Goal: Task Accomplishment & Management: Complete application form

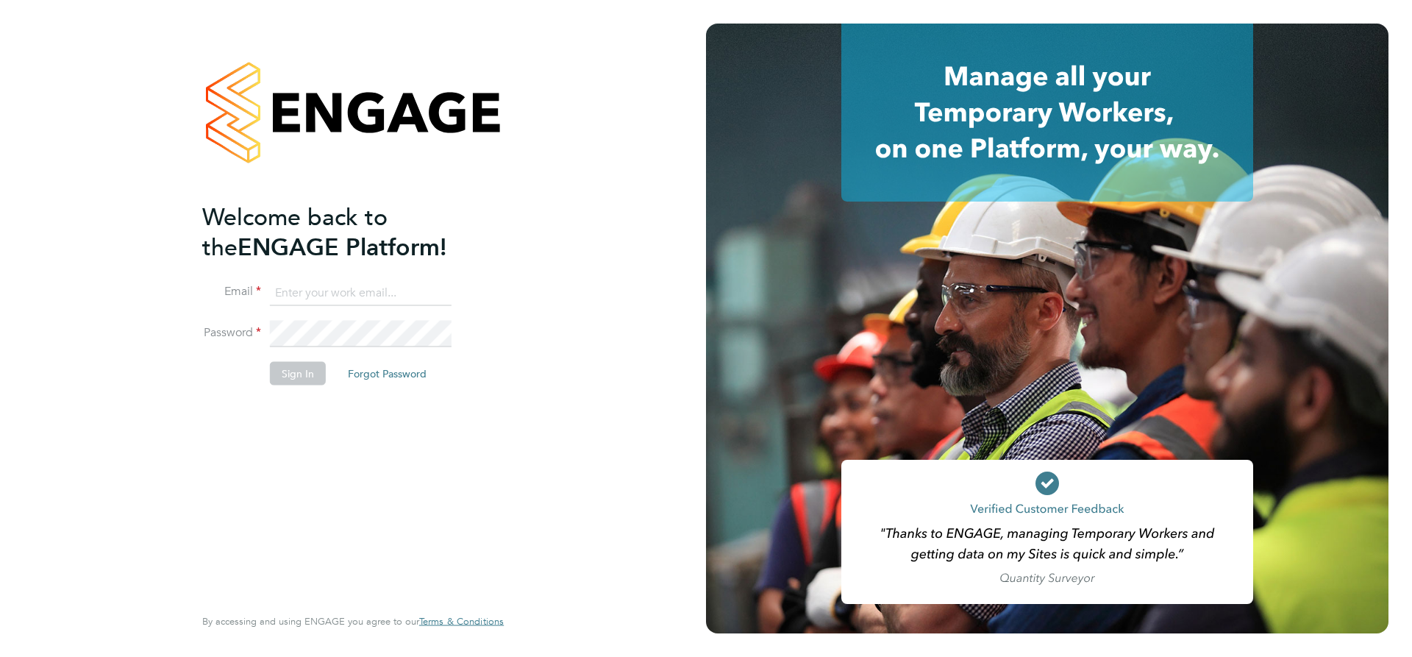
type input "lpearson@tradelinerecruitment.co.uk"
click at [297, 370] on button "Sign In" at bounding box center [298, 373] width 56 height 24
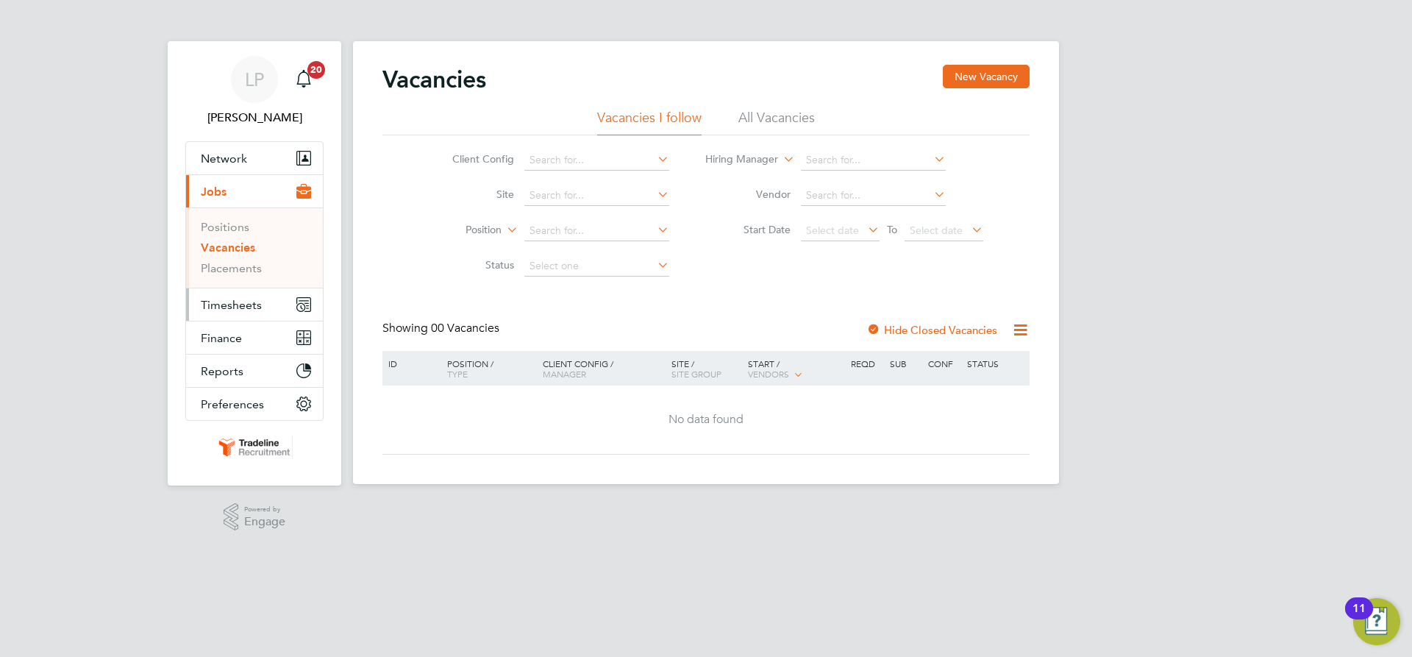
click at [213, 317] on button "Timesheets" at bounding box center [254, 304] width 137 height 32
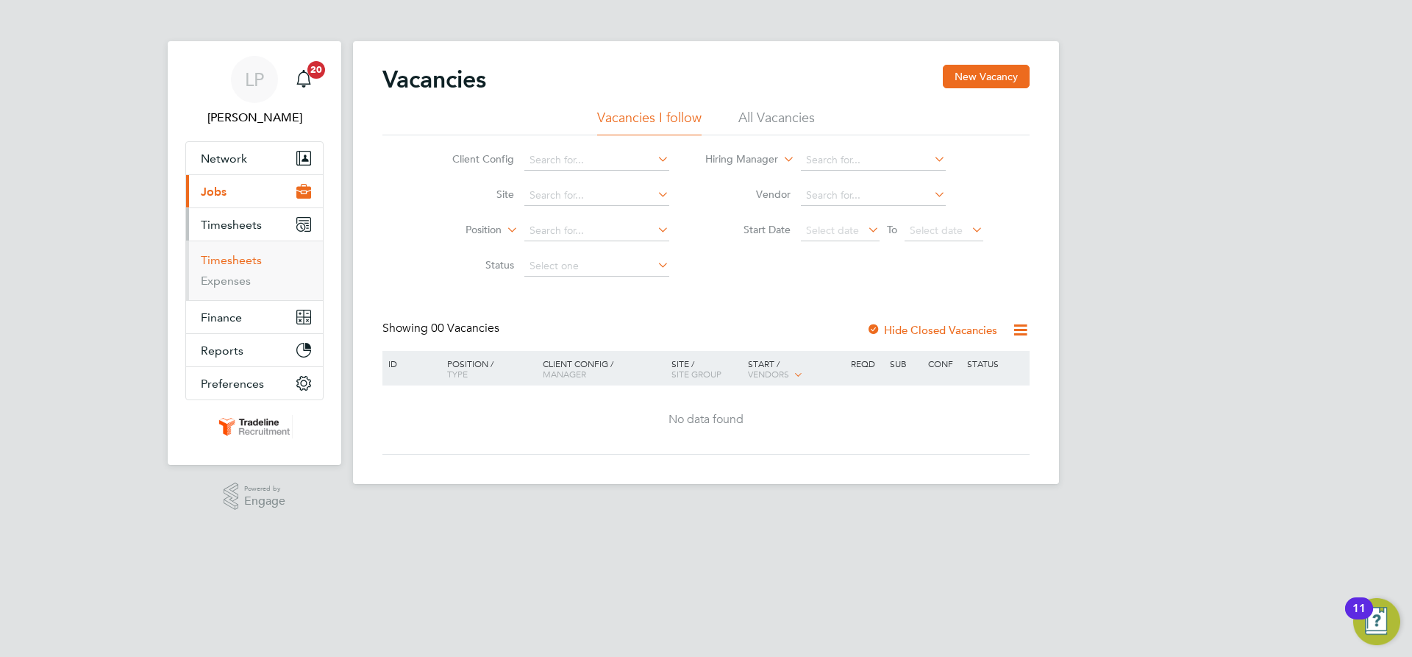
click at [246, 262] on link "Timesheets" at bounding box center [231, 260] width 61 height 14
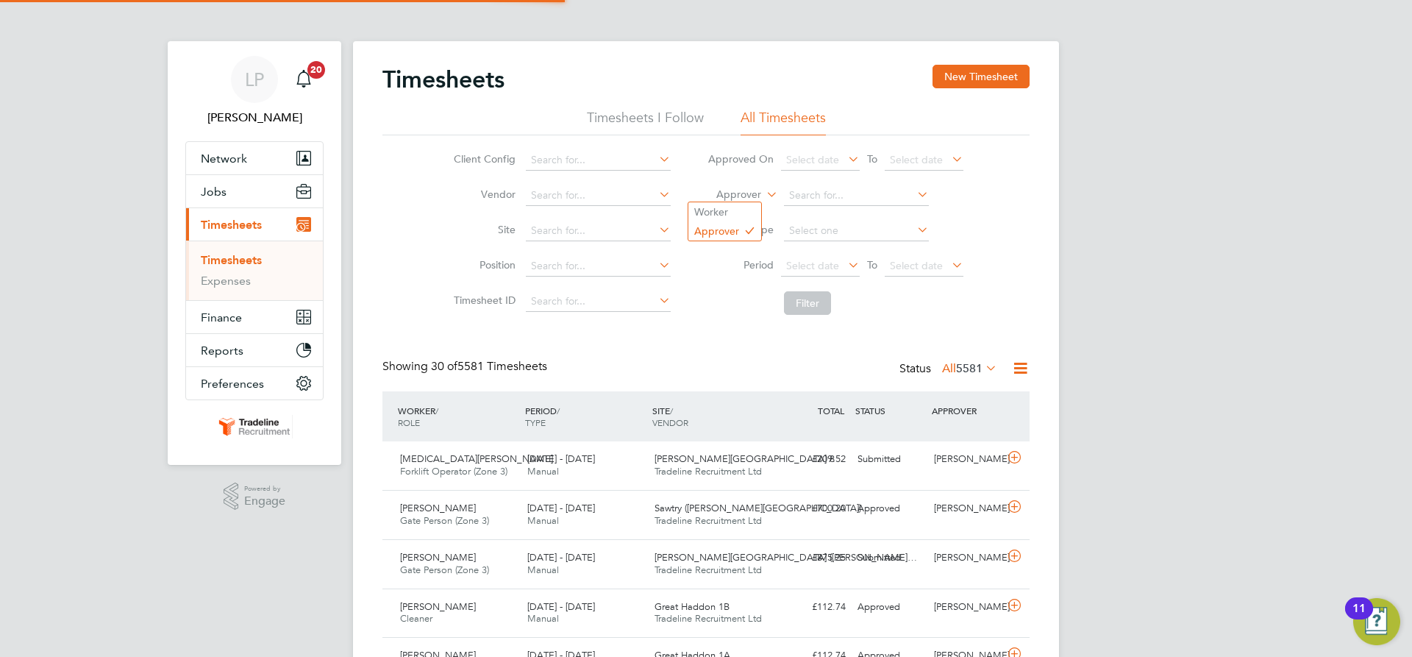
click at [752, 189] on label "Approver" at bounding box center [728, 195] width 66 height 15
click at [753, 206] on li "Worker" at bounding box center [725, 211] width 73 height 19
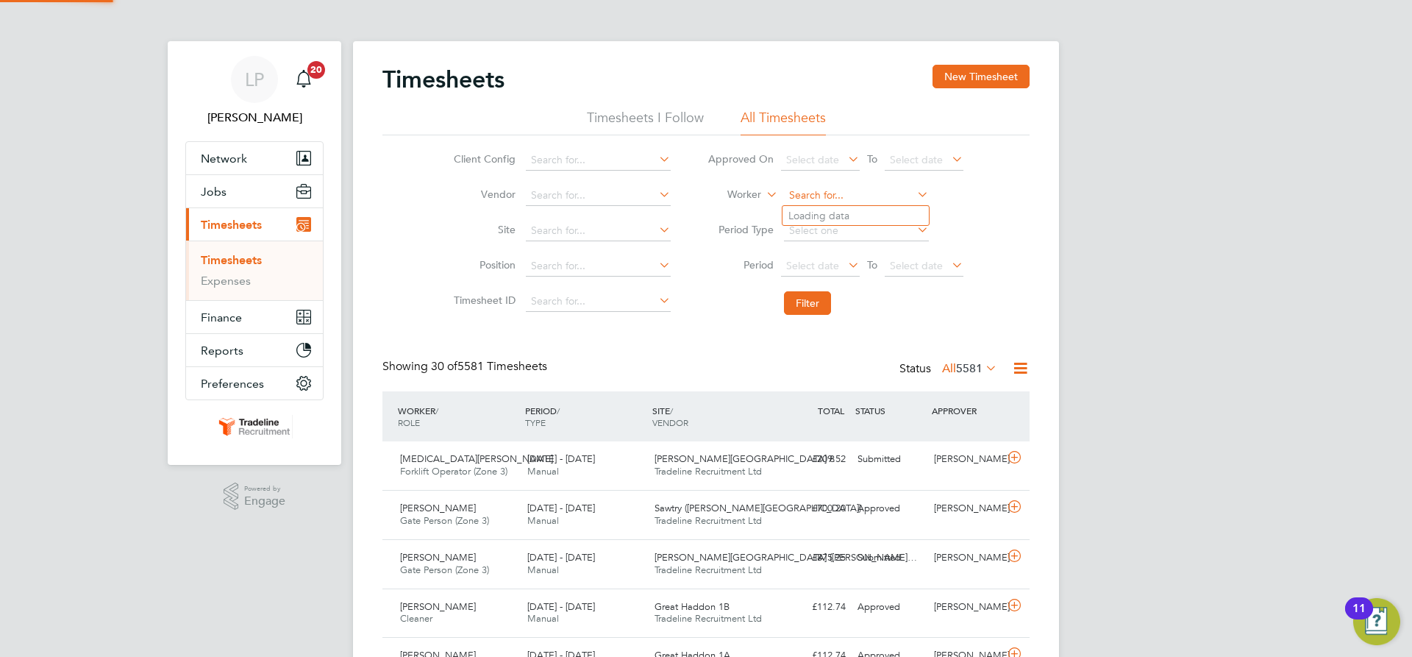
click at [817, 197] on input at bounding box center [856, 195] width 145 height 21
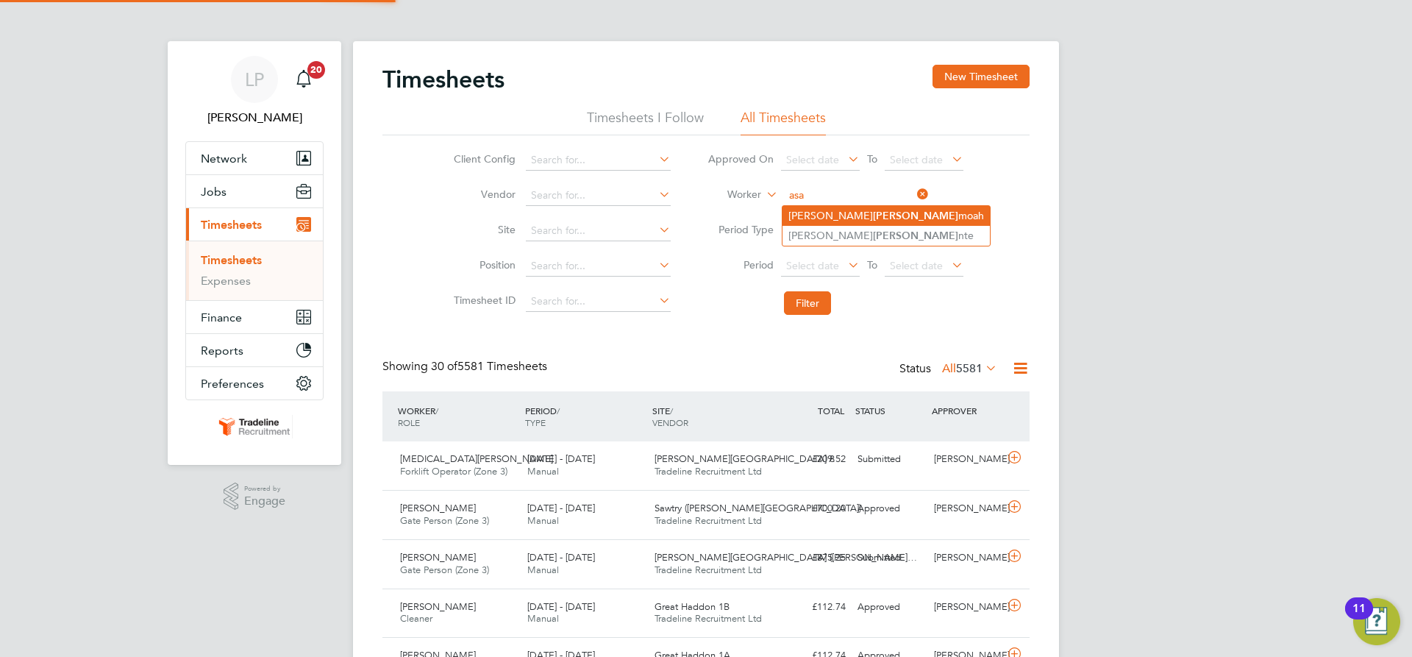
click at [828, 214] on li "Kingsley Asa moah" at bounding box center [886, 216] width 207 height 20
type input "[PERSON_NAME]"
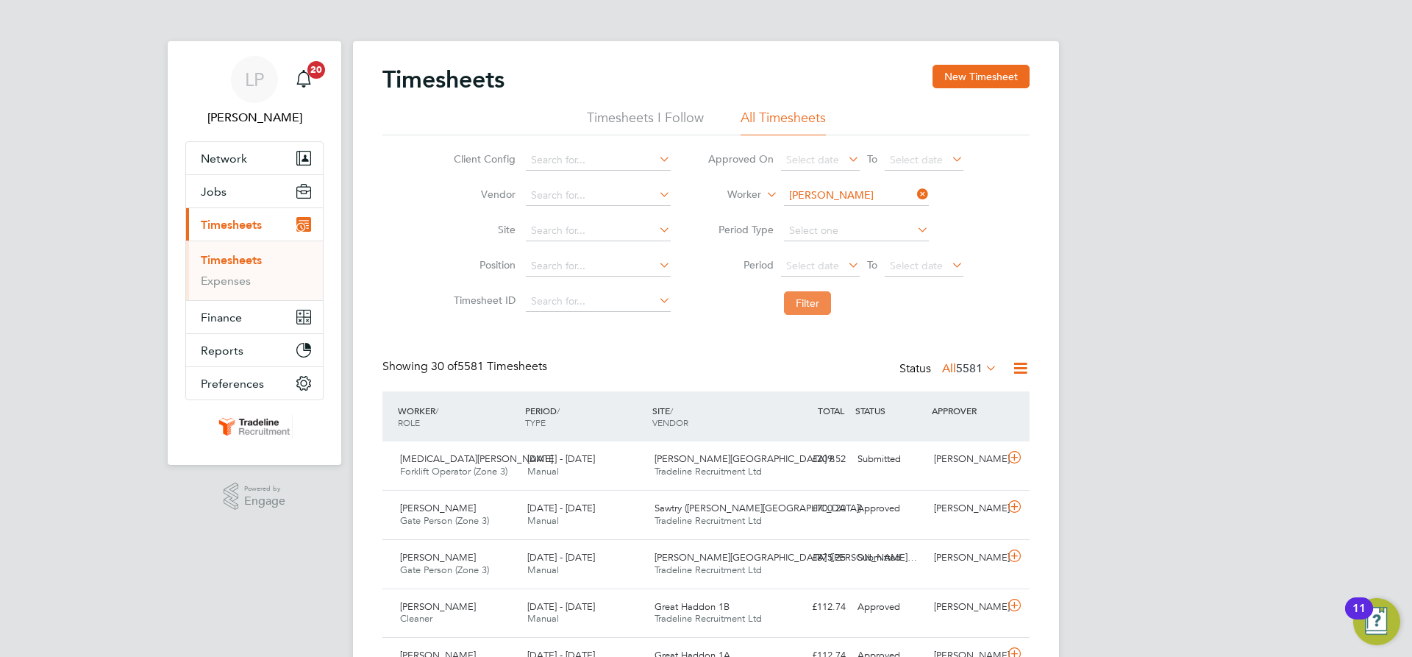
click at [818, 302] on button "Filter" at bounding box center [807, 303] width 47 height 24
click at [850, 194] on input at bounding box center [856, 195] width 145 height 21
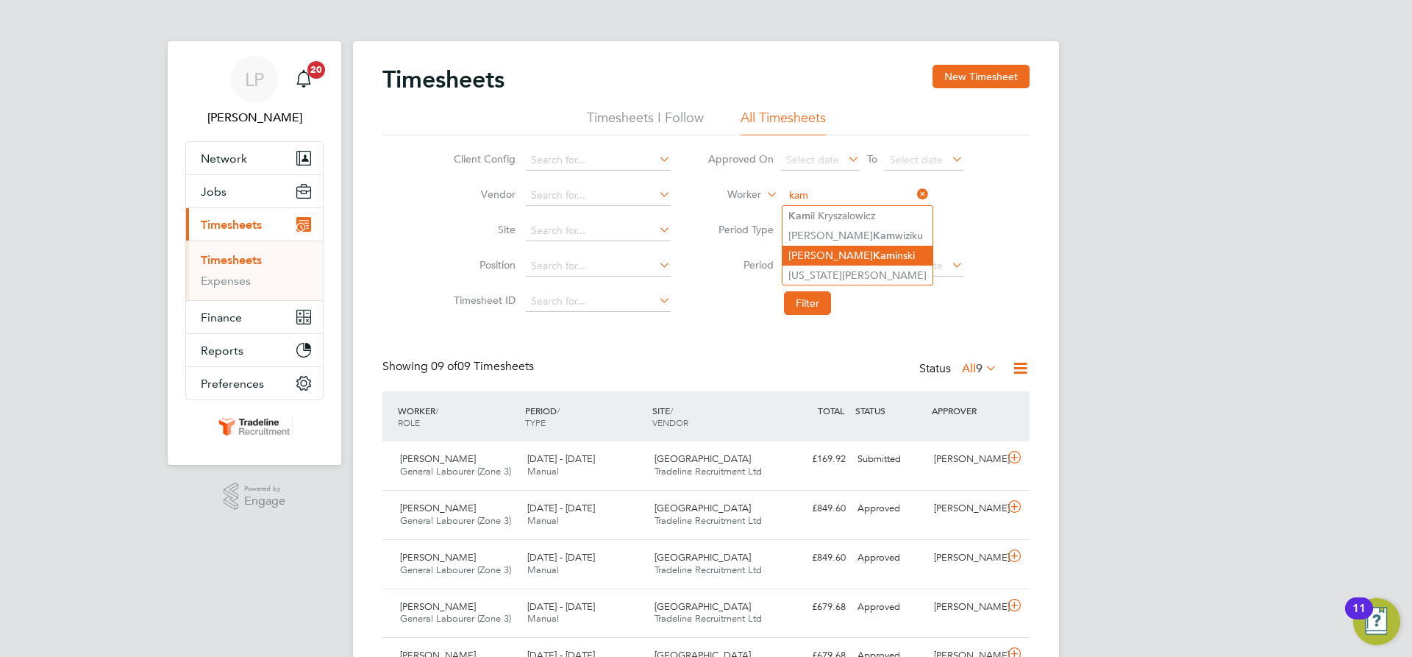
click at [831, 260] on li "Robert Kam inski" at bounding box center [858, 256] width 150 height 20
type input "Robert Kaminski"
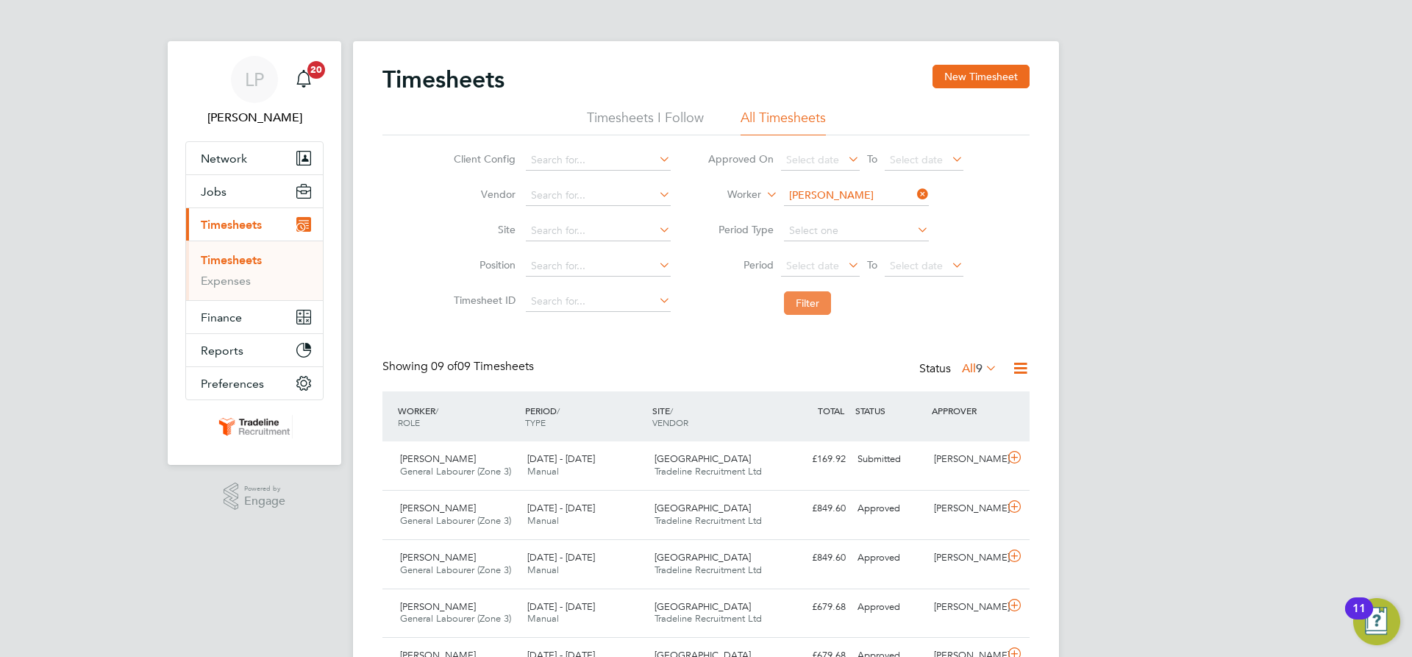
click at [802, 302] on button "Filter" at bounding box center [807, 303] width 47 height 24
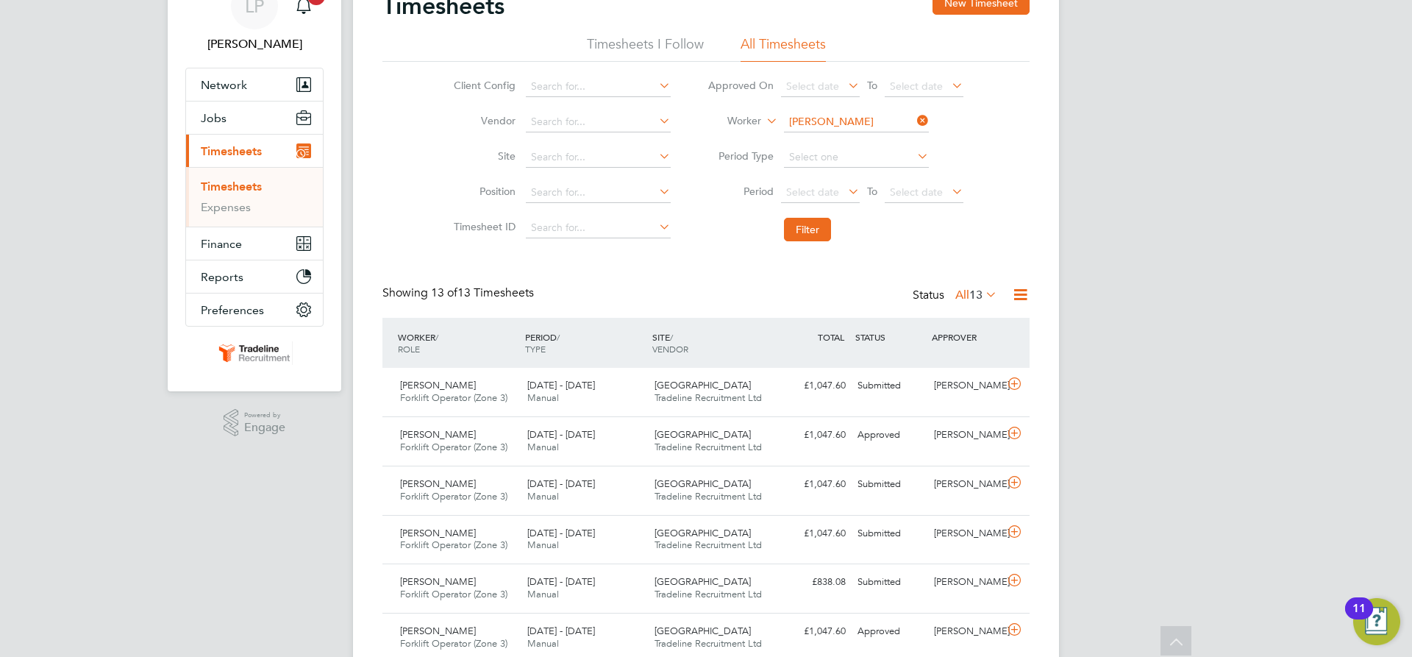
click at [855, 116] on input "Robert Kaminski" at bounding box center [856, 122] width 145 height 21
type input "z"
type input "zin"
click at [820, 233] on button "Filter" at bounding box center [807, 230] width 47 height 24
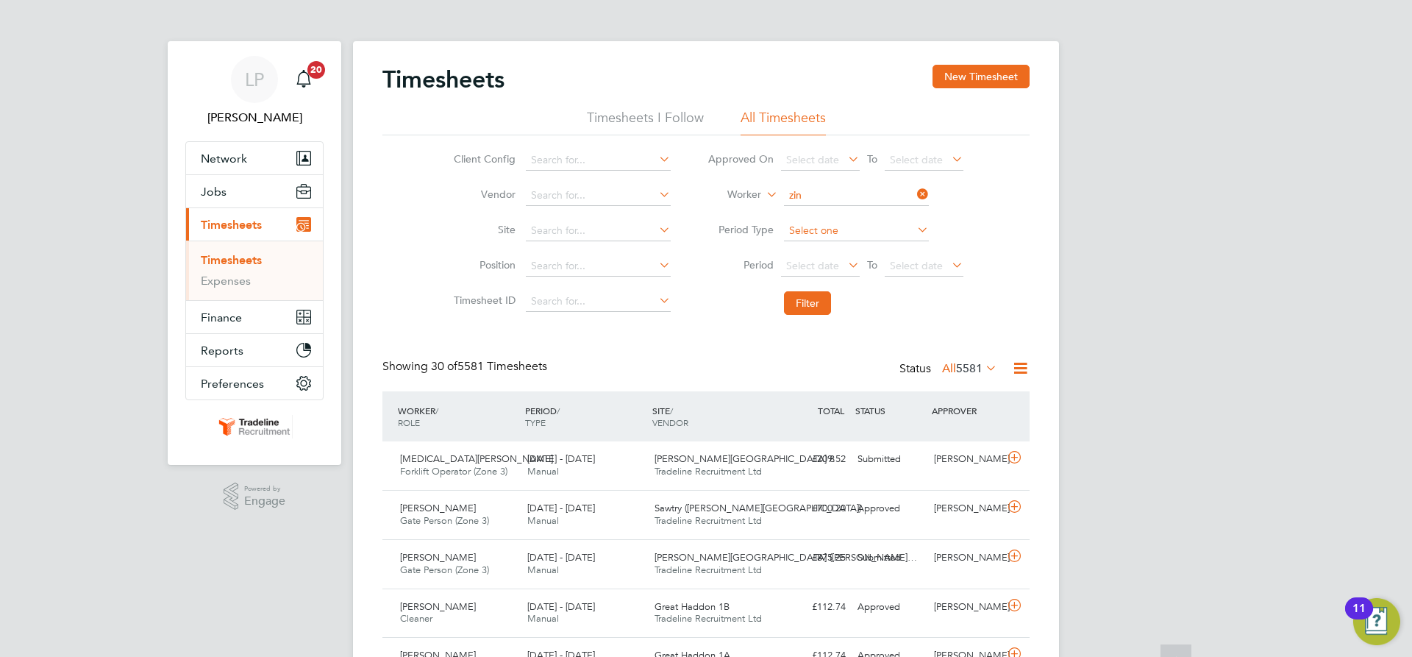
scroll to position [7, 7]
click at [812, 193] on input at bounding box center [856, 195] width 145 height 21
type input "zin"
click at [914, 193] on icon at bounding box center [914, 194] width 0 height 21
click at [221, 263] on link "Timesheets" at bounding box center [231, 260] width 61 height 14
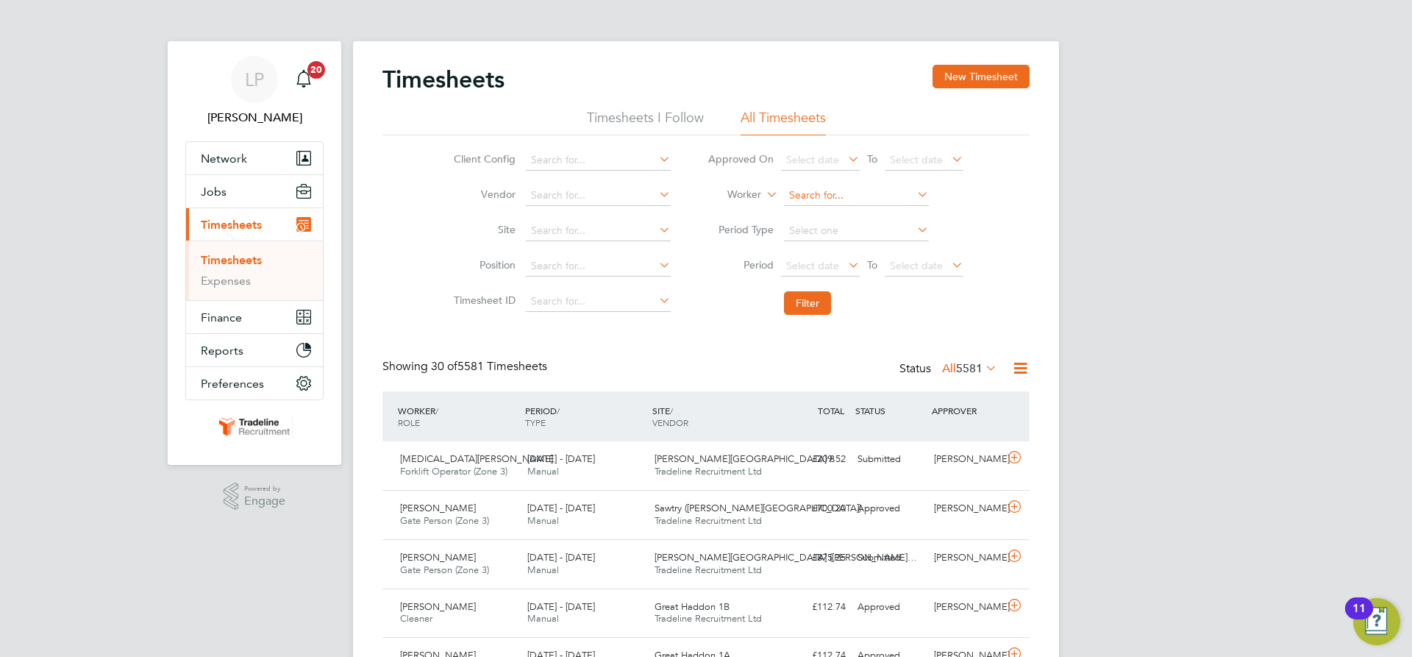
click at [803, 194] on input at bounding box center [856, 195] width 145 height 21
type input "zin"
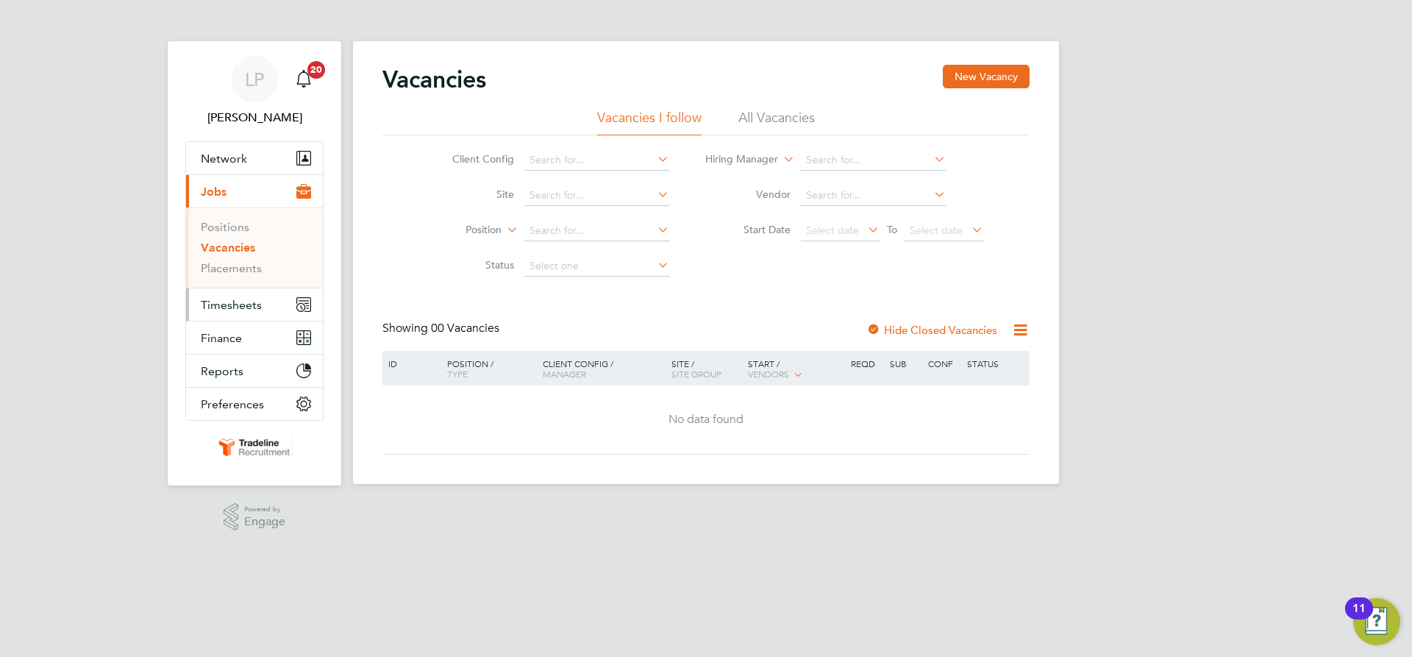
click at [220, 302] on span "Timesheets" at bounding box center [231, 305] width 61 height 14
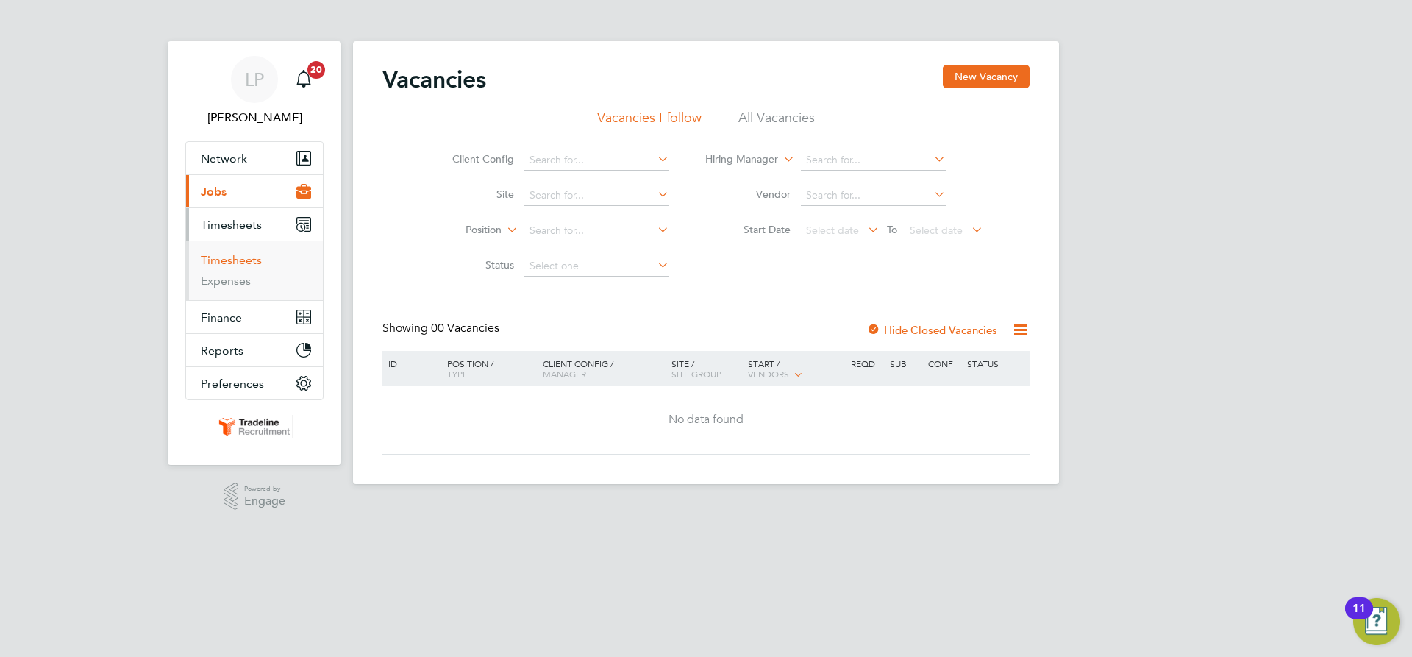
click at [220, 264] on link "Timesheets" at bounding box center [231, 260] width 61 height 14
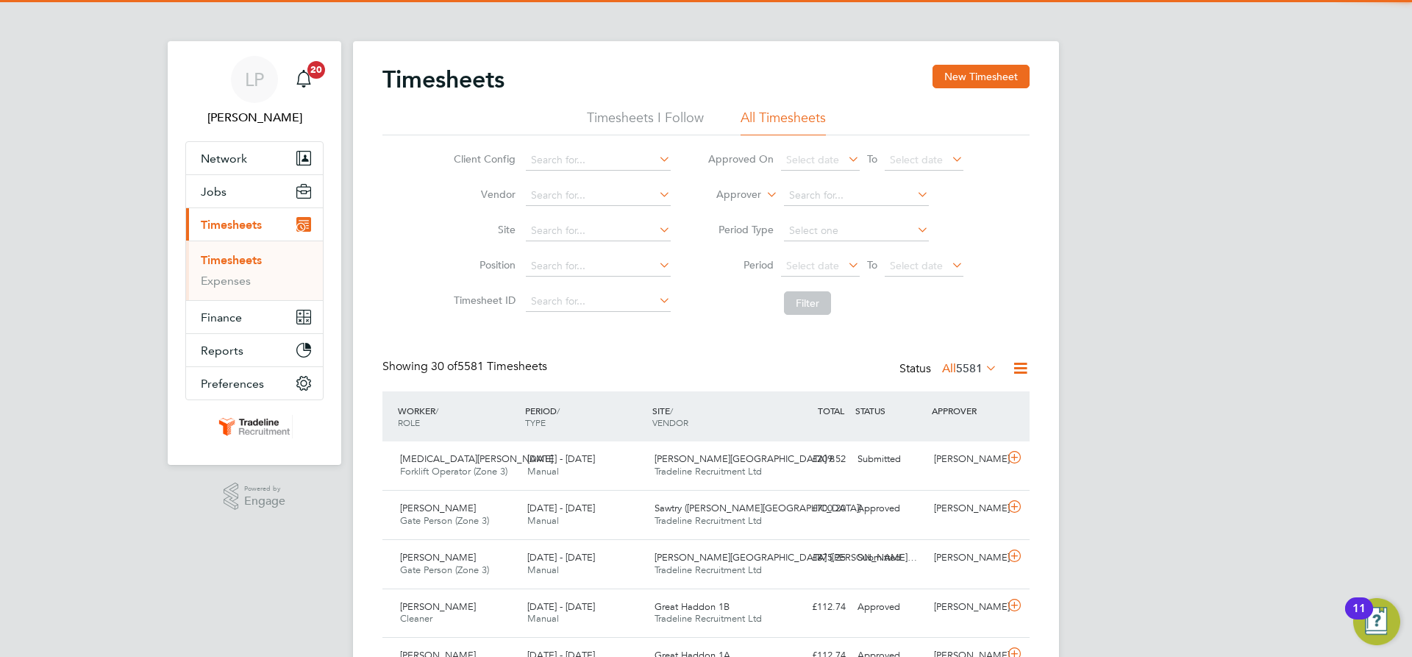
click at [753, 196] on label "Approver" at bounding box center [728, 195] width 66 height 15
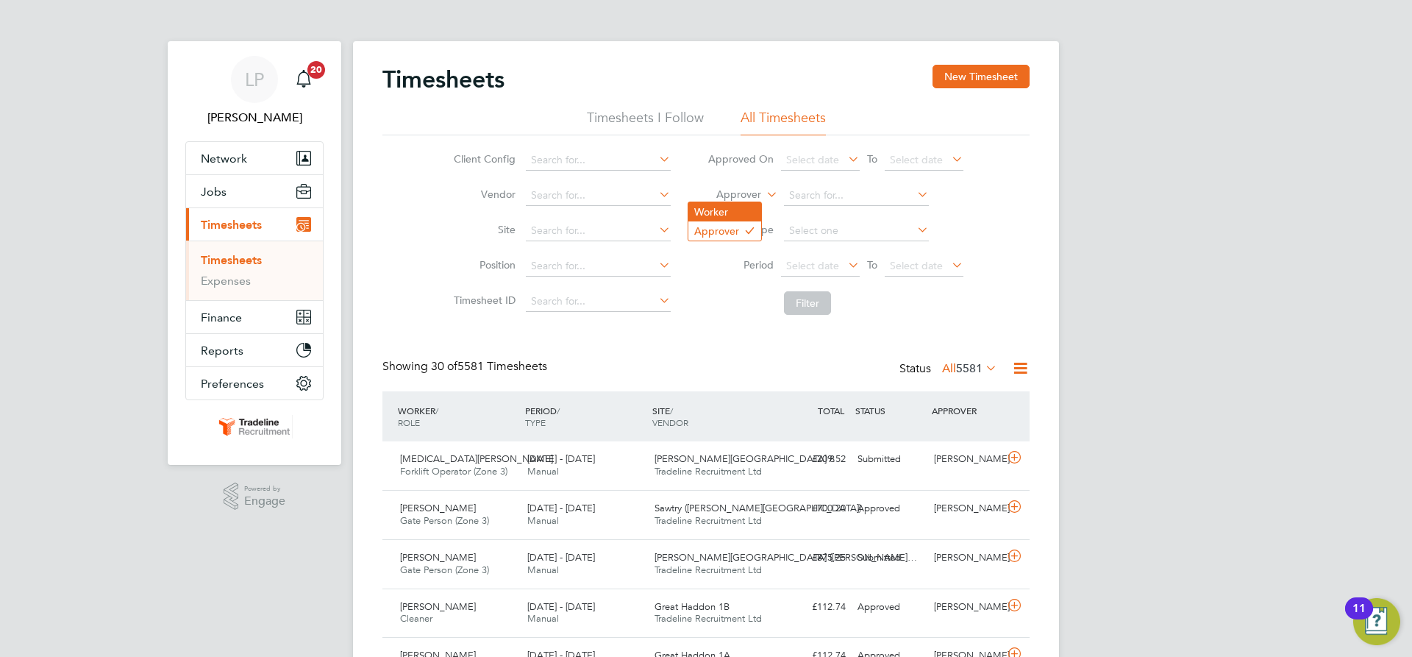
click at [753, 212] on li "Worker" at bounding box center [725, 211] width 73 height 19
click at [825, 197] on input at bounding box center [856, 195] width 145 height 21
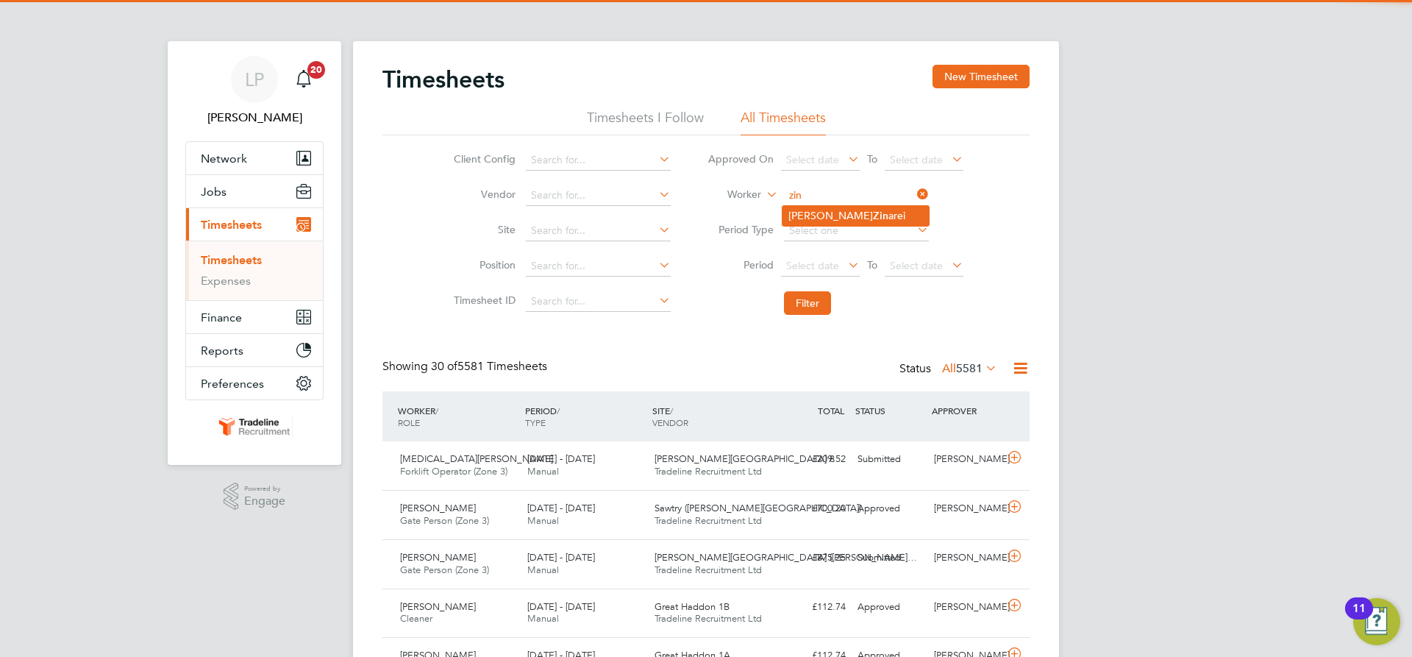
click at [828, 217] on li "Macdonald Zin arei" at bounding box center [856, 216] width 146 height 20
type input "[PERSON_NAME]"
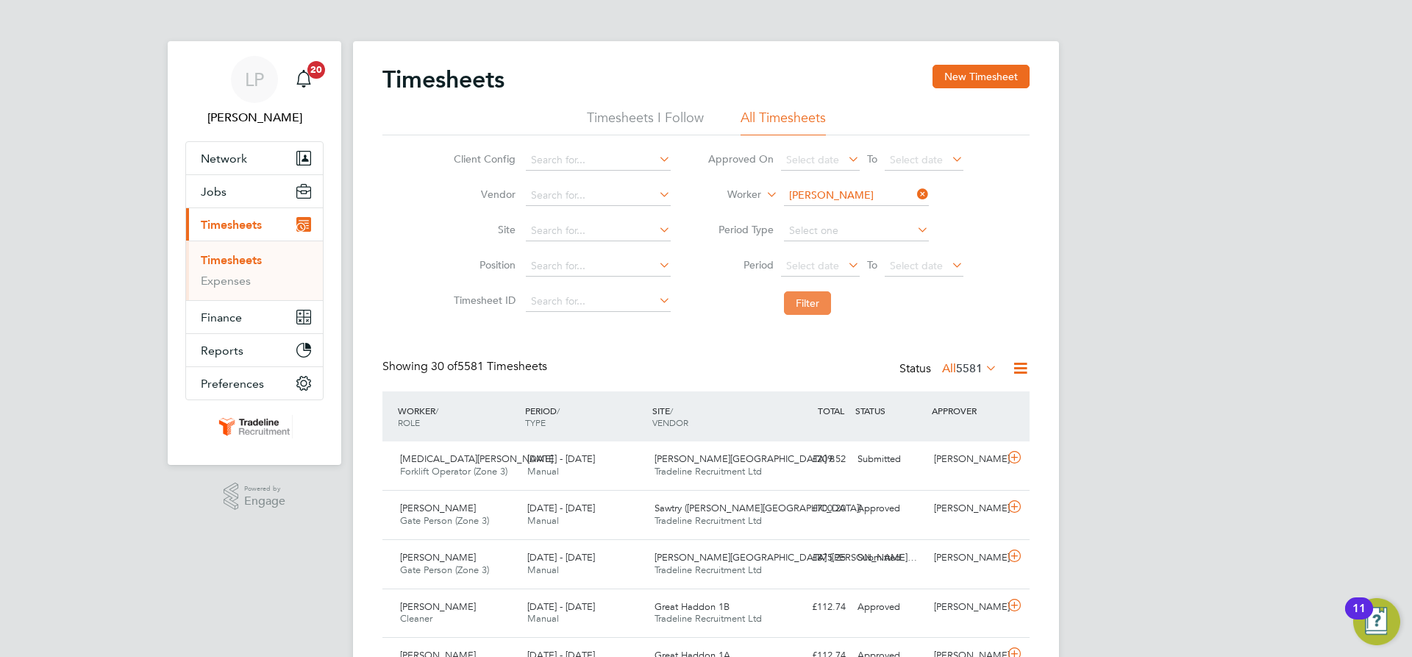
click at [803, 301] on button "Filter" at bounding box center [807, 303] width 47 height 24
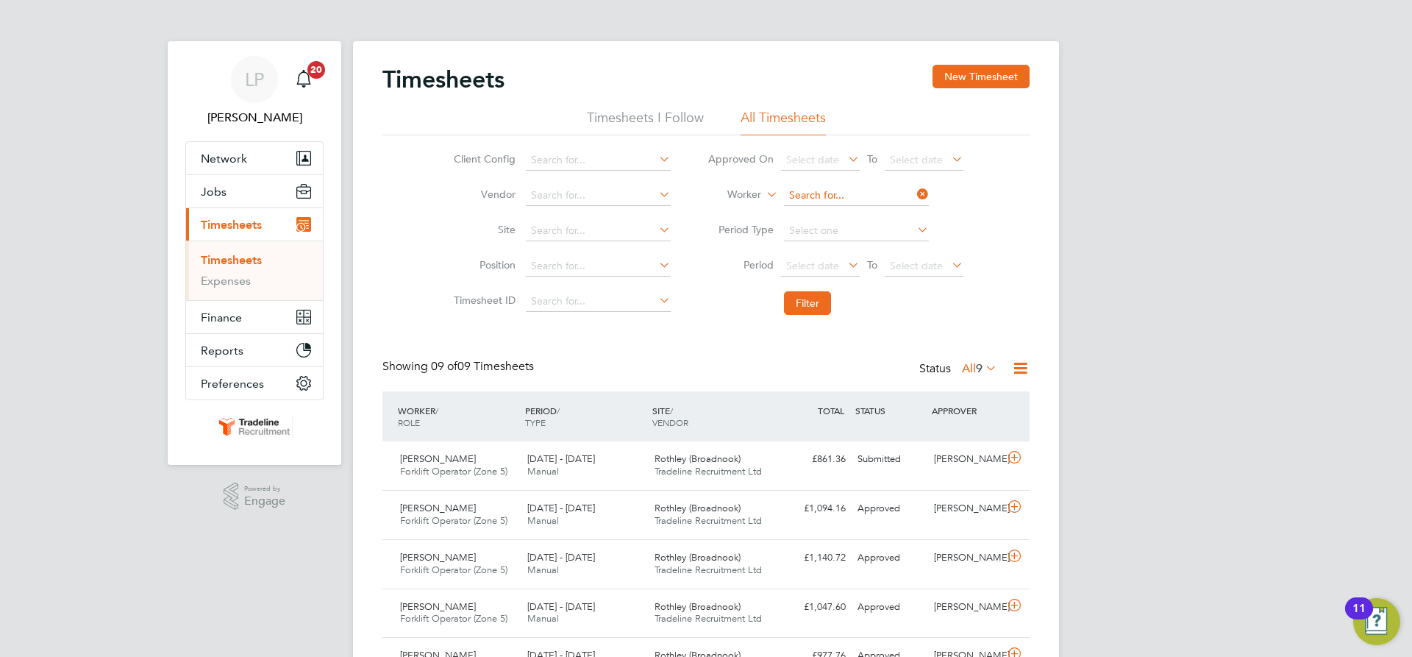
click at [817, 194] on input at bounding box center [856, 195] width 145 height 21
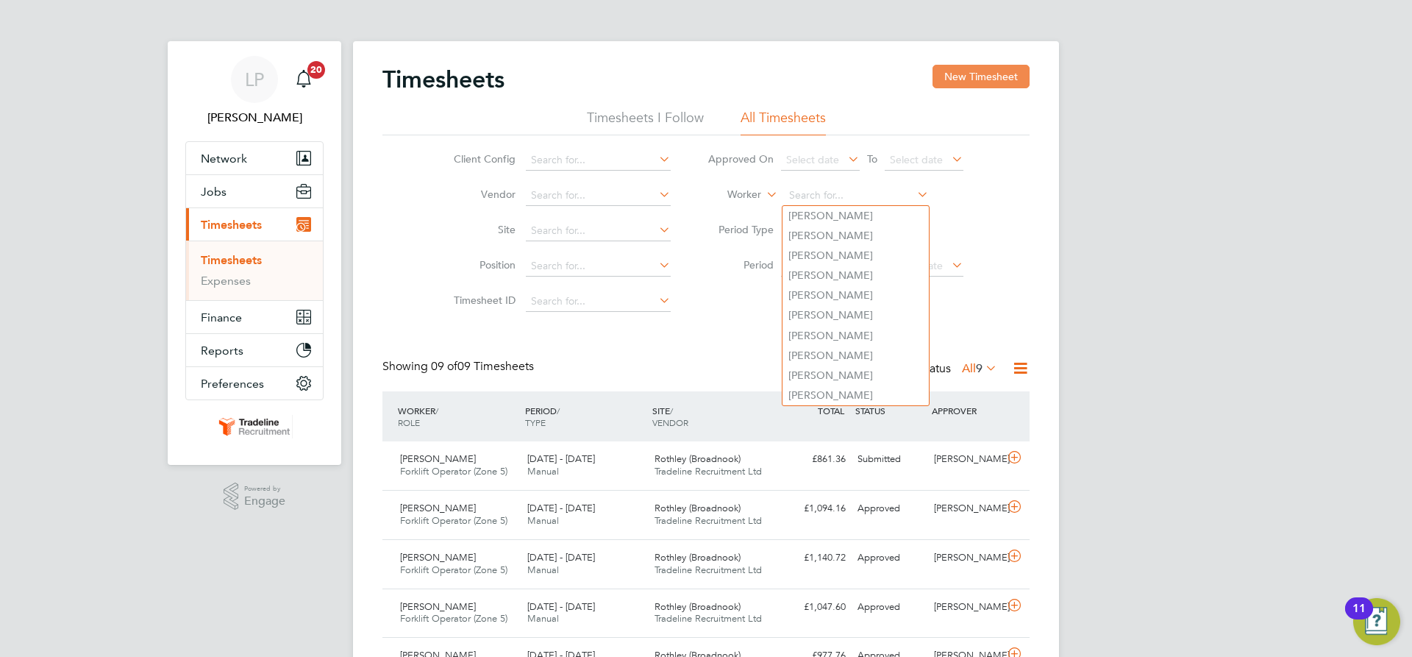
click at [976, 73] on button "New Timesheet" at bounding box center [981, 77] width 97 height 24
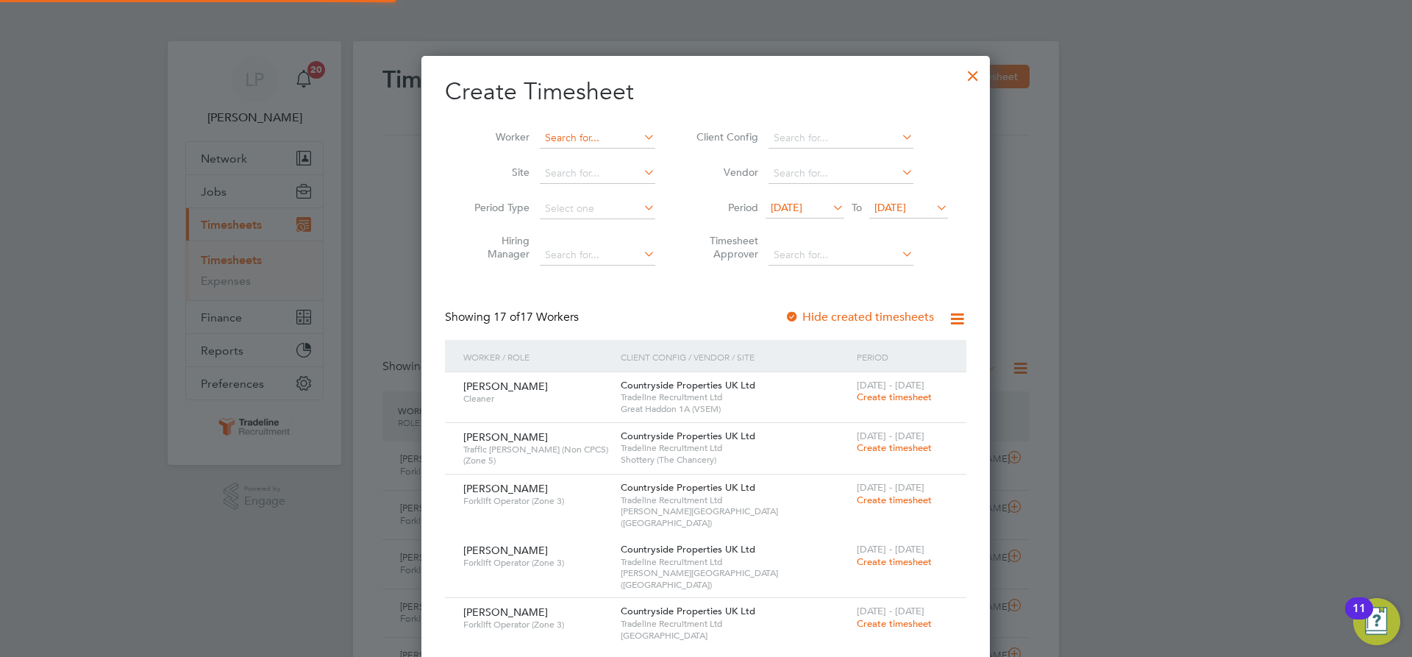
click at [582, 144] on input at bounding box center [597, 138] width 115 height 21
type input "p"
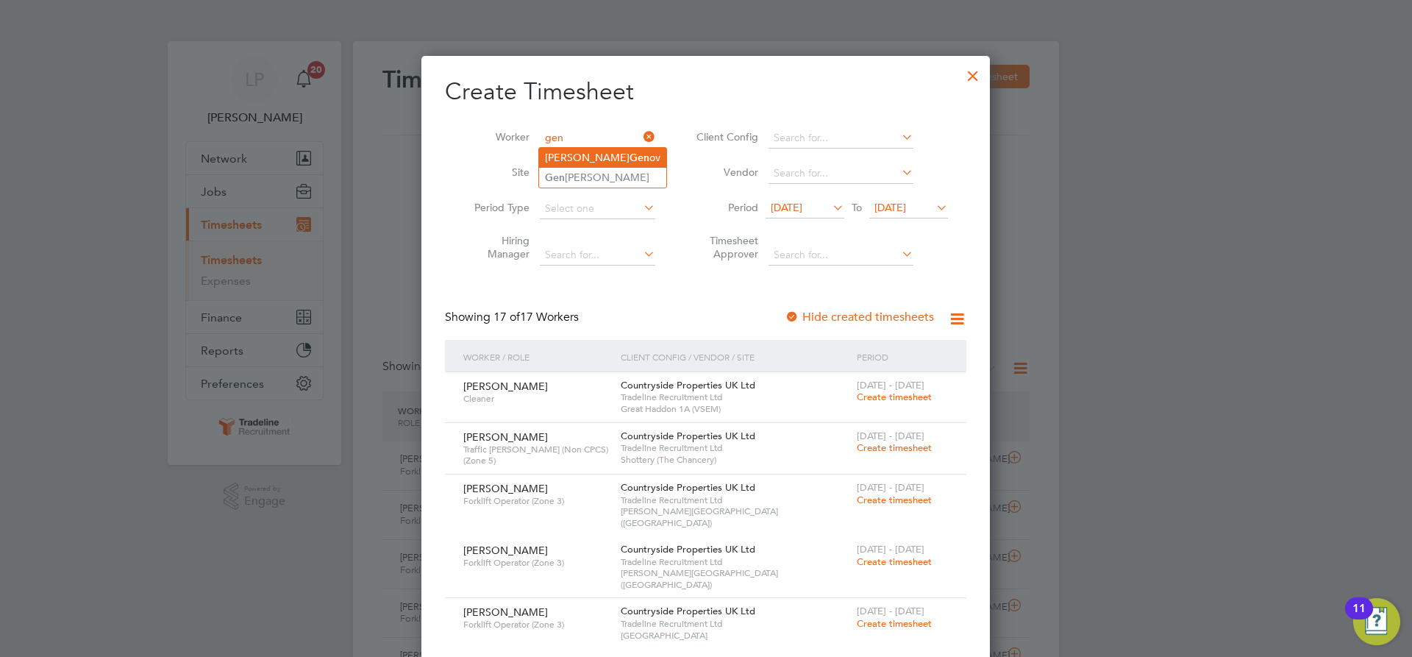
drag, startPoint x: 598, startPoint y: 158, endPoint x: 583, endPoint y: 163, distance: 16.1
click at [630, 163] on b "Gen" at bounding box center [640, 158] width 20 height 13
type input "Marian Genov"
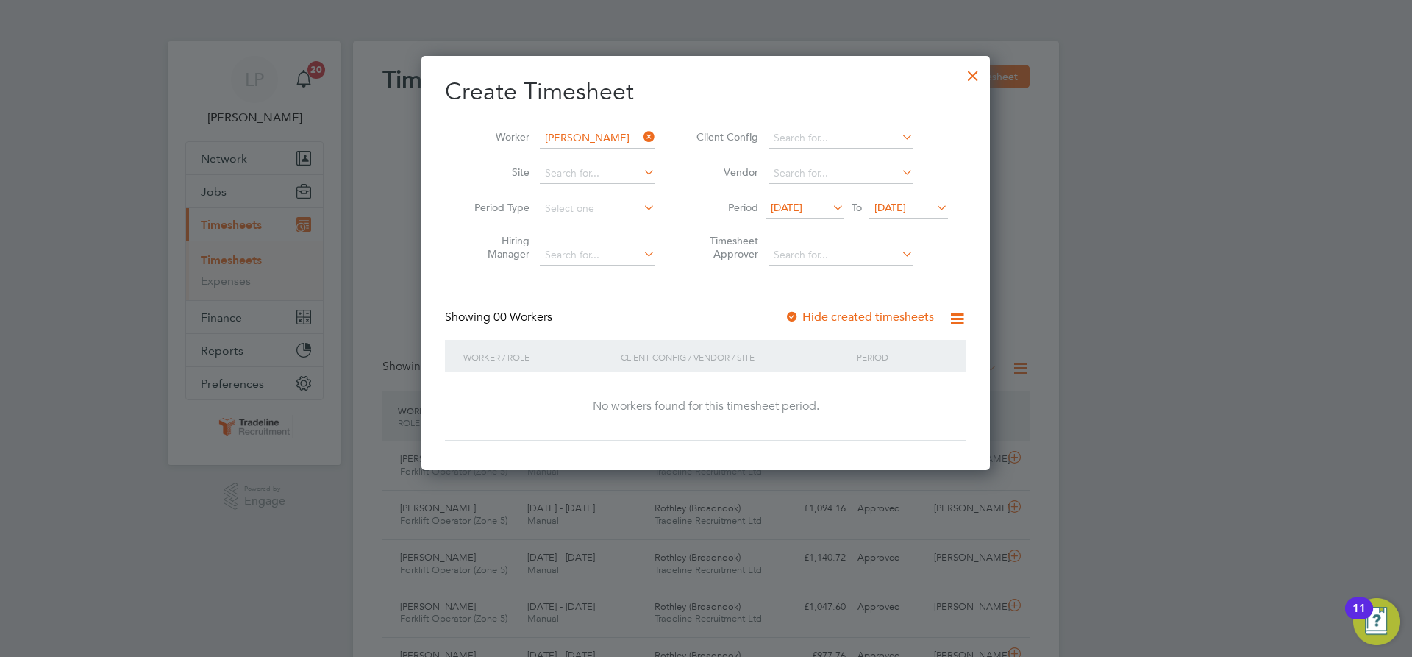
click at [792, 318] on div at bounding box center [792, 317] width 15 height 15
click at [906, 210] on span "[DATE]" at bounding box center [891, 207] width 32 height 13
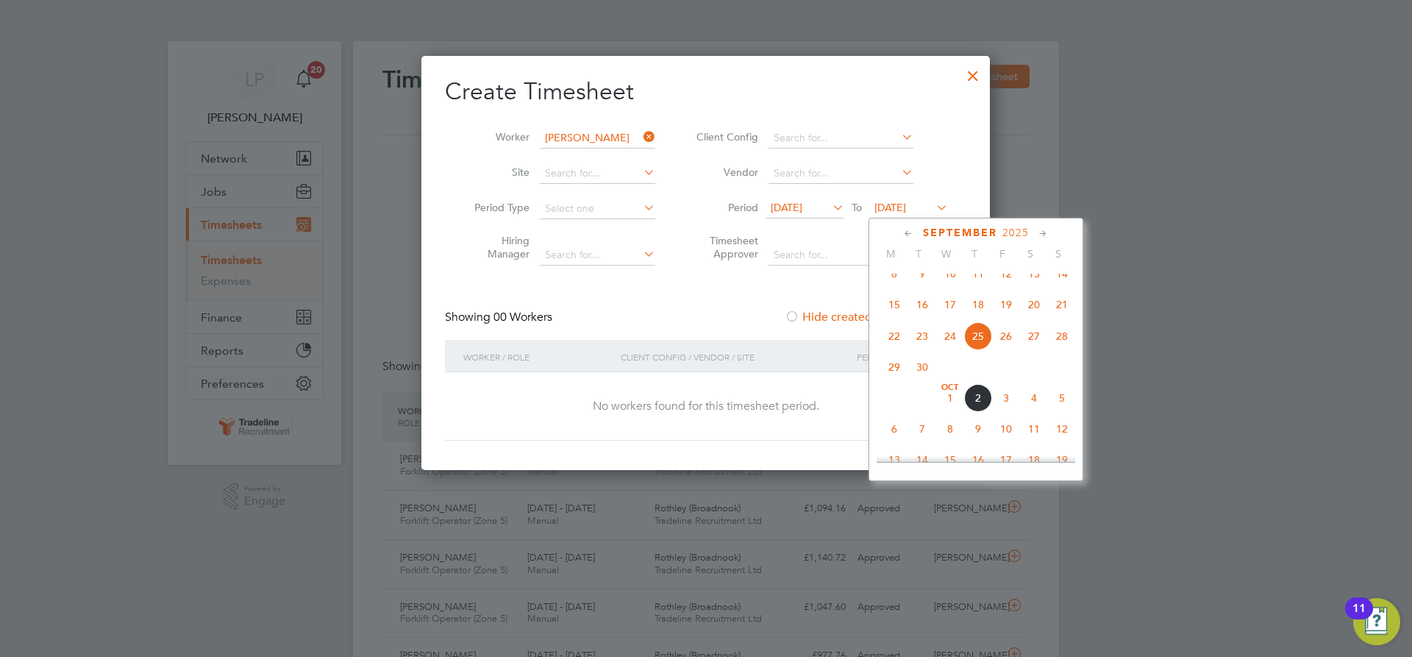
click at [1009, 443] on span "10" at bounding box center [1006, 429] width 28 height 28
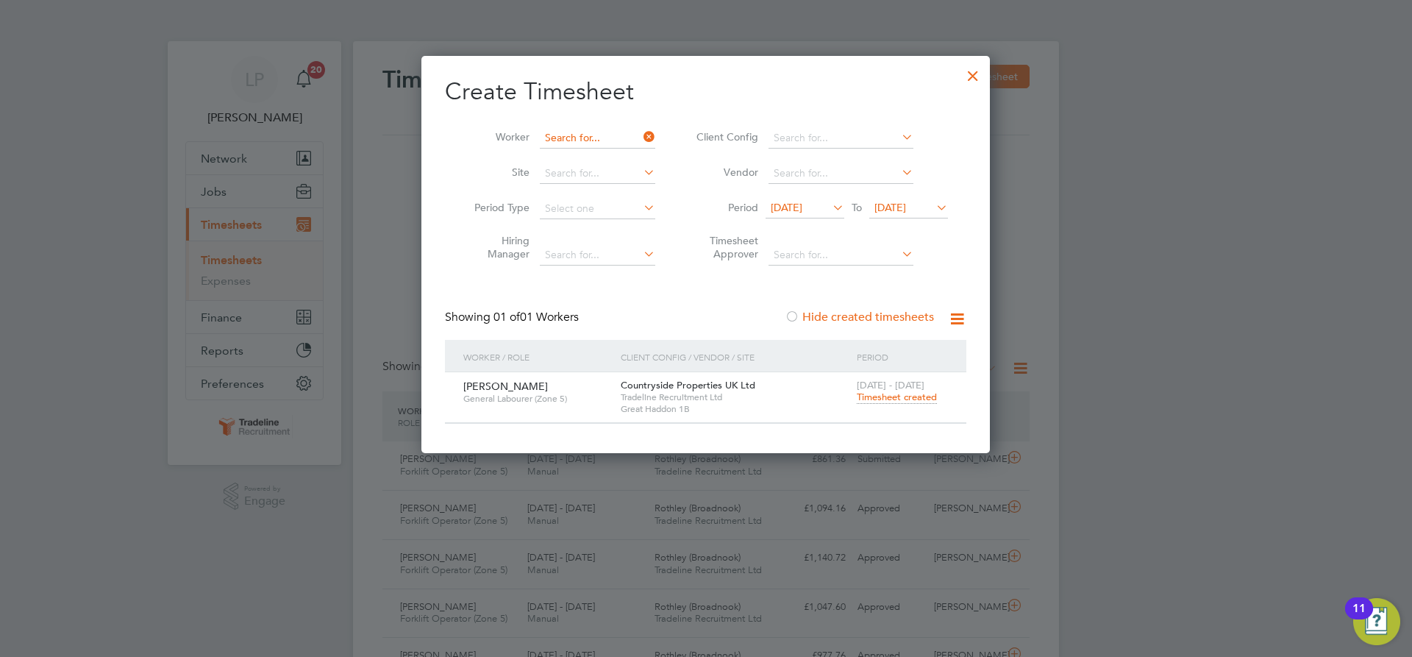
click at [594, 132] on input at bounding box center [597, 138] width 115 height 21
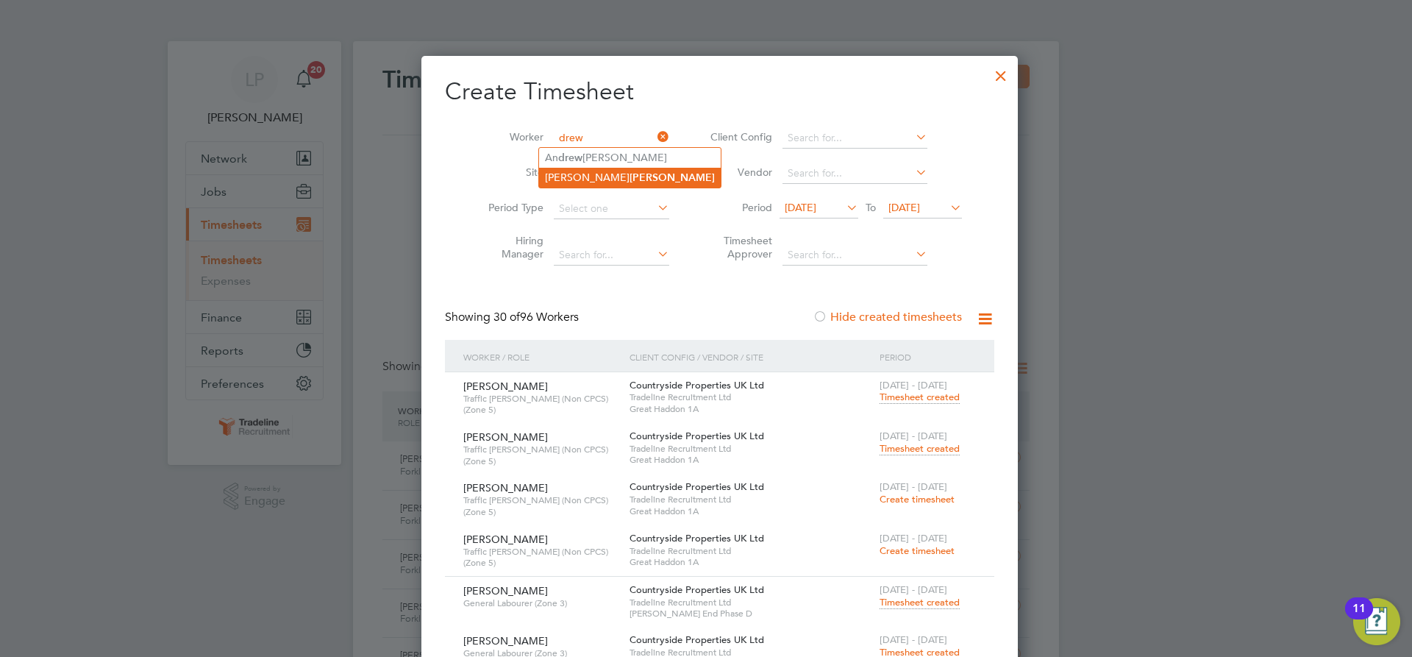
click at [611, 182] on li "Mick Drew" at bounding box center [630, 178] width 182 height 20
type input "[PERSON_NAME]"
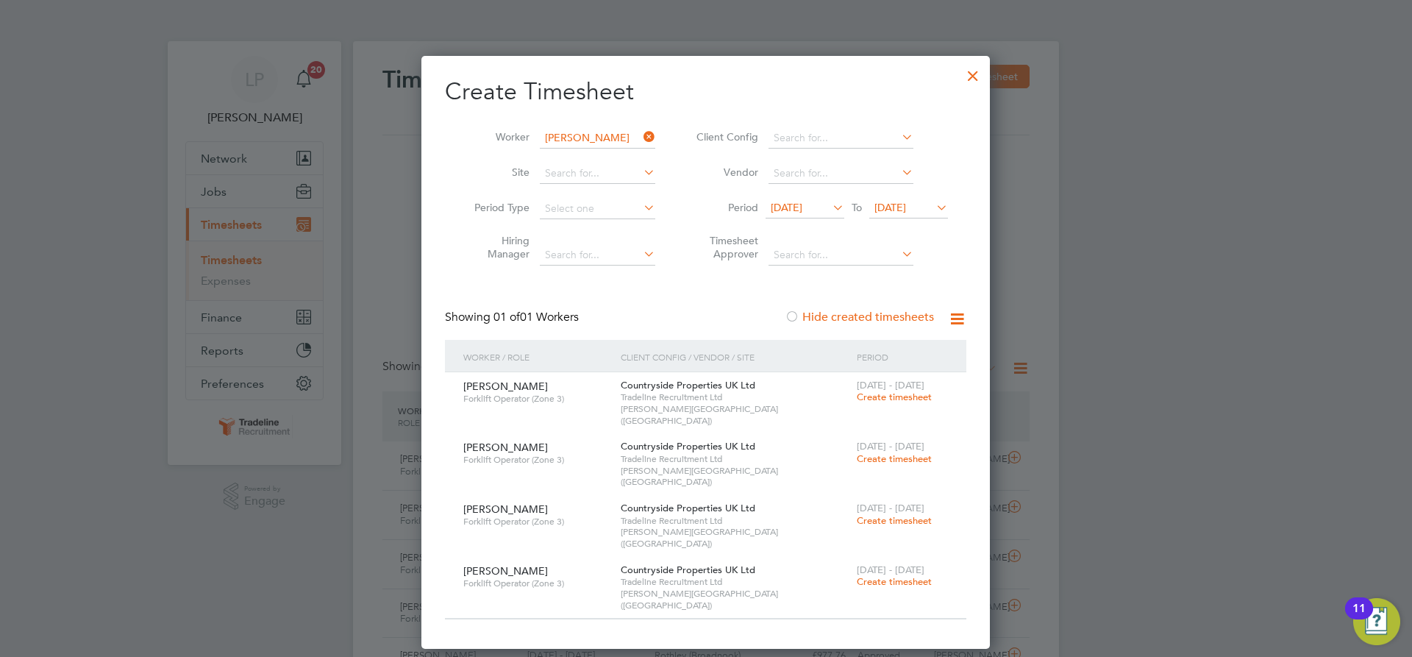
click at [889, 452] on span "Create timesheet" at bounding box center [894, 458] width 75 height 13
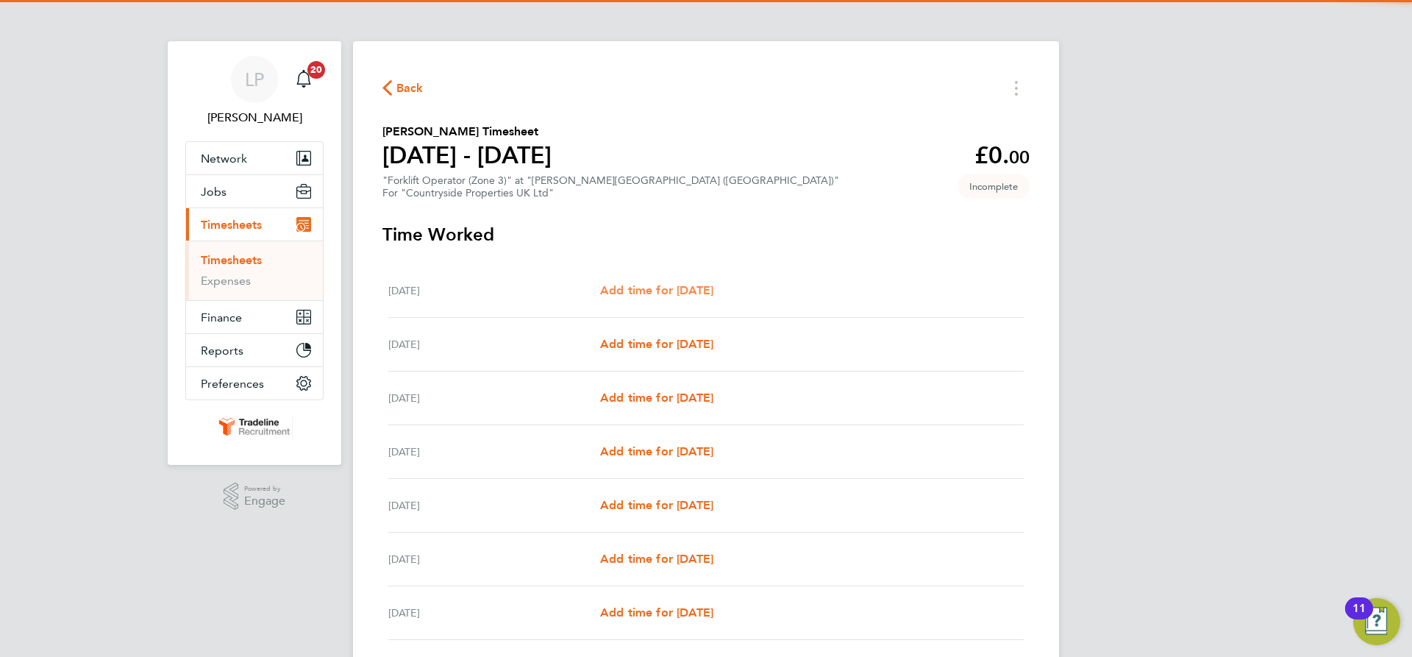
click at [669, 291] on span "Add time for Mon 22 Sep" at bounding box center [656, 290] width 113 height 14
select select "30"
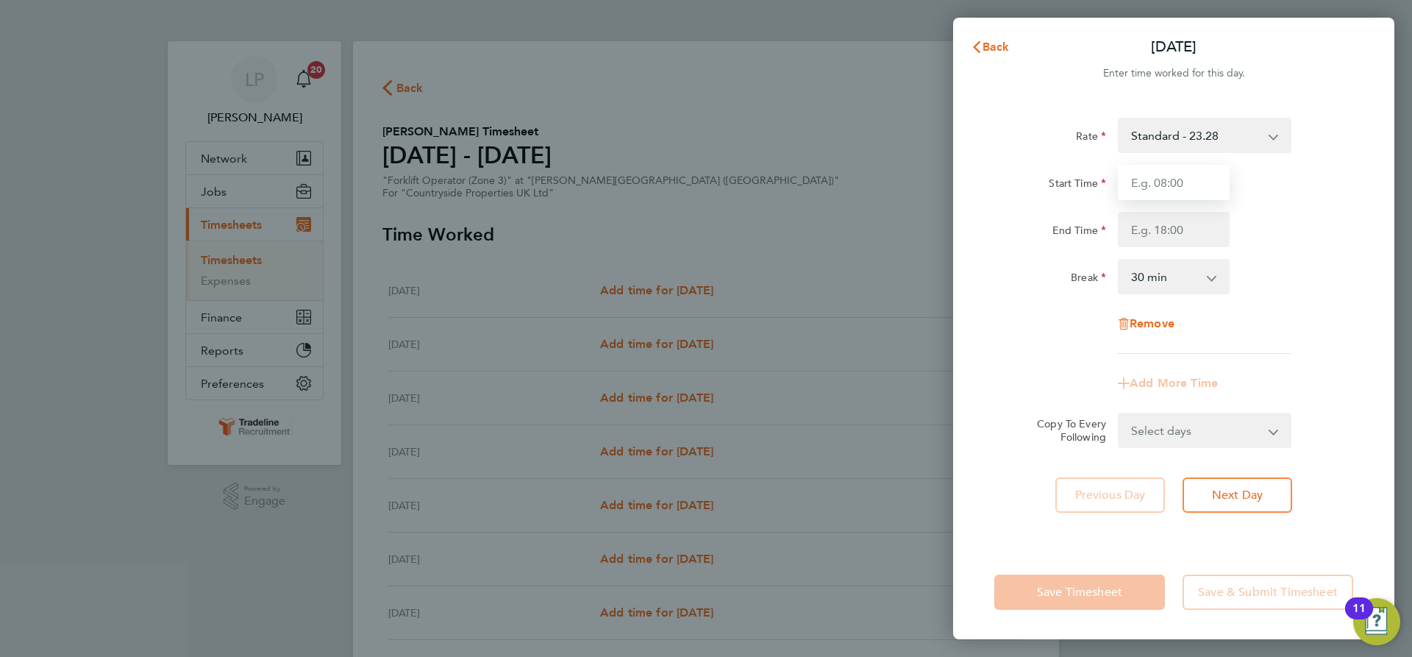
click at [1201, 181] on input "Start Time" at bounding box center [1174, 182] width 112 height 35
type input "07:00"
drag, startPoint x: 1190, startPoint y: 221, endPoint x: 1190, endPoint y: 234, distance: 13.2
click at [1190, 221] on input "End Time" at bounding box center [1174, 229] width 112 height 35
type input "16:30"
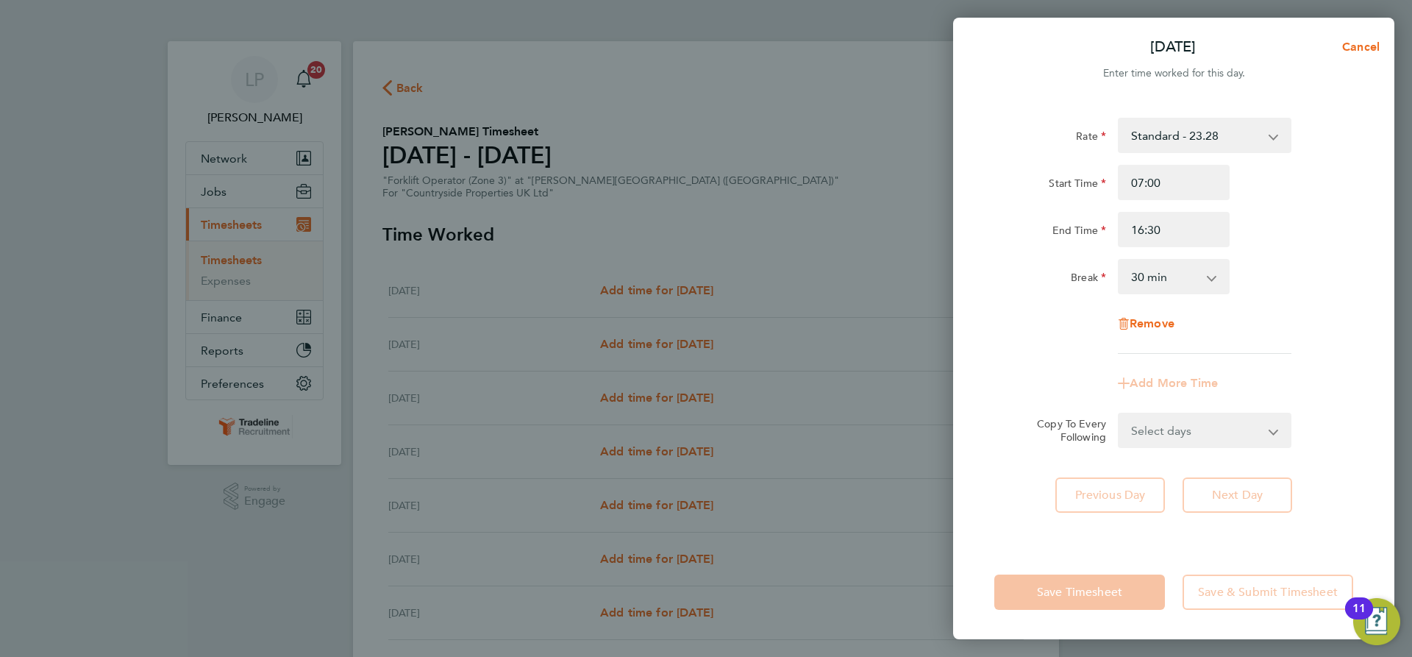
click at [1284, 222] on div "End Time 16:30" at bounding box center [1174, 229] width 371 height 35
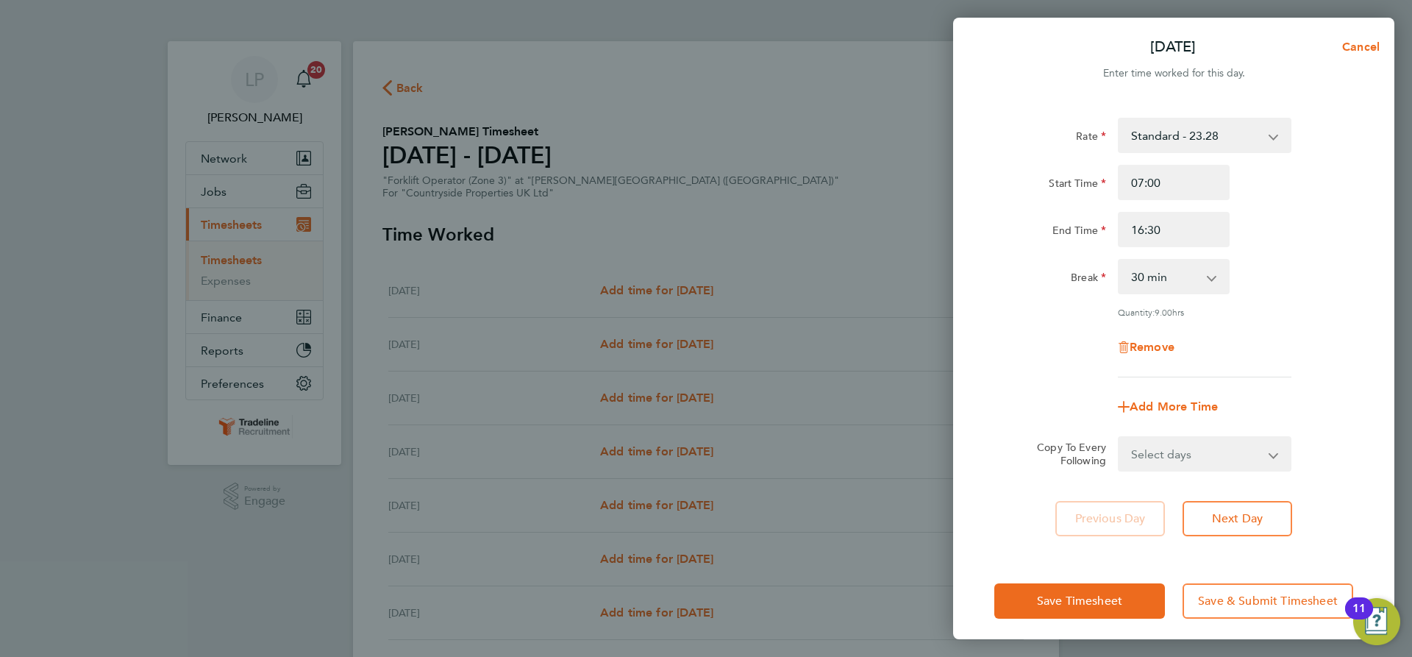
click at [1253, 449] on select "Select days Day Weekday (Mon-Fri) Weekend (Sat-Sun) Tuesday Wednesday Thursday …" at bounding box center [1197, 454] width 154 height 32
select select "WEEKDAY"
click at [1120, 438] on select "Select days Day Weekday (Mon-Fri) Weekend (Sat-Sun) Tuesday Wednesday Thursday …" at bounding box center [1197, 454] width 154 height 32
select select "2025-09-28"
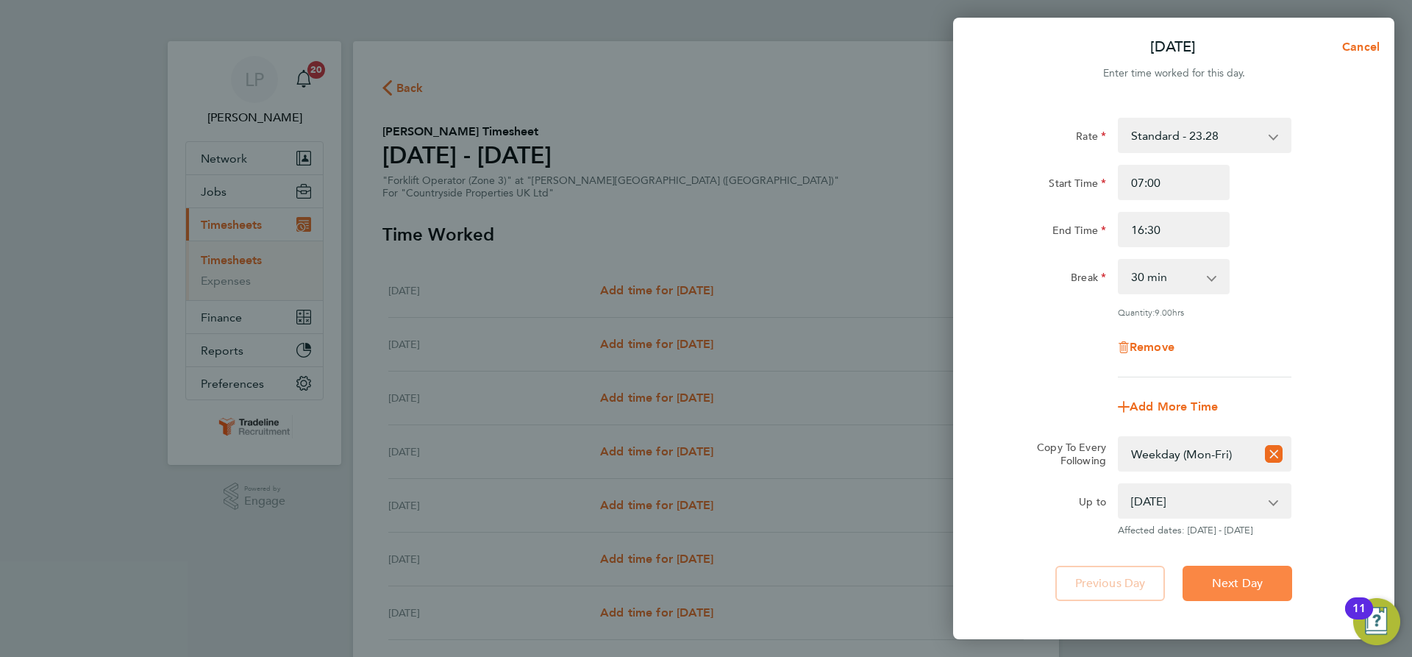
click at [1265, 582] on button "Next Day" at bounding box center [1238, 583] width 110 height 35
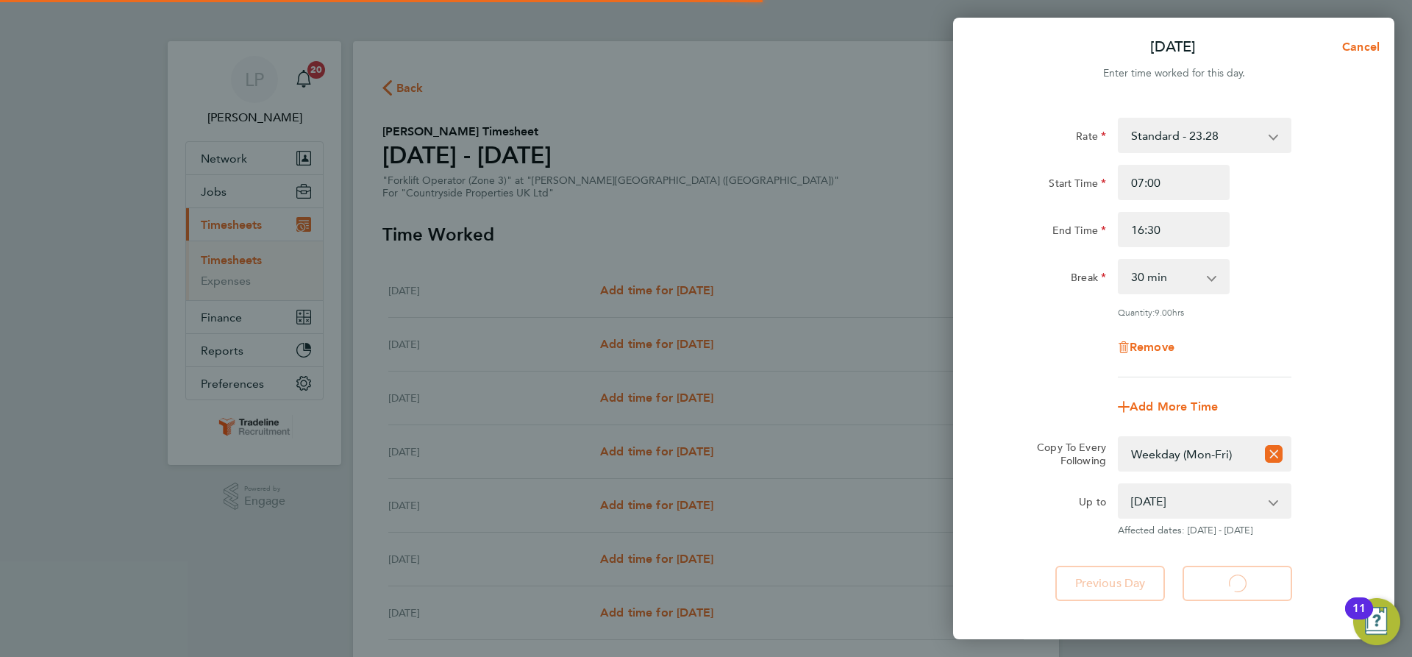
select select "30"
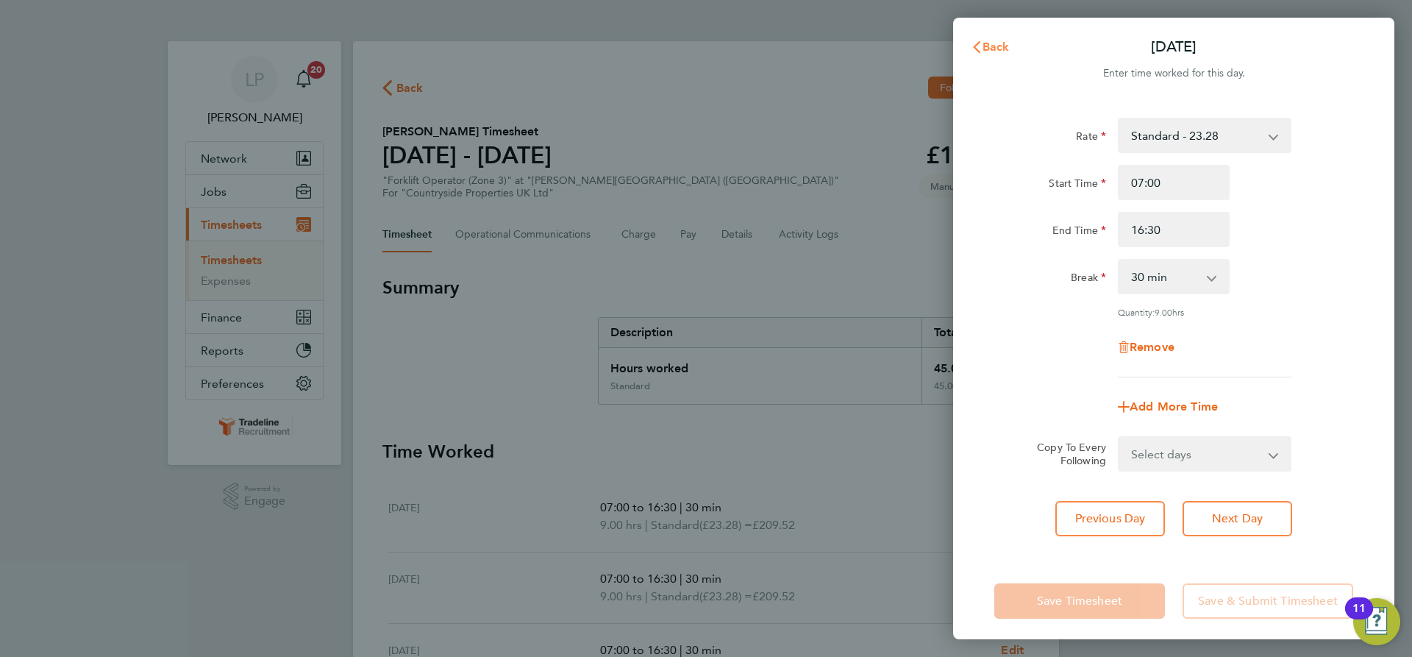
click at [1003, 41] on span "Back" at bounding box center [996, 47] width 27 height 14
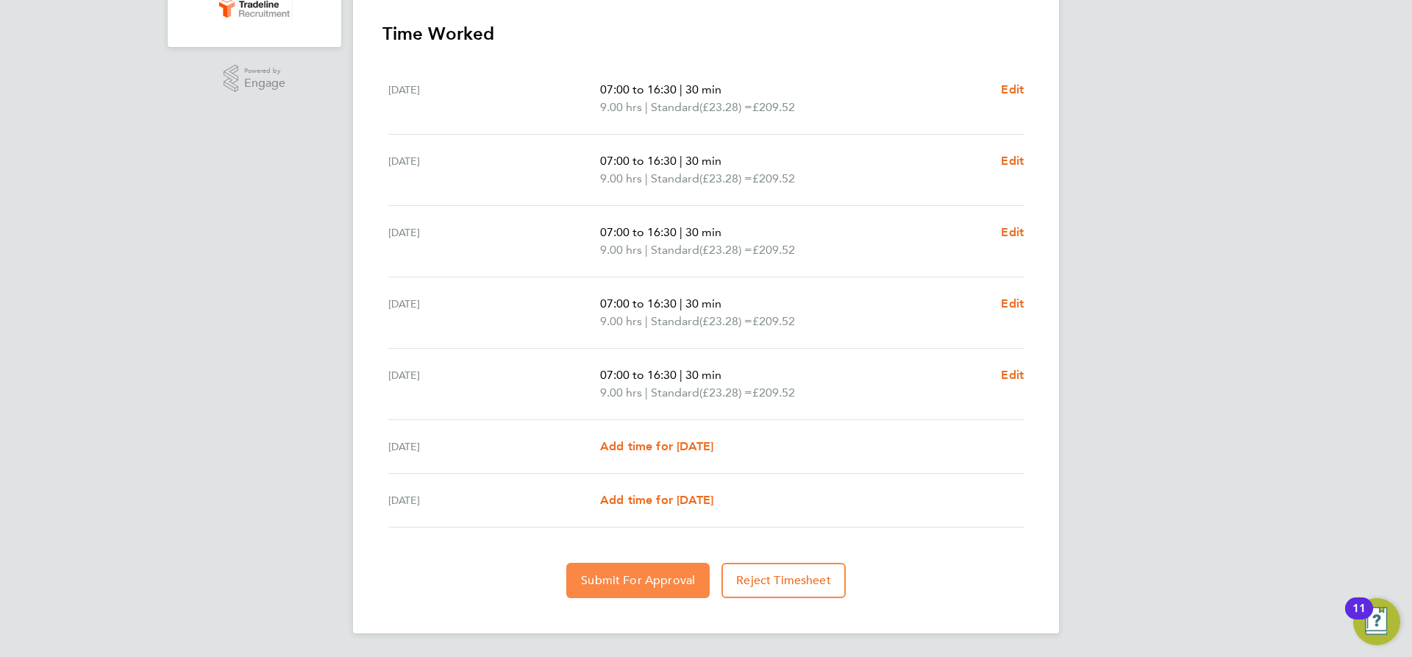
click at [664, 575] on span "Submit For Approval" at bounding box center [638, 580] width 114 height 15
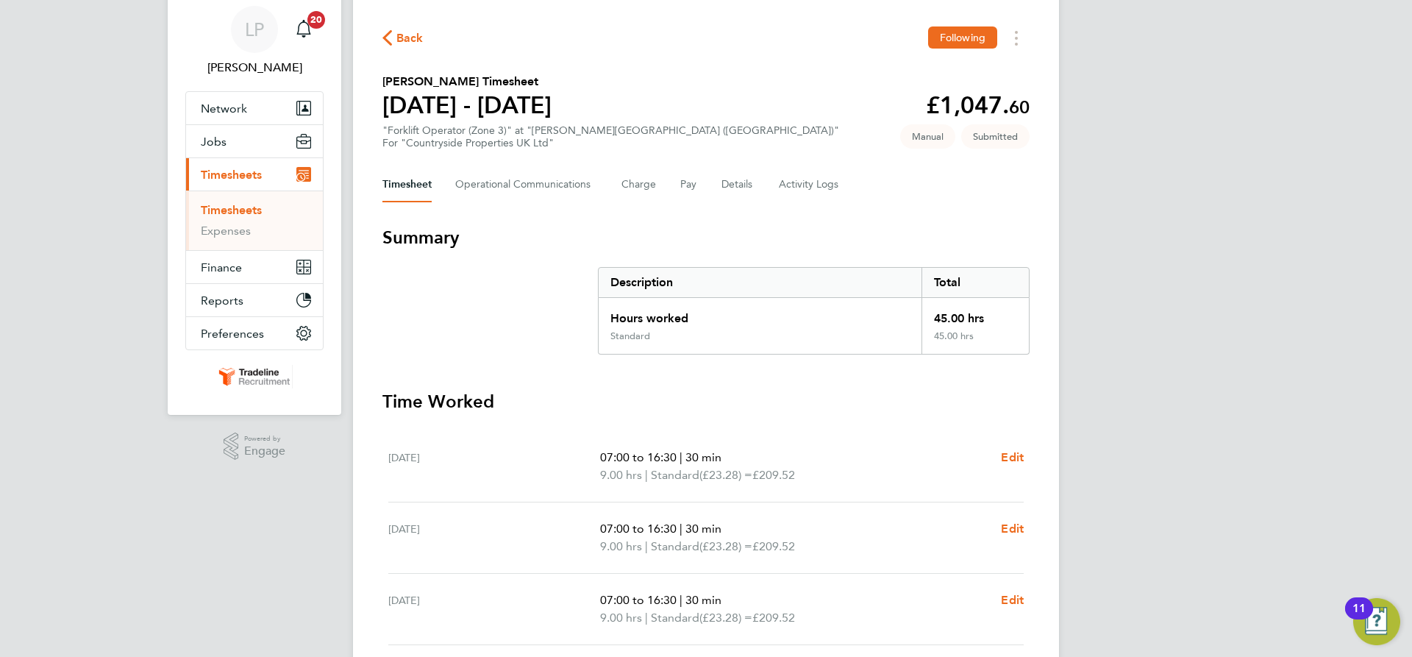
click at [252, 214] on link "Timesheets" at bounding box center [231, 210] width 61 height 14
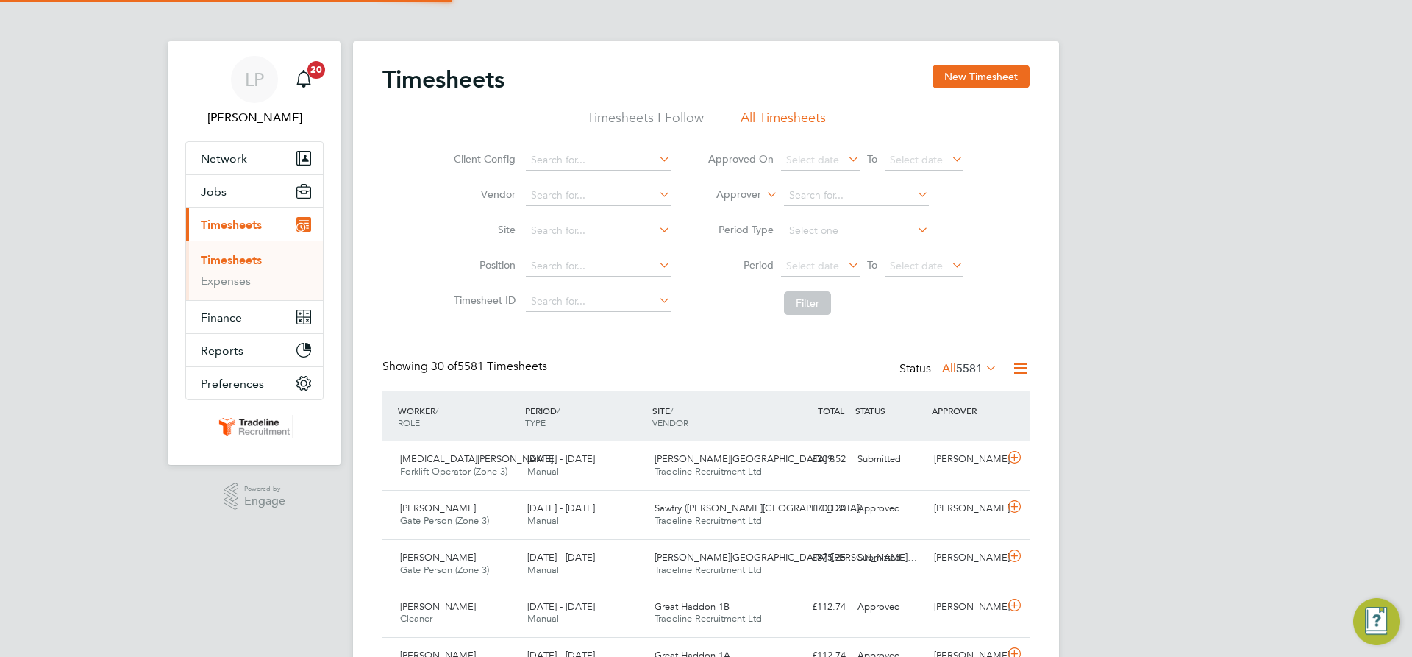
scroll to position [7, 7]
click at [753, 196] on label "Approver" at bounding box center [728, 195] width 66 height 15
click at [747, 209] on li "Worker" at bounding box center [725, 211] width 73 height 19
click at [820, 201] on input at bounding box center [856, 195] width 145 height 21
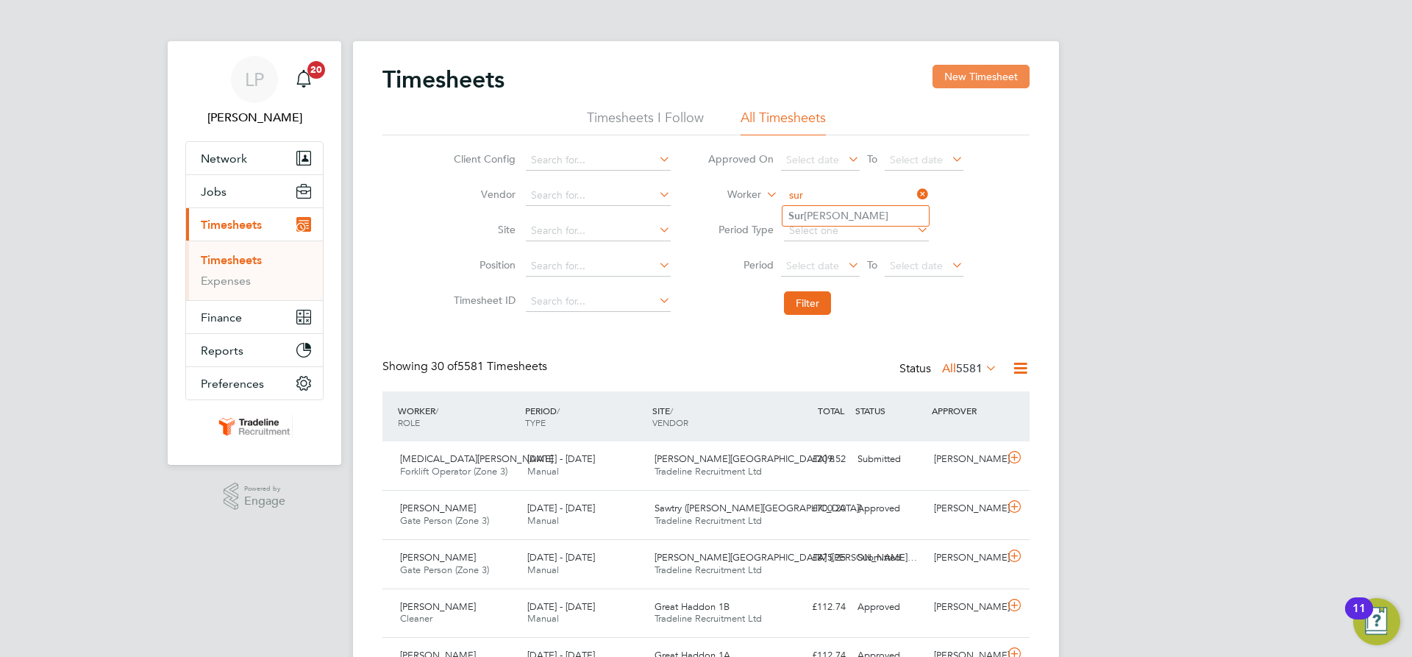
type input "sur"
click at [969, 85] on button "New Timesheet" at bounding box center [981, 77] width 97 height 24
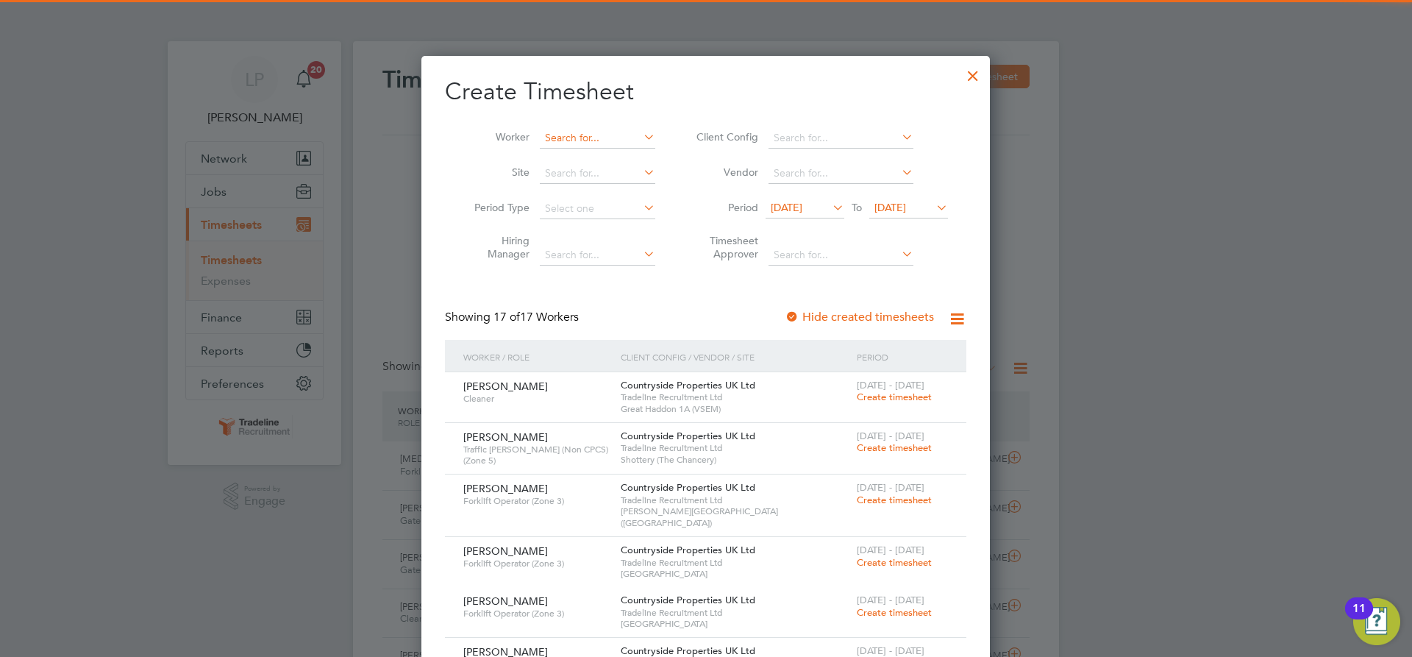
click at [564, 142] on input at bounding box center [597, 138] width 115 height 21
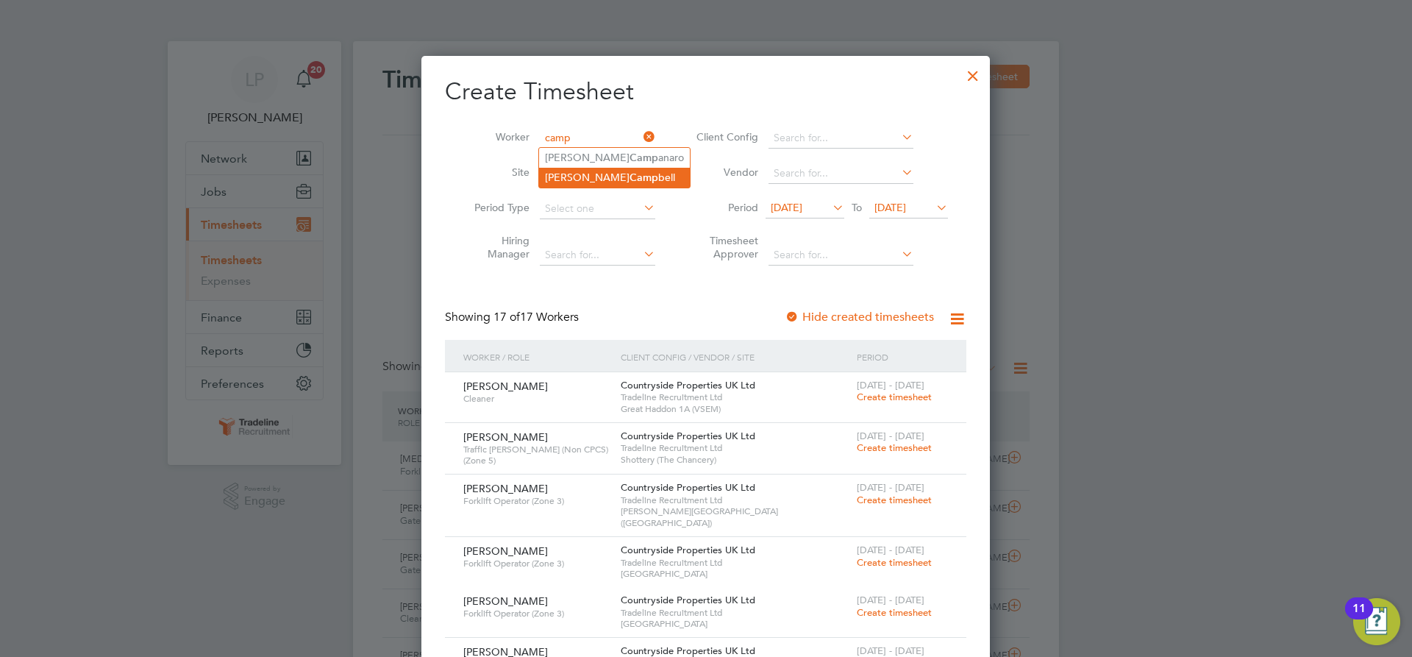
click at [630, 177] on b "Camp" at bounding box center [644, 177] width 29 height 13
type input "[PERSON_NAME]"
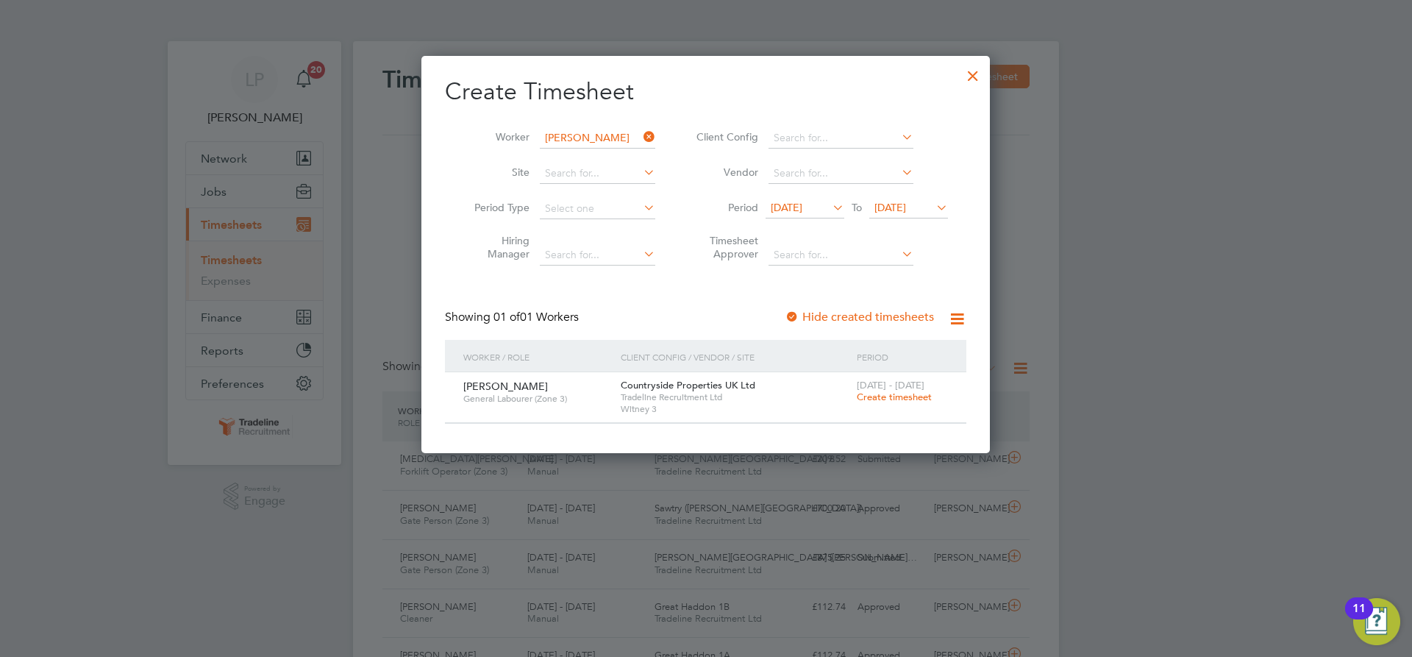
click at [892, 400] on span "Create timesheet" at bounding box center [894, 397] width 75 height 13
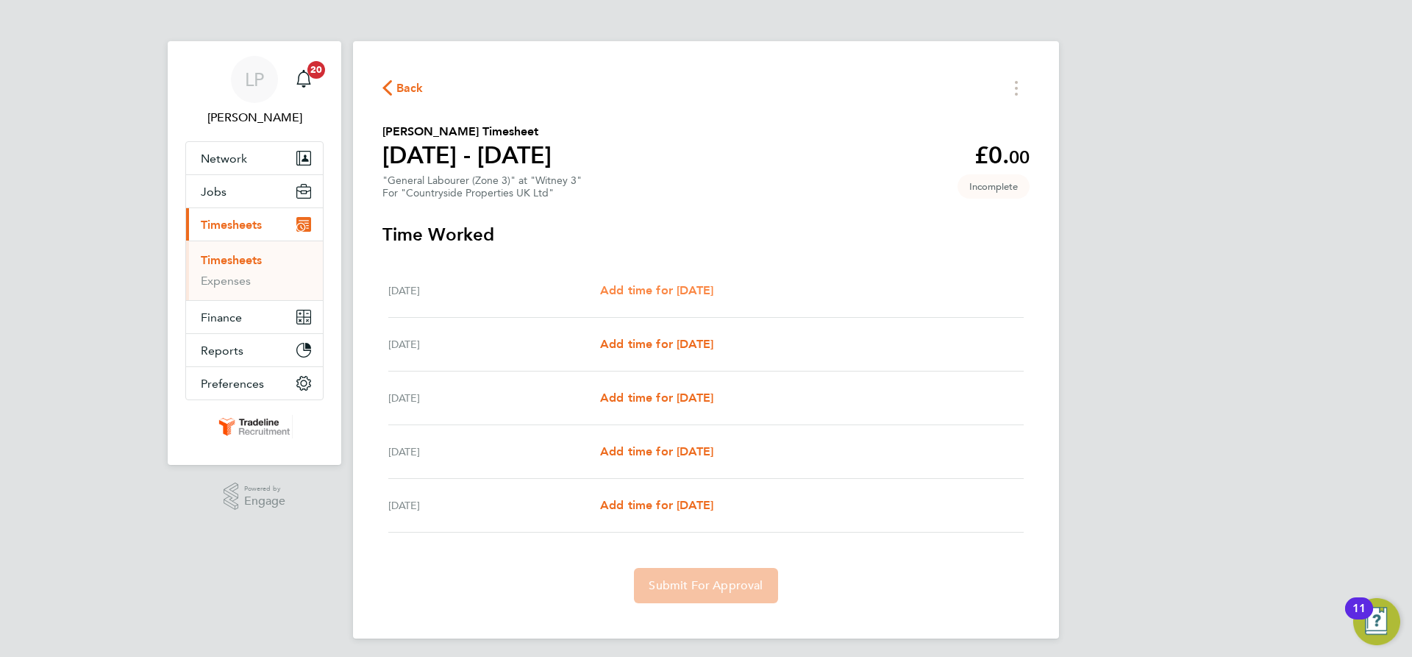
click at [681, 285] on span "Add time for Mon 22 Sep" at bounding box center [656, 290] width 113 height 14
select select "30"
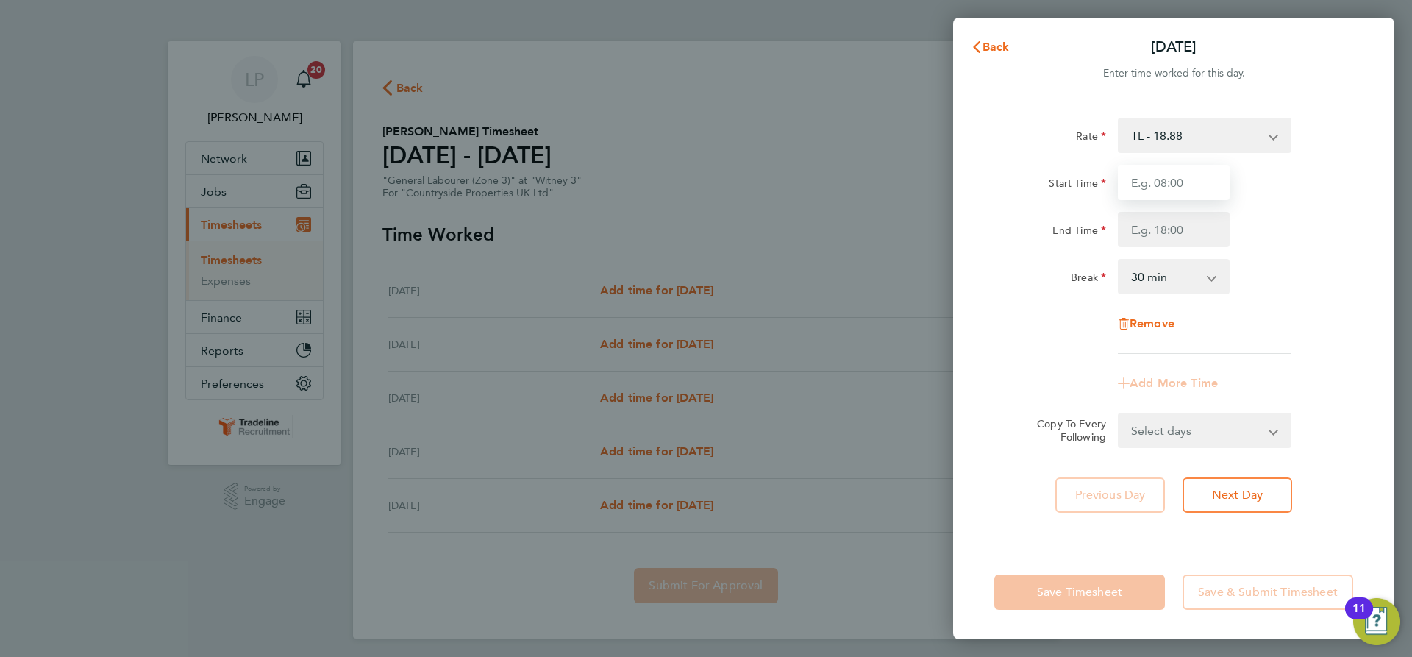
click at [1215, 177] on input "Start Time" at bounding box center [1174, 182] width 112 height 35
type input "07:00"
click at [1181, 225] on input "End Time" at bounding box center [1174, 229] width 112 height 35
type input "18:30"
click at [1248, 227] on div "End Time 18:30" at bounding box center [1174, 229] width 371 height 35
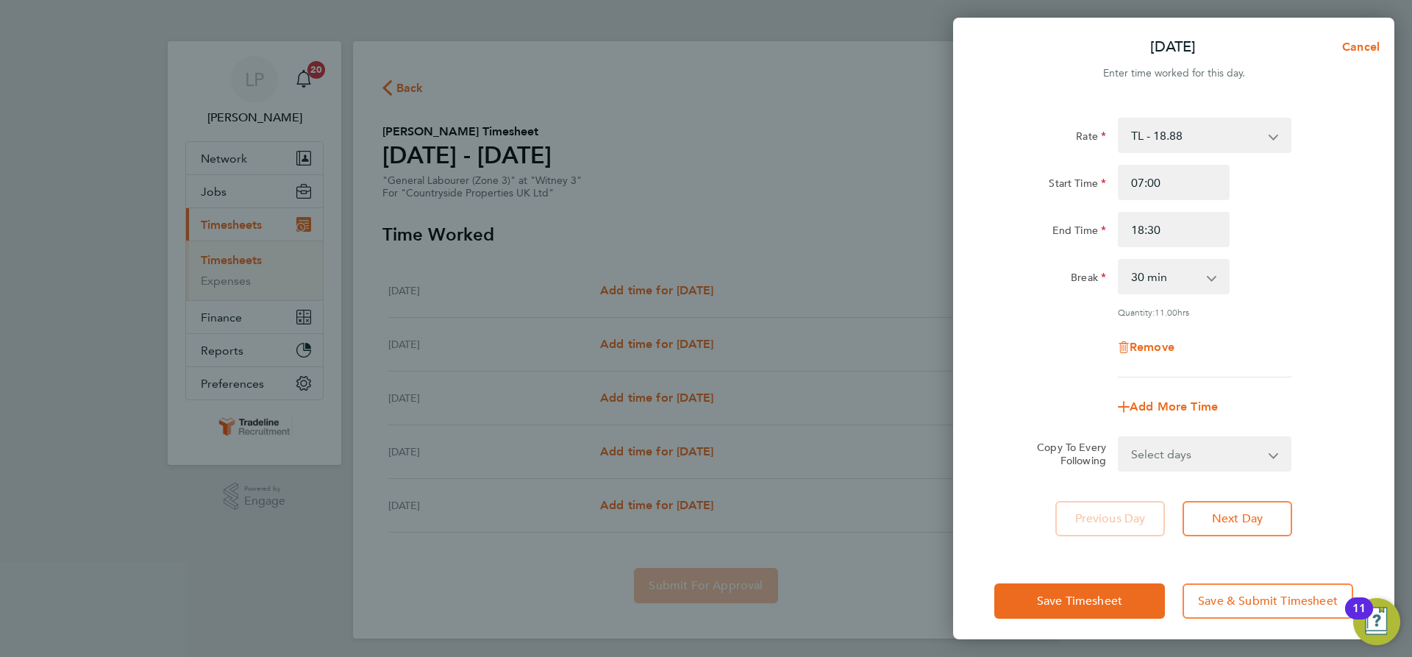
click at [1250, 452] on select "Select days Day Tuesday Wednesday Thursday Friday" at bounding box center [1197, 454] width 154 height 32
select select "DAY"
click at [1120, 438] on select "Select days Day Tuesday Wednesday Thursday Friday" at bounding box center [1197, 454] width 154 height 32
select select "2025-09-26"
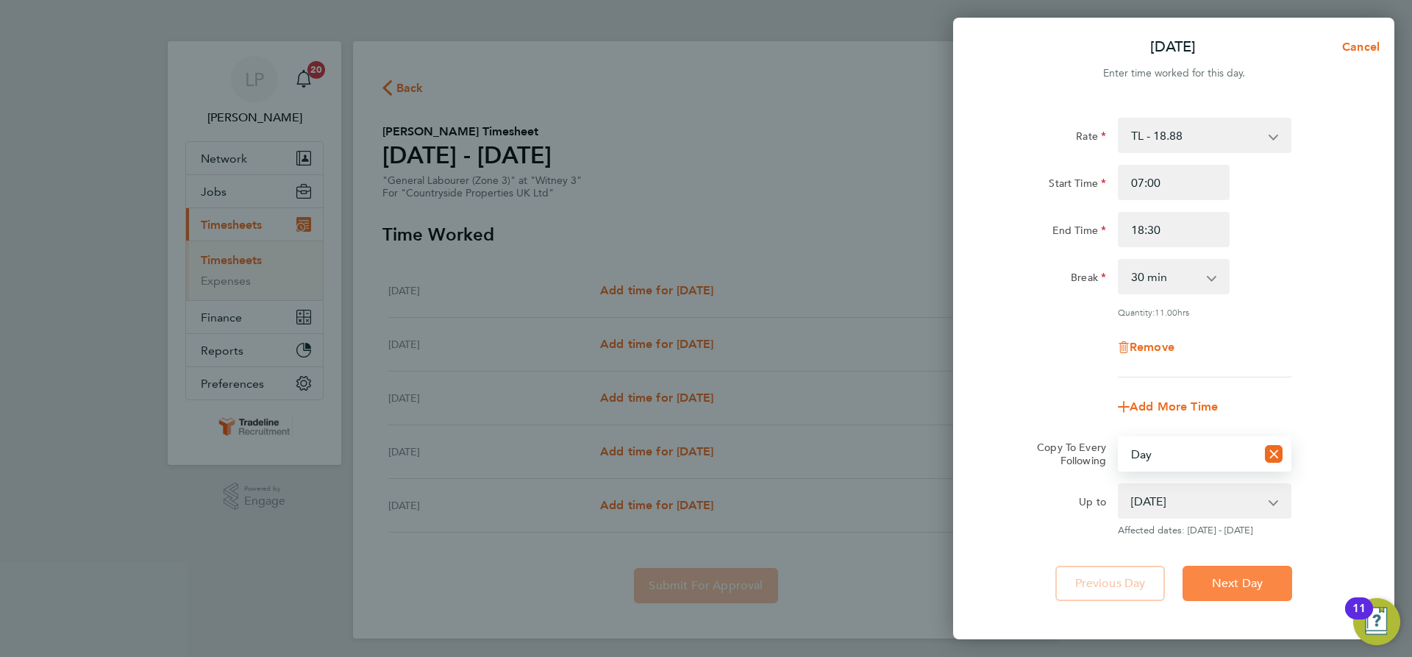
click at [1236, 572] on button "Next Day" at bounding box center [1238, 583] width 110 height 35
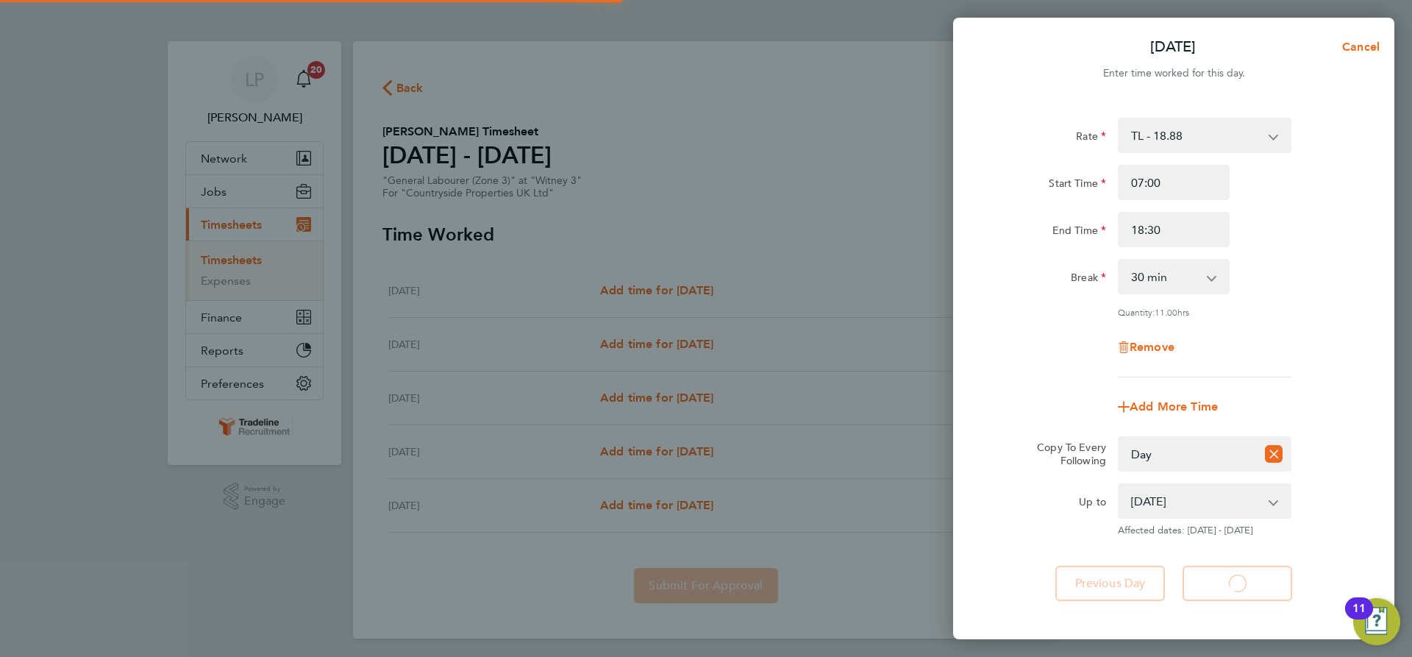
select select "30"
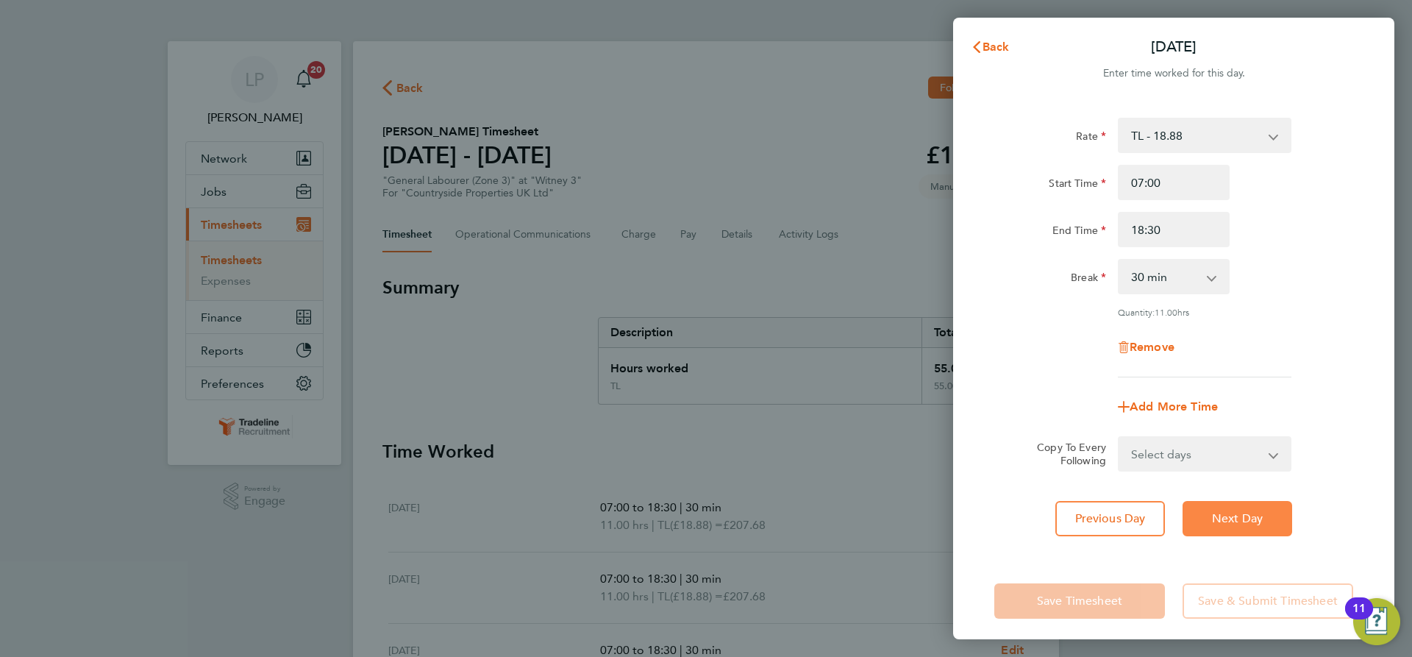
click at [1230, 514] on span "Next Day" at bounding box center [1237, 518] width 51 height 15
select select "30"
click at [1230, 515] on span "Next Day" at bounding box center [1237, 518] width 51 height 15
select select "30"
click at [1230, 515] on span "Next Day" at bounding box center [1237, 518] width 51 height 15
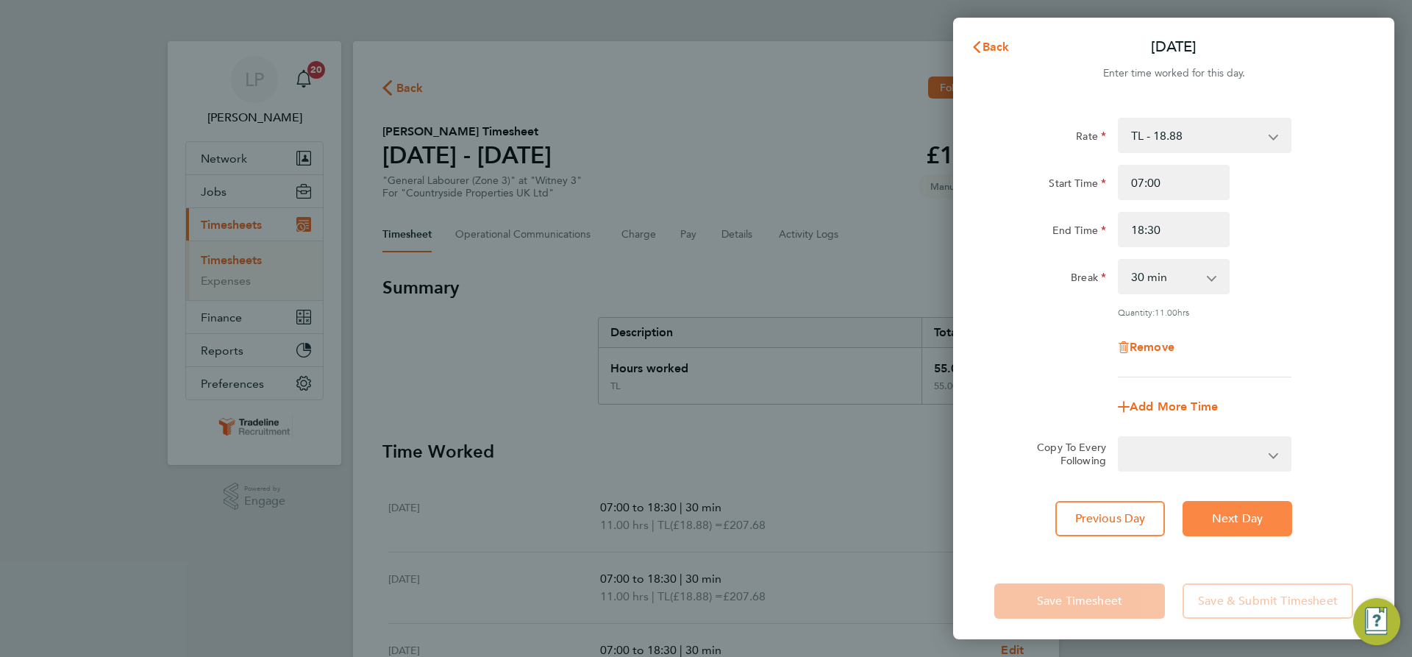
select select "30"
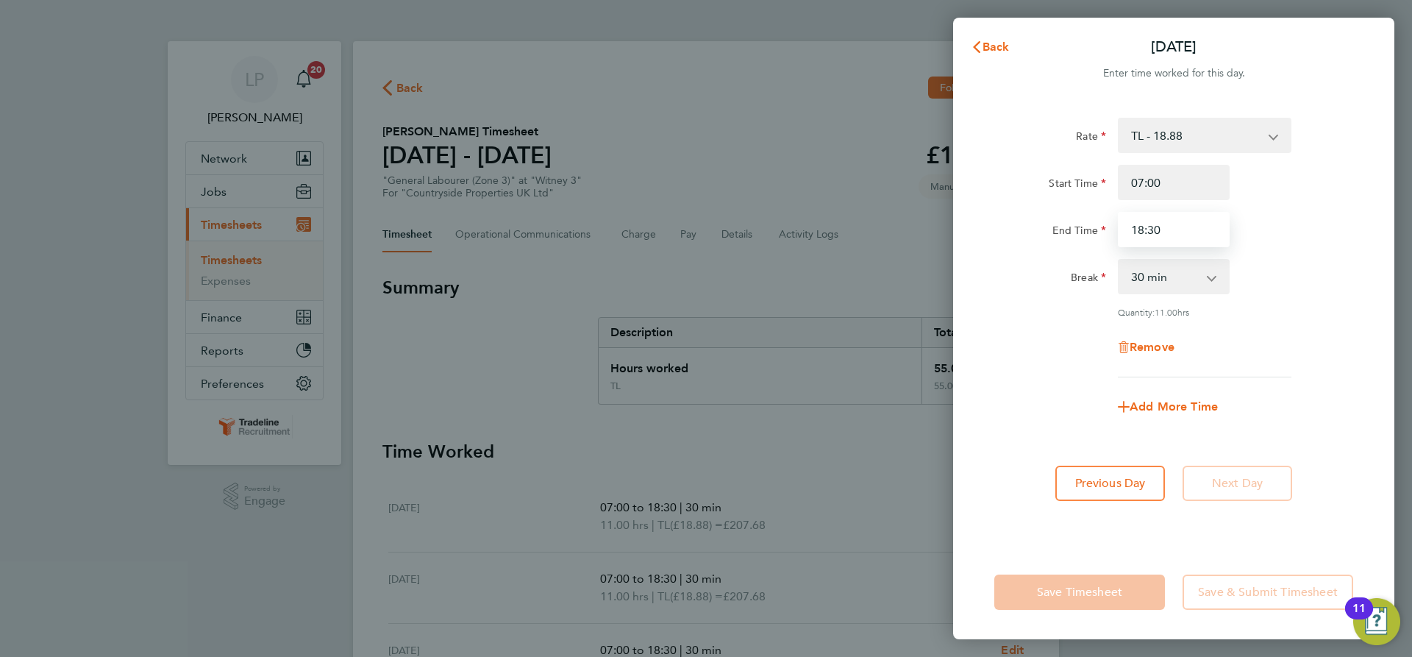
click at [1189, 228] on input "18:30" at bounding box center [1174, 229] width 112 height 35
type input "18:00"
click at [1123, 490] on button "Previous Day" at bounding box center [1111, 483] width 110 height 35
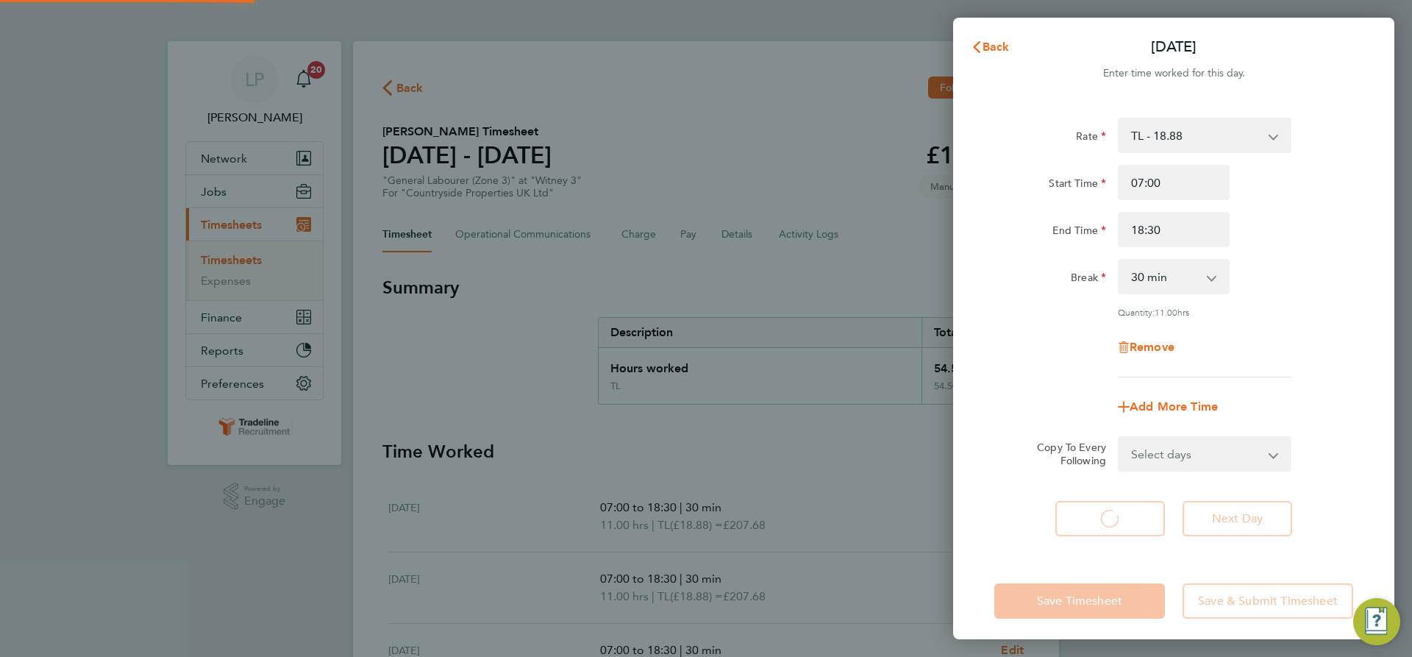
select select "30"
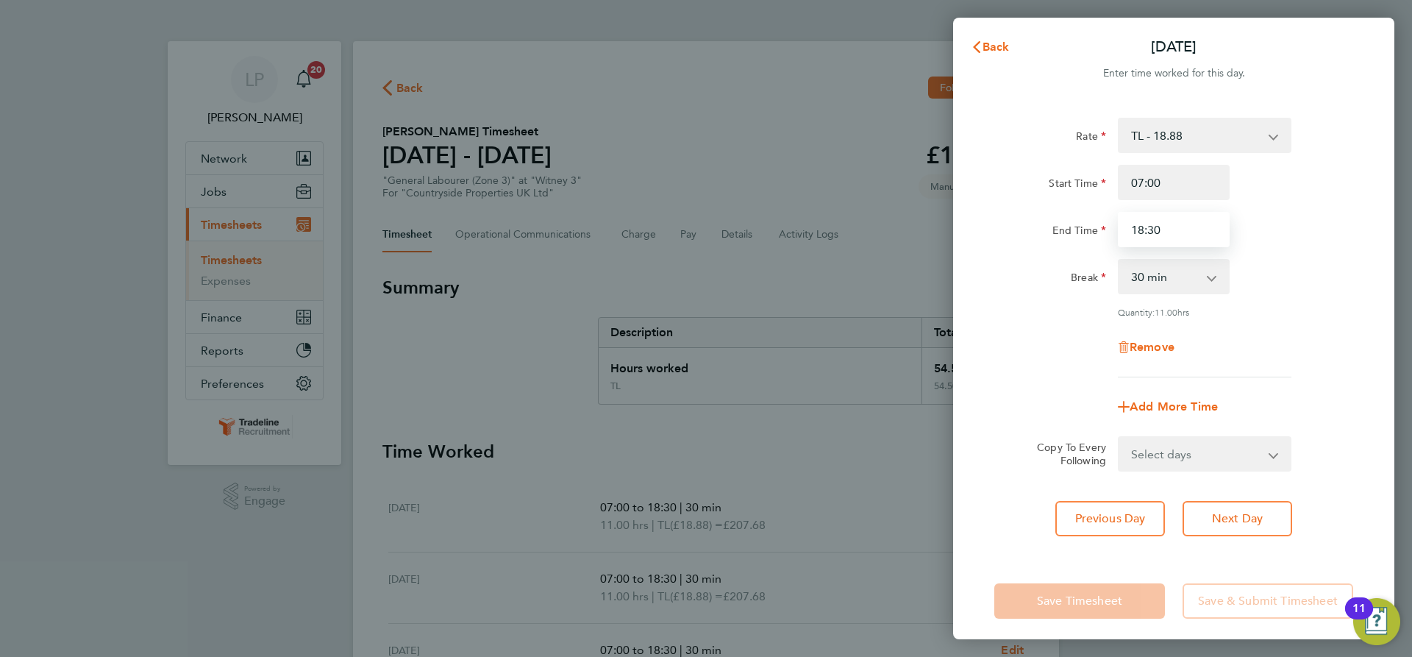
click at [1172, 232] on input "18:30" at bounding box center [1174, 229] width 112 height 35
type input "18:00"
click at [1112, 522] on span "Previous Day" at bounding box center [1111, 518] width 71 height 15
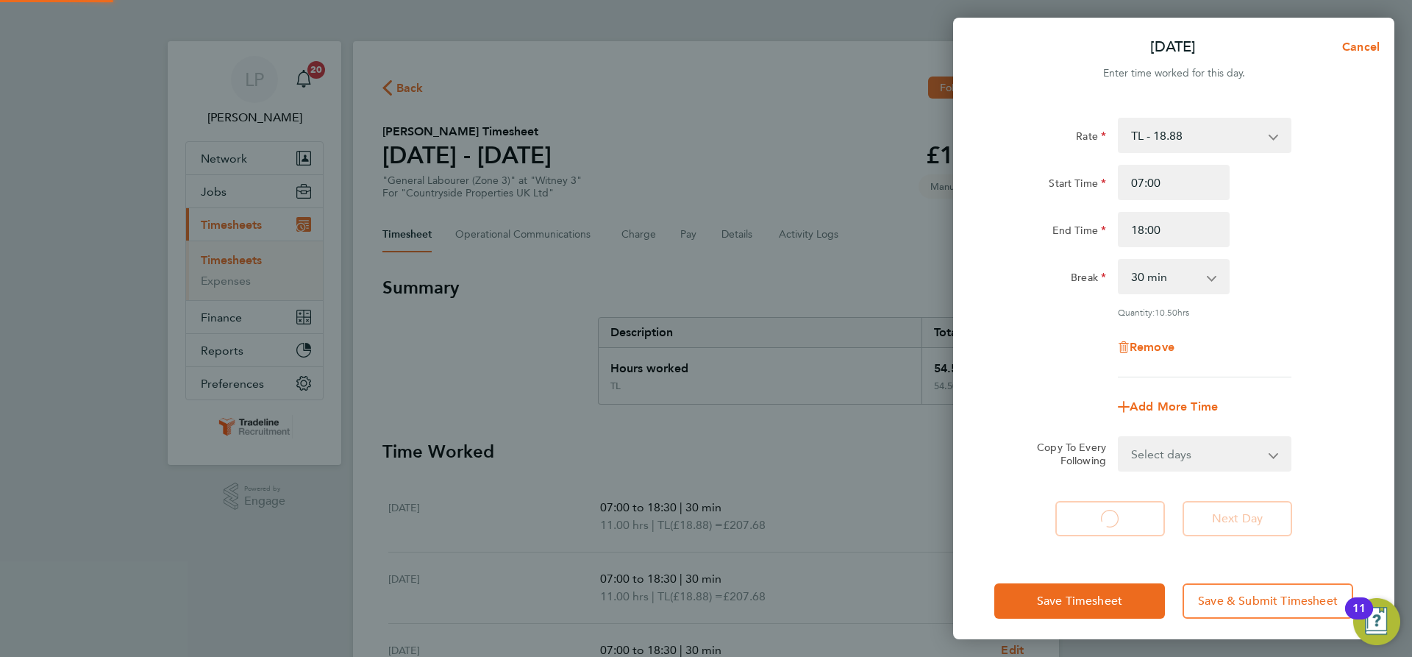
select select "30"
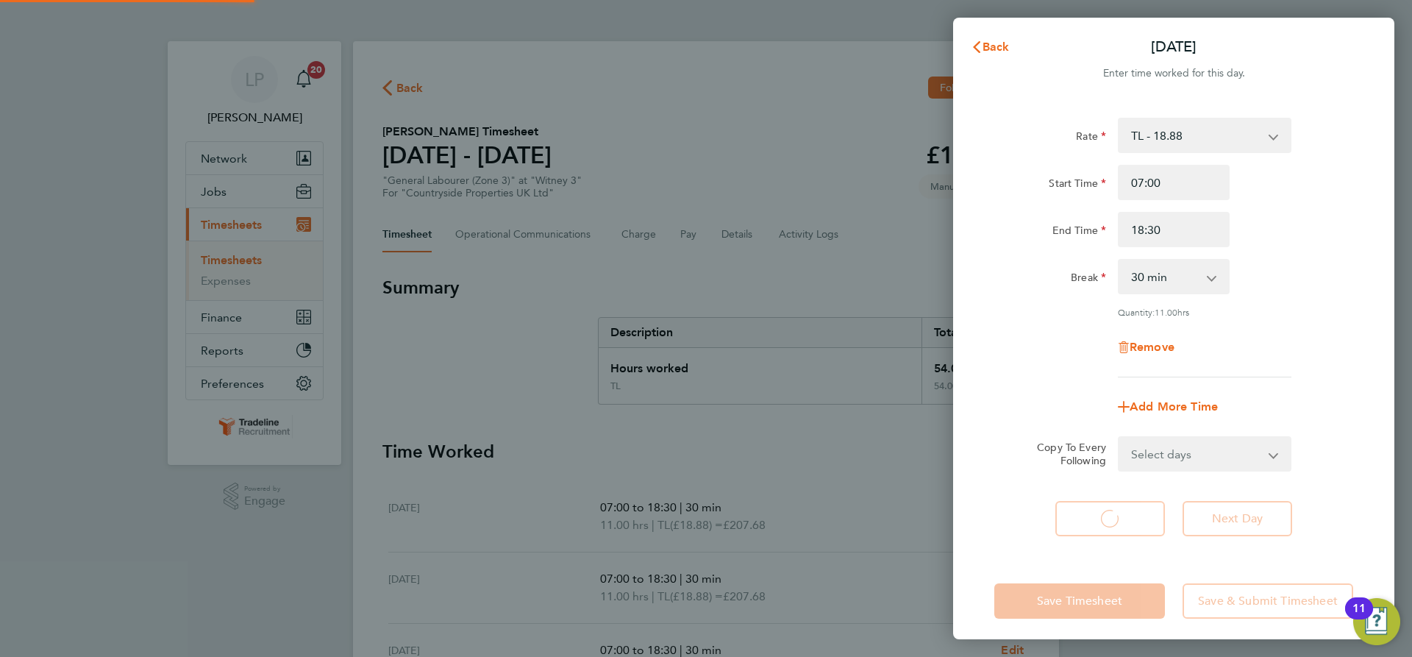
select select "30"
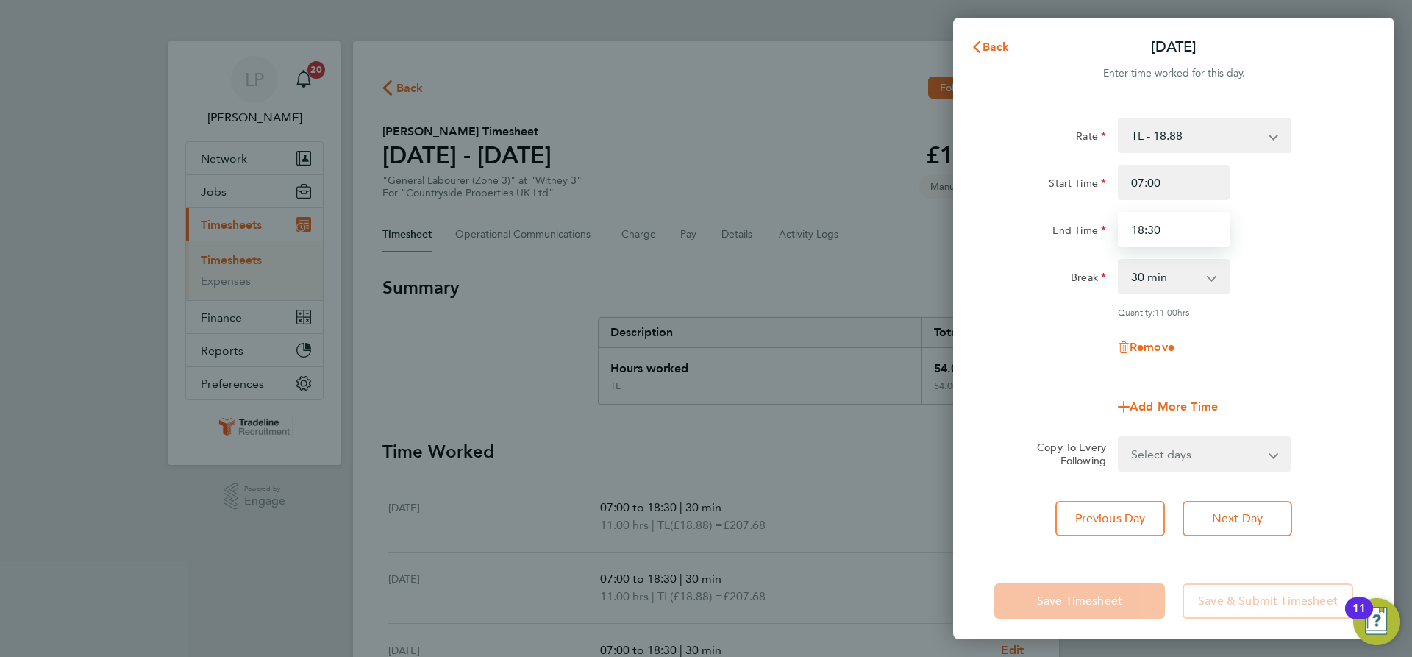
click at [1175, 231] on input "18:30" at bounding box center [1174, 229] width 112 height 35
type input "18:00"
click at [1103, 523] on span "Previous Day" at bounding box center [1111, 518] width 71 height 15
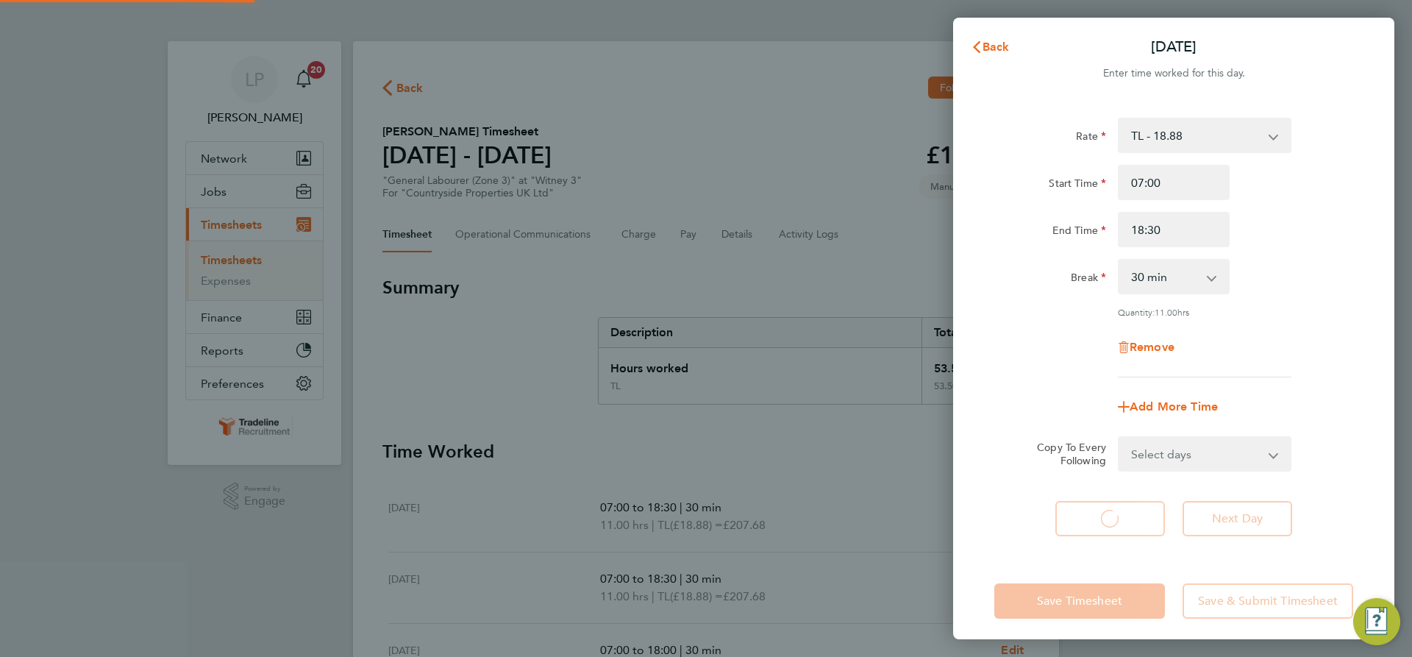
select select "30"
click at [999, 45] on span "Back" at bounding box center [996, 47] width 27 height 14
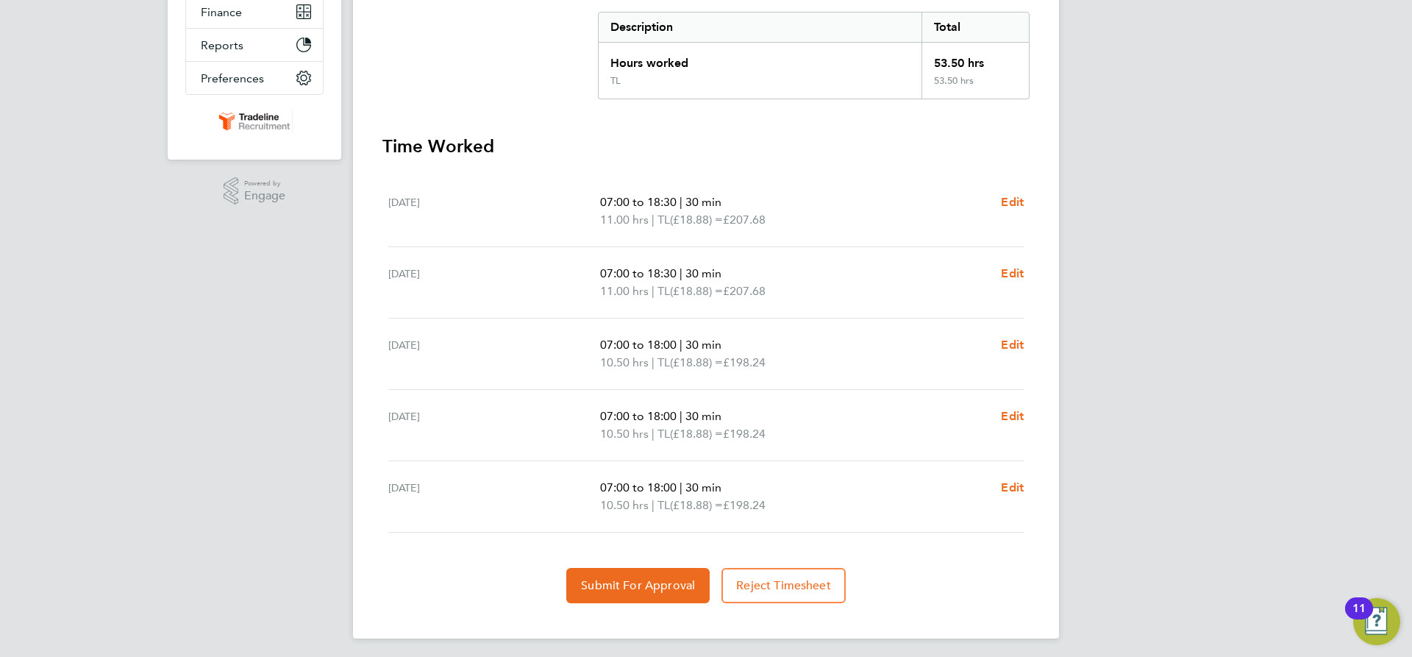
scroll to position [310, 0]
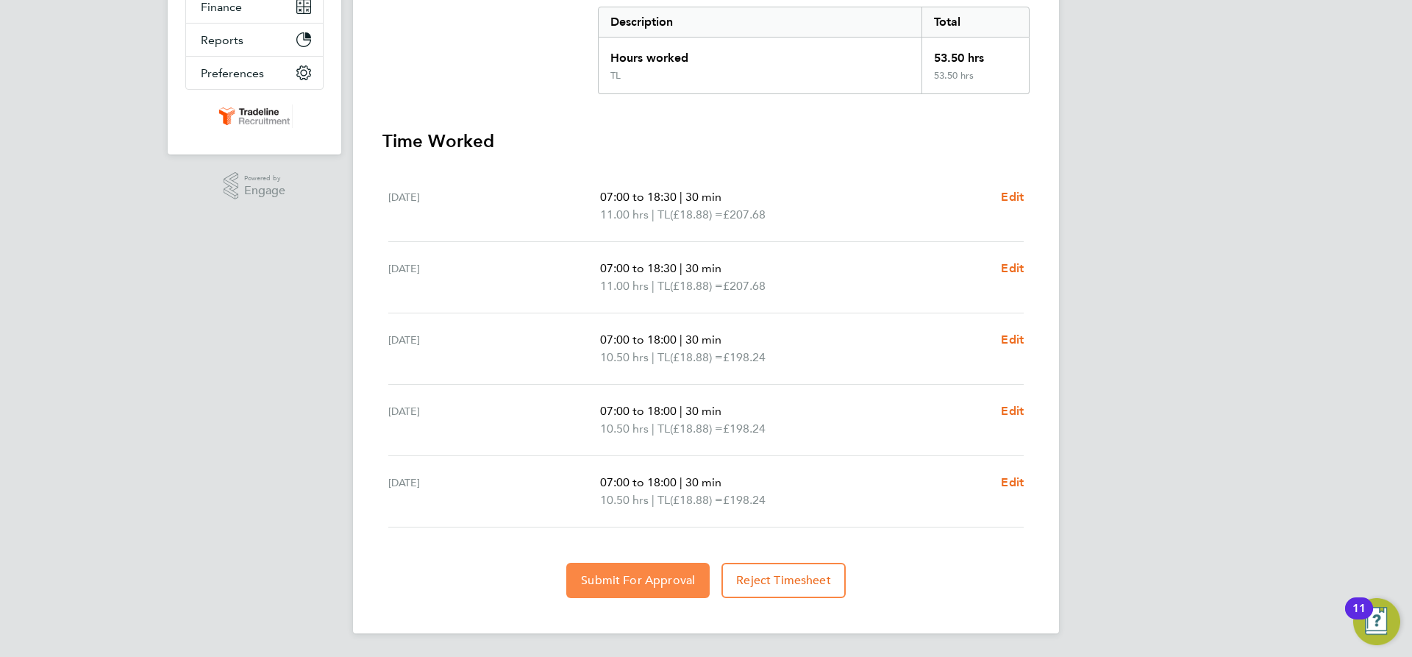
click at [644, 573] on span "Submit For Approval" at bounding box center [638, 580] width 114 height 15
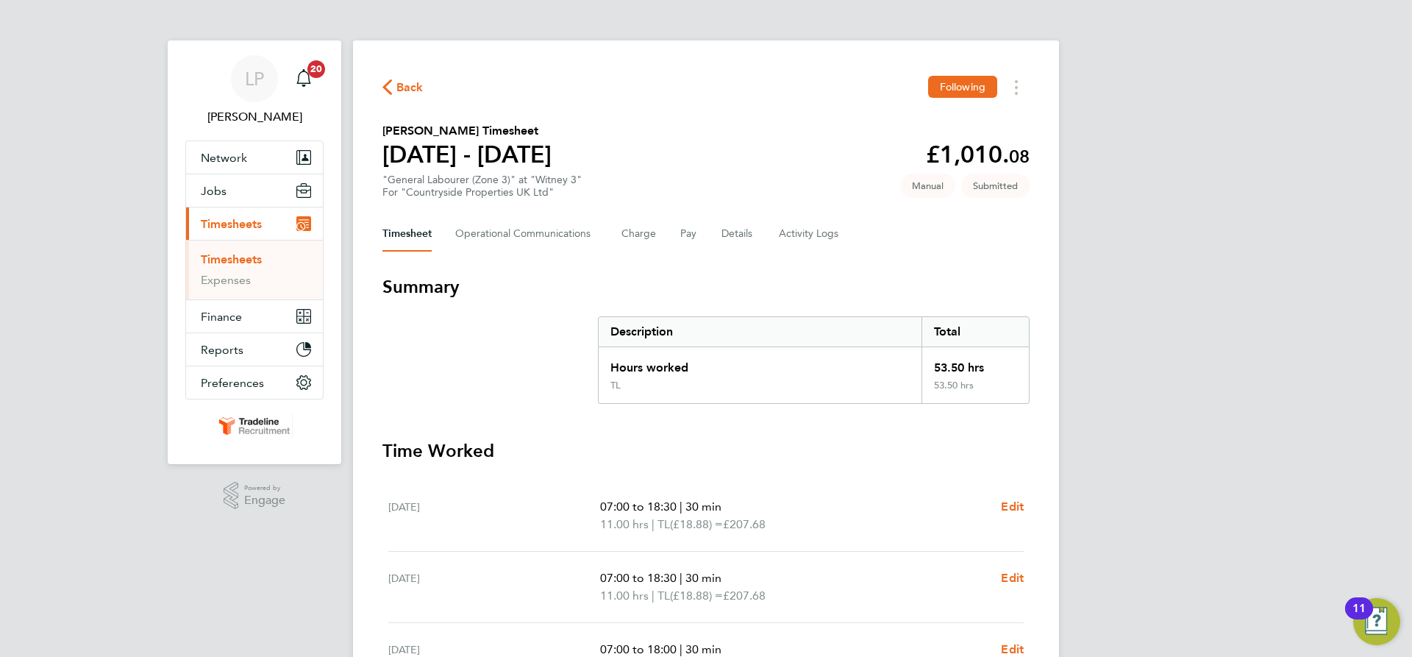
scroll to position [0, 0]
click at [631, 237] on button "Charge" at bounding box center [639, 234] width 35 height 35
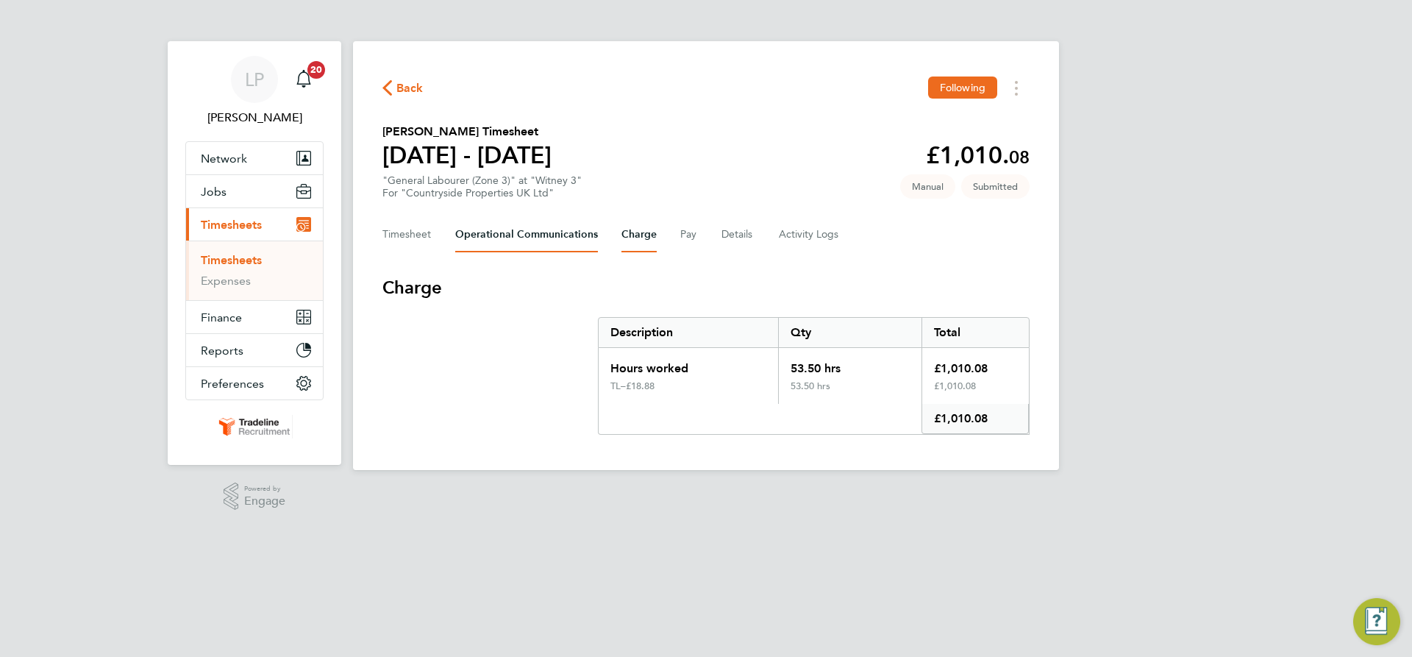
click at [547, 252] on Communications-tab "Operational Communications" at bounding box center [526, 234] width 143 height 35
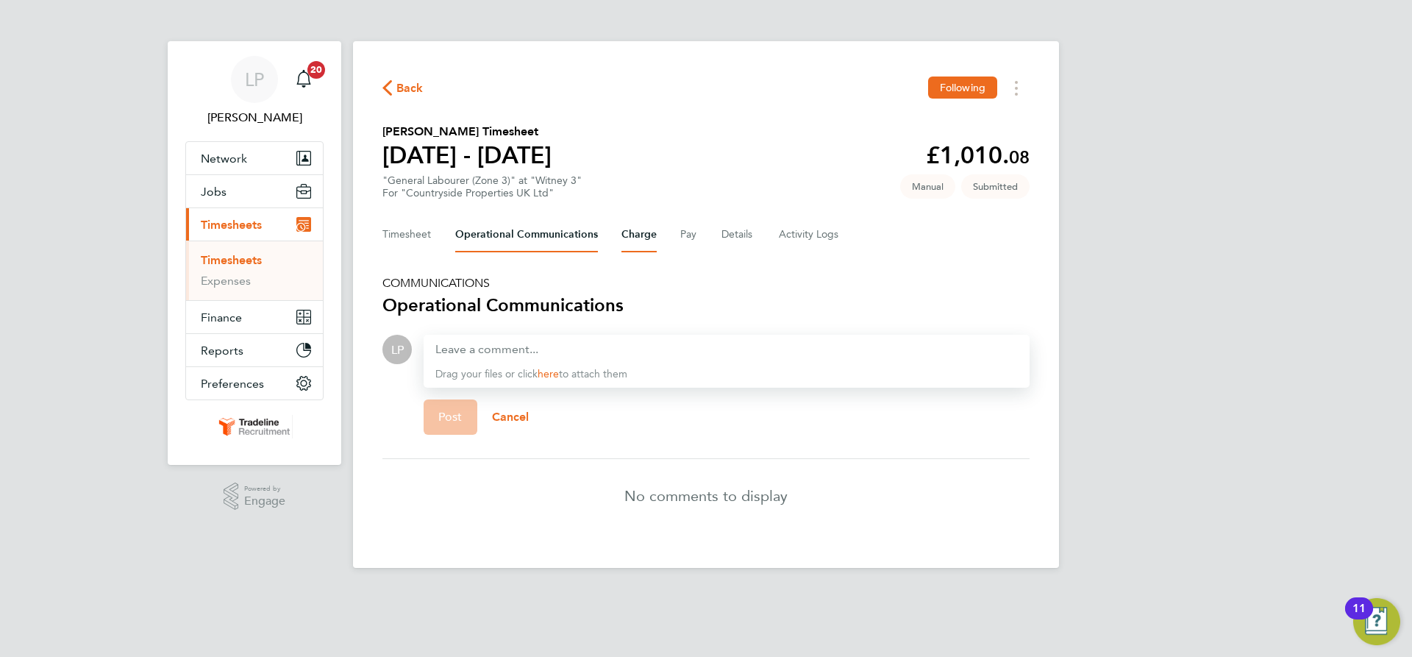
click at [636, 236] on button "Charge" at bounding box center [639, 234] width 35 height 35
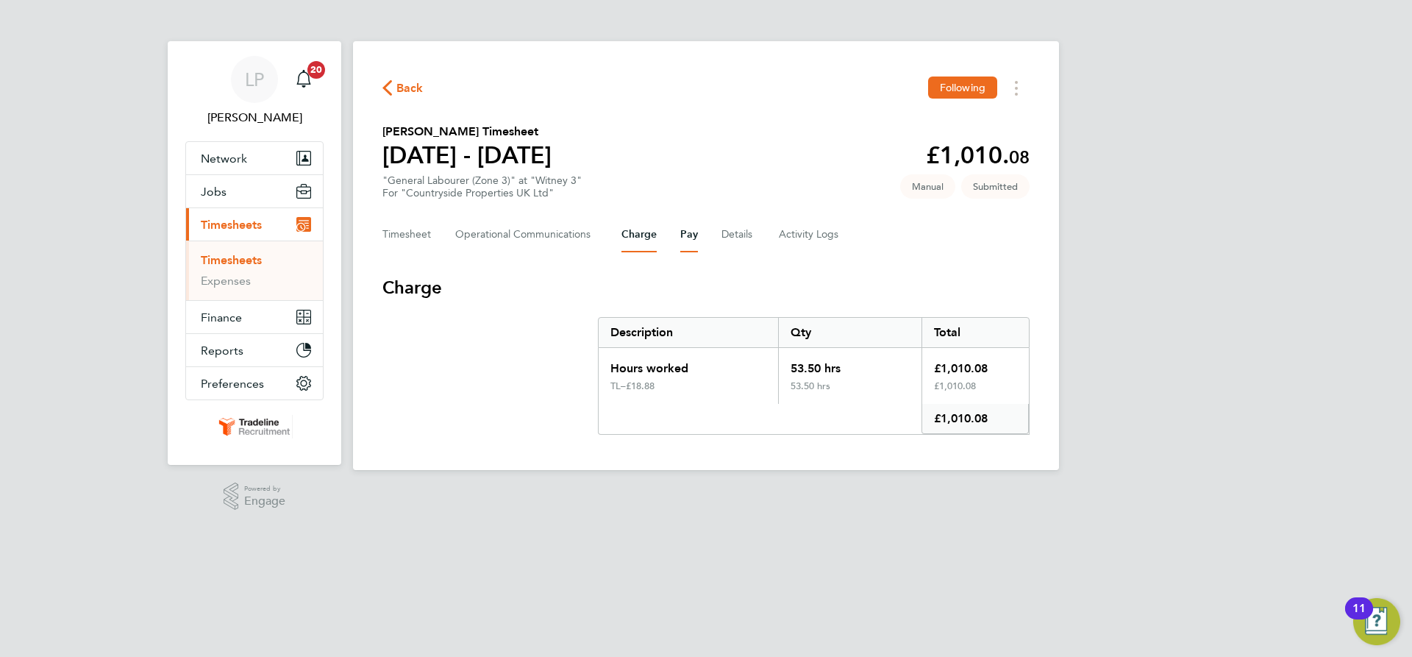
click at [695, 232] on button "Pay" at bounding box center [689, 234] width 18 height 35
click at [722, 234] on button "Details" at bounding box center [739, 234] width 34 height 35
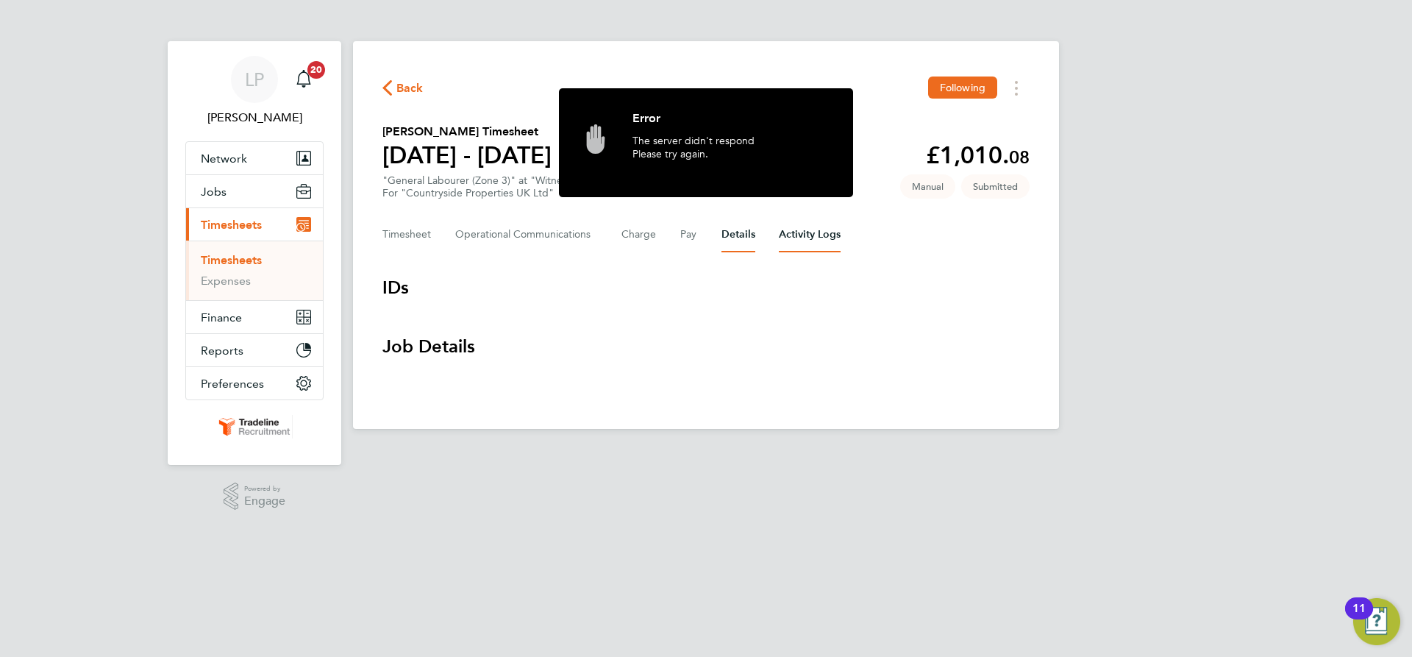
click at [788, 235] on Logs-tab "Activity Logs" at bounding box center [810, 234] width 62 height 35
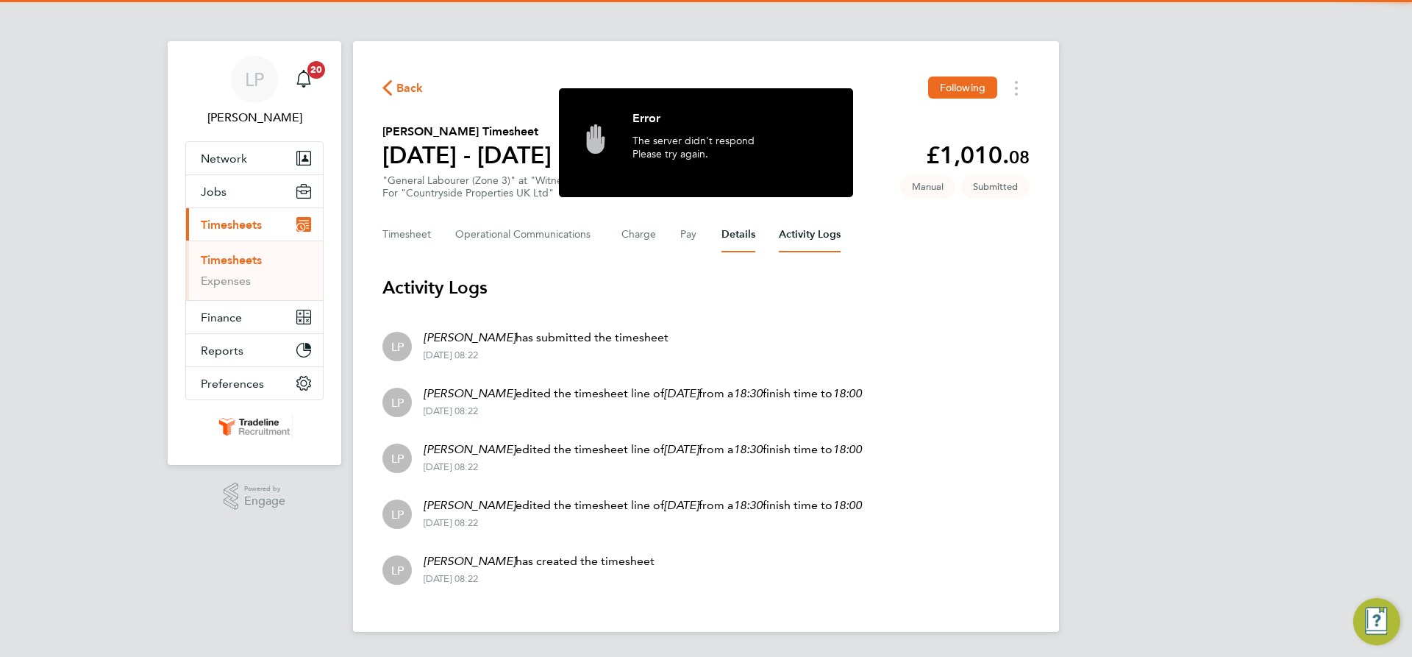
click at [733, 245] on button "Details" at bounding box center [739, 234] width 34 height 35
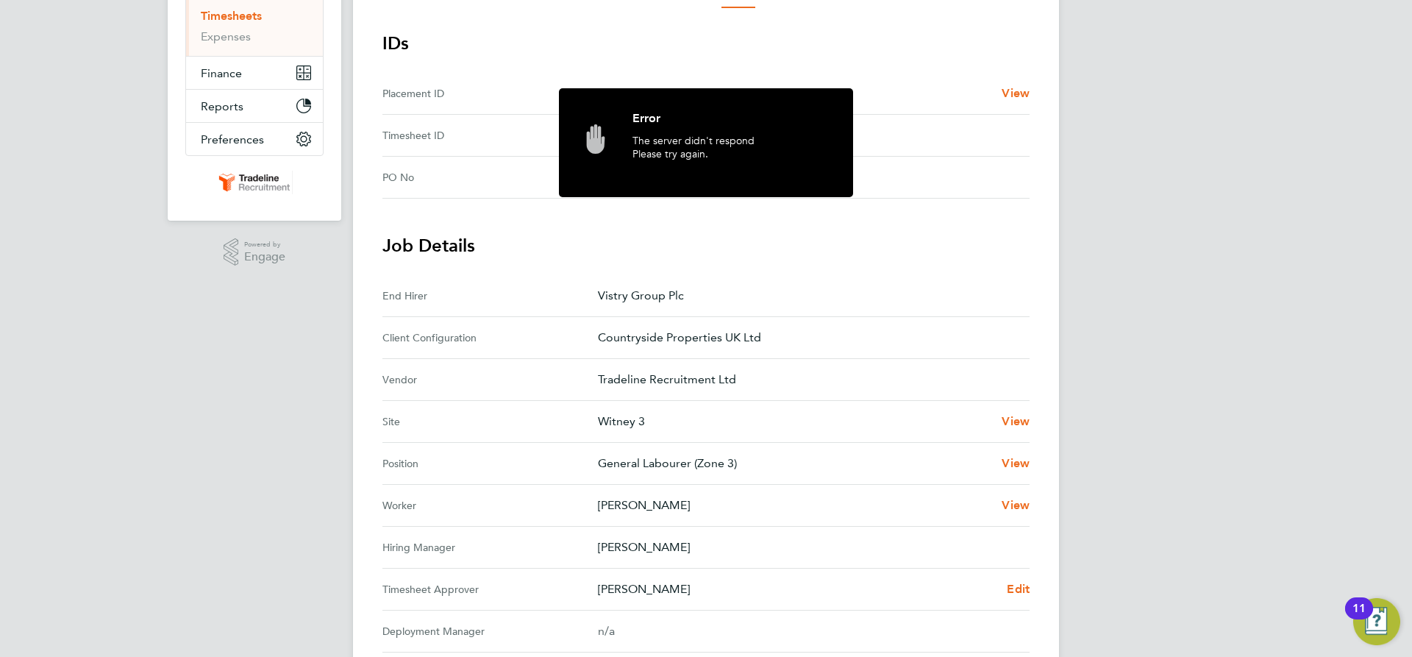
scroll to position [294, 0]
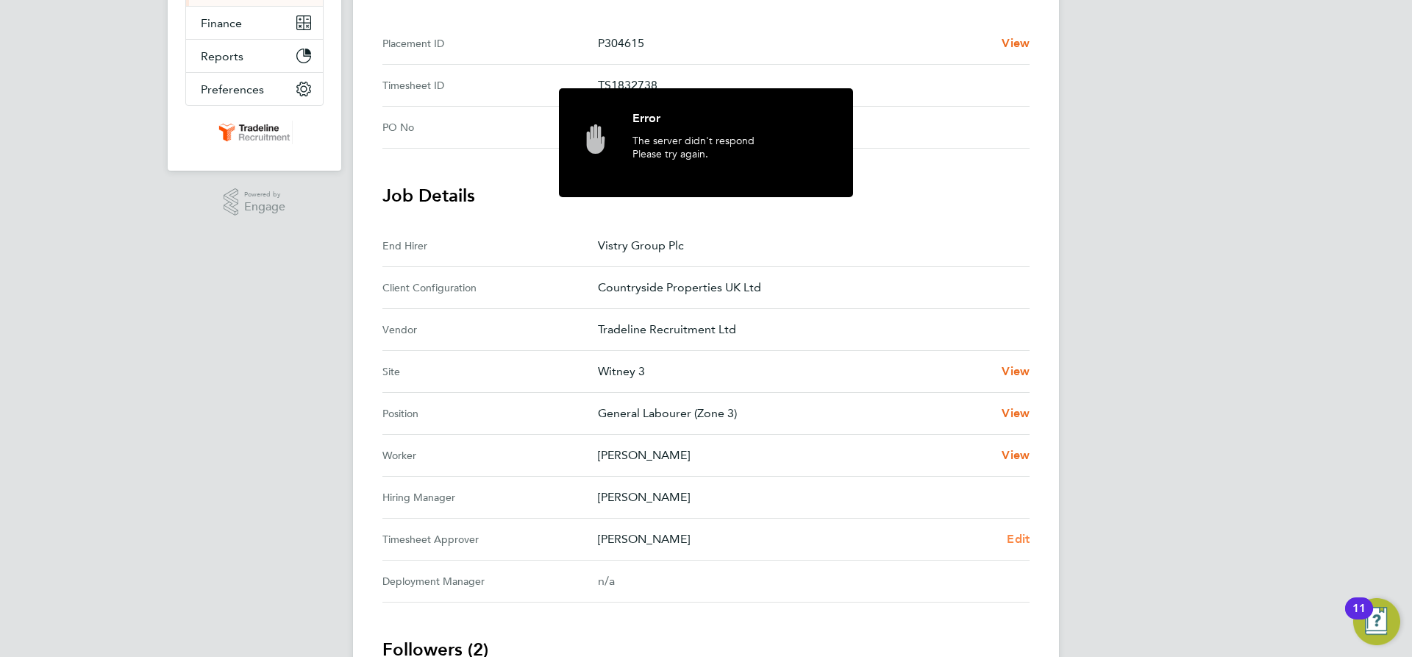
click at [1007, 541] on span "Edit" at bounding box center [1018, 539] width 23 height 14
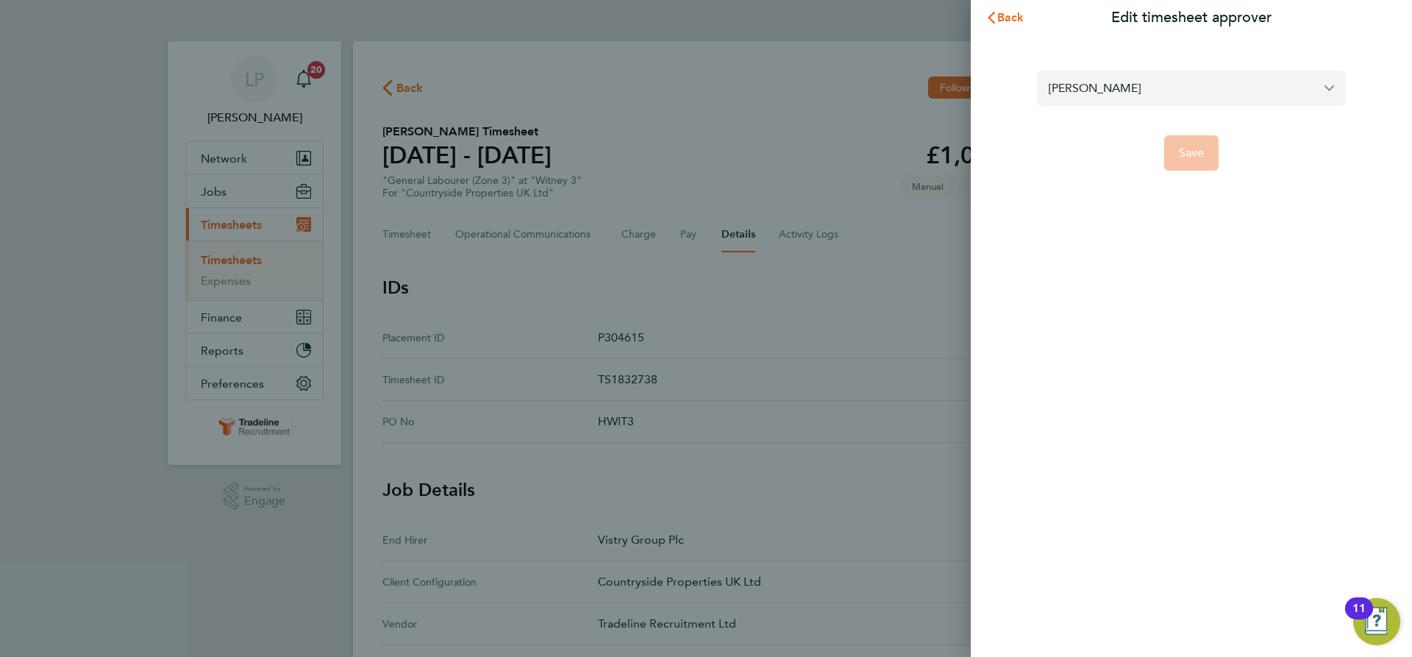
click at [1096, 95] on input "Paul O'Keeffe" at bounding box center [1191, 88] width 309 height 35
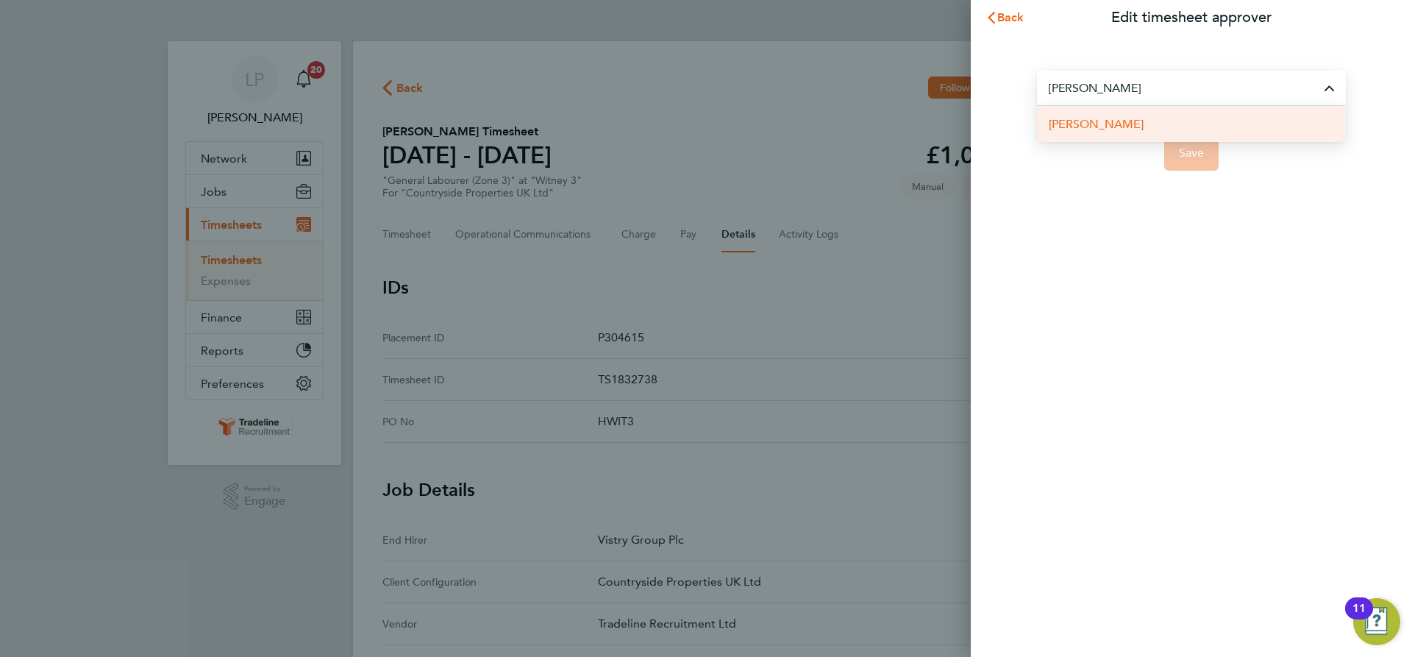
click at [1112, 122] on li "[PERSON_NAME]" at bounding box center [1191, 124] width 309 height 36
type input "[PERSON_NAME]"
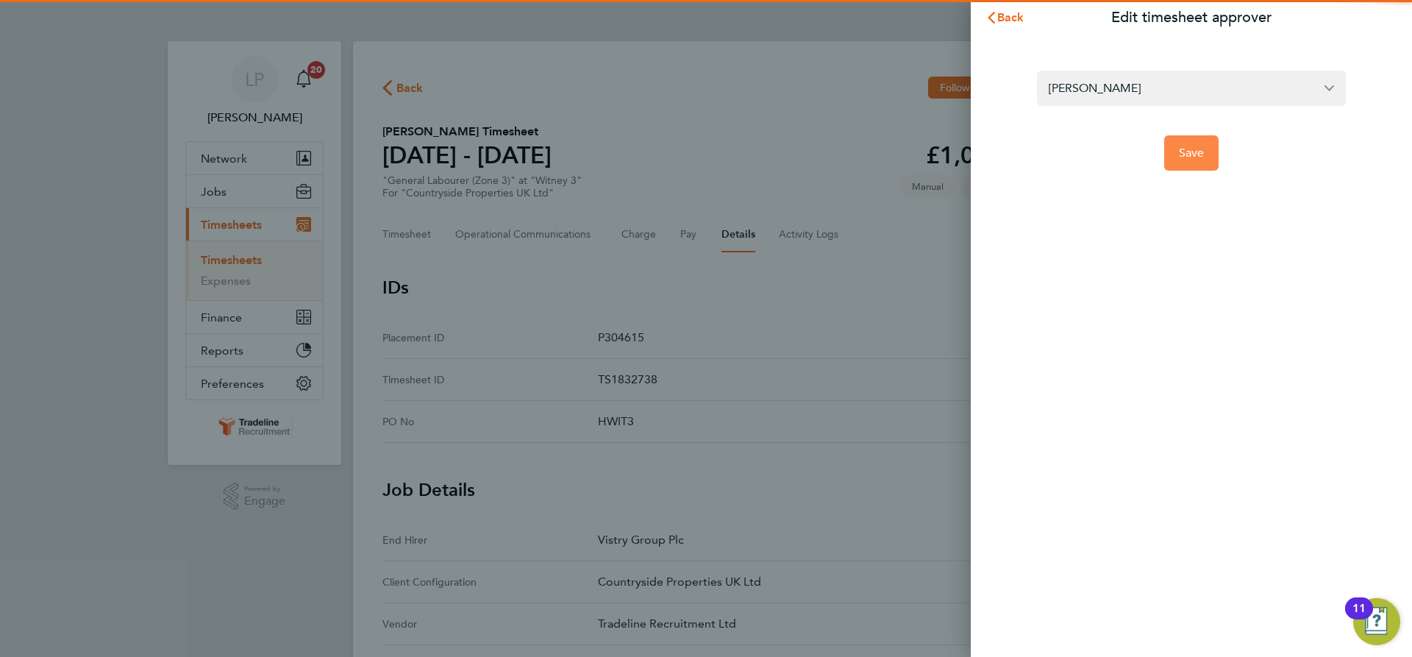
click at [1205, 166] on button "Save" at bounding box center [1192, 152] width 55 height 35
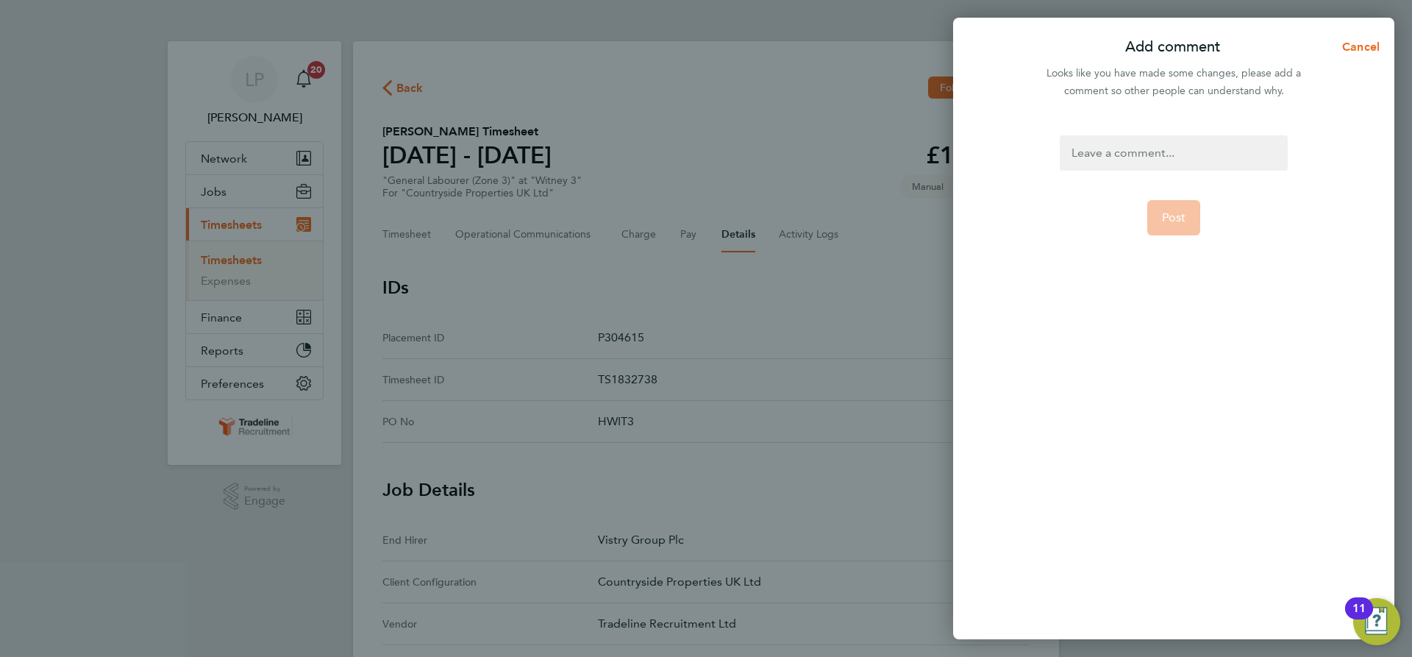
click at [1192, 160] on div at bounding box center [1173, 152] width 227 height 35
click at [1192, 154] on div at bounding box center [1173, 152] width 227 height 35
click at [1164, 214] on span "Post" at bounding box center [1174, 217] width 24 height 15
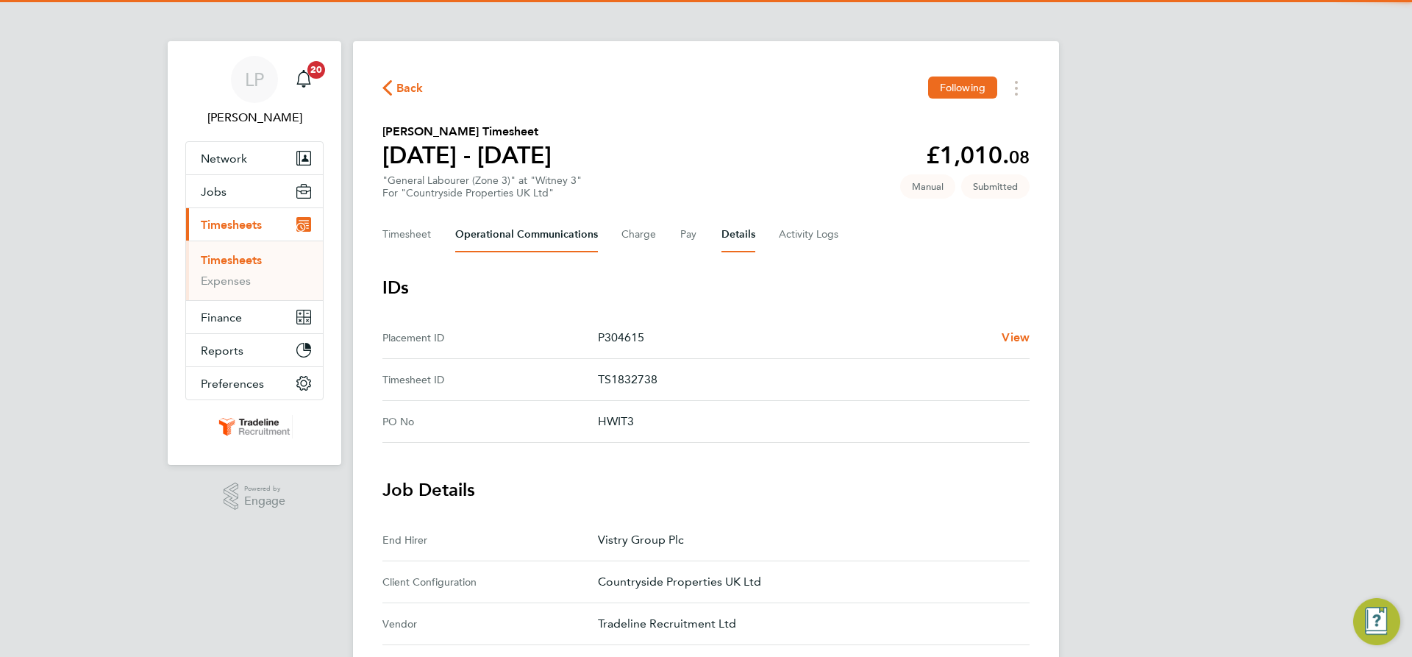
click at [472, 232] on Communications-tab "Operational Communications" at bounding box center [526, 234] width 143 height 35
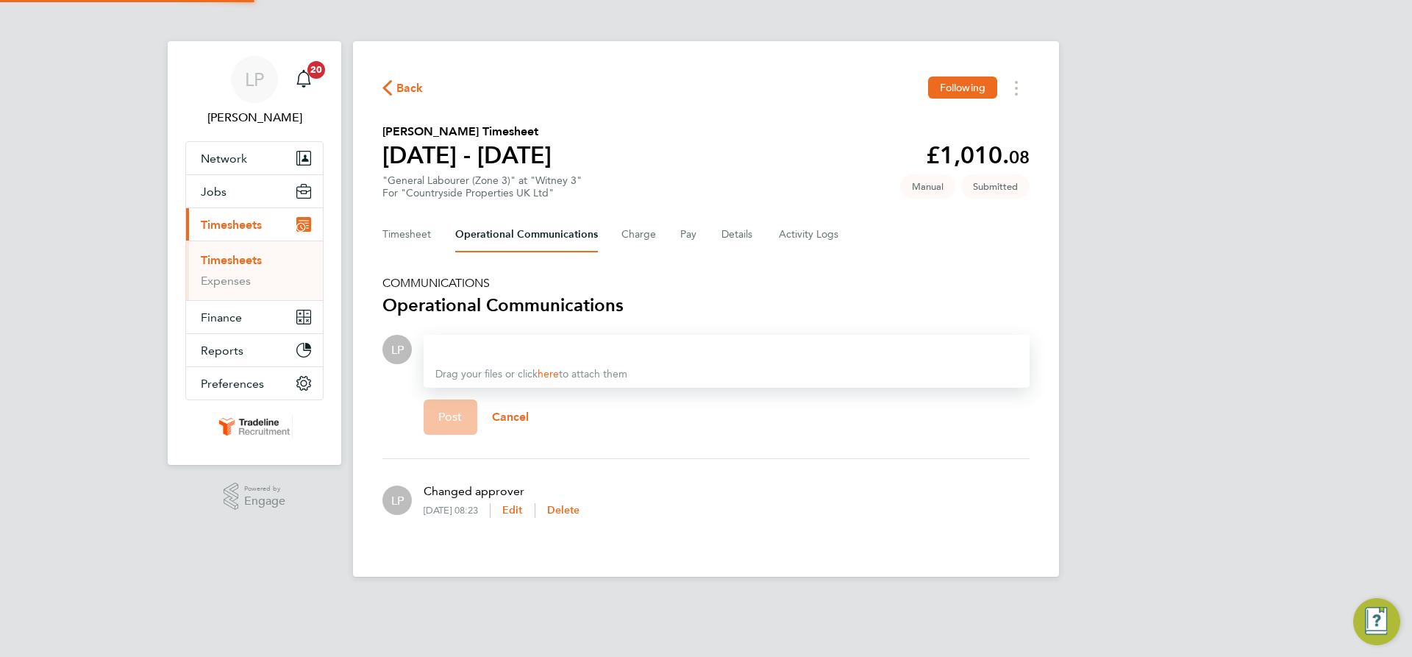
click at [535, 337] on div "Drag your files or click here to attach them" at bounding box center [727, 361] width 606 height 53
click at [536, 346] on div at bounding box center [727, 350] width 583 height 18
click at [539, 344] on div at bounding box center [727, 350] width 583 height 18
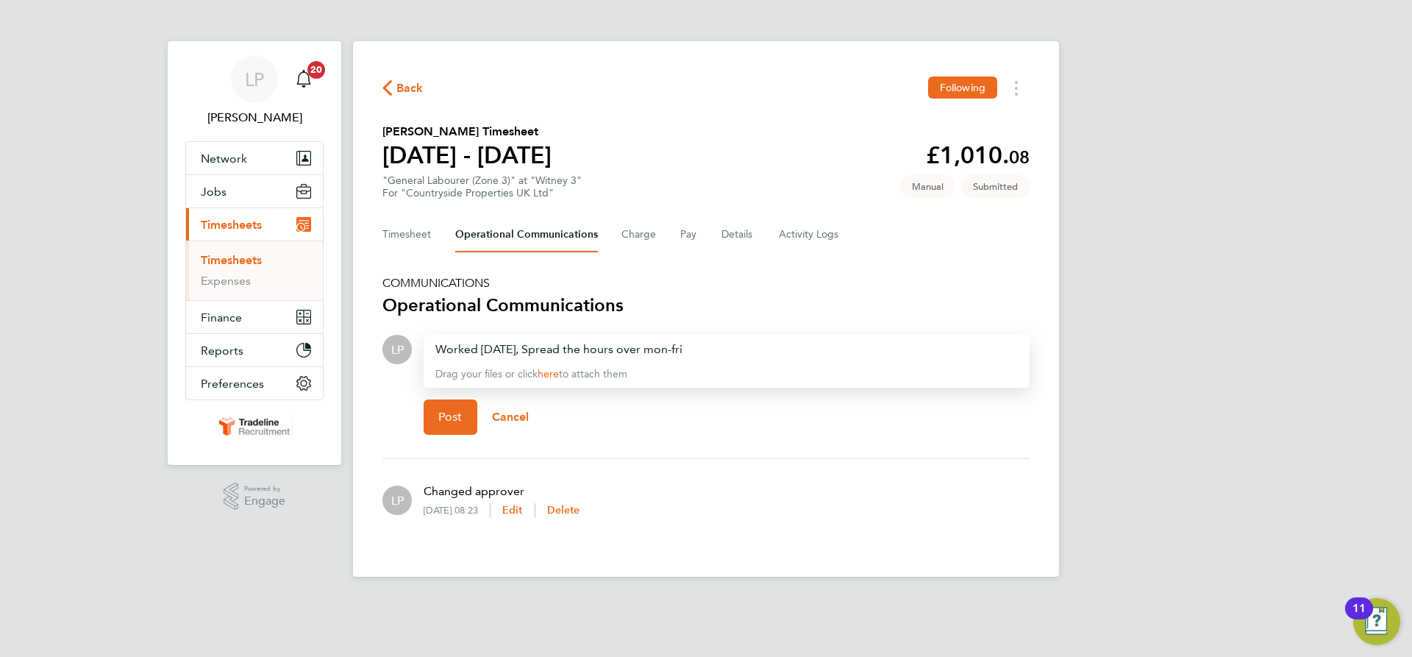
click at [504, 346] on div "Worked on saturday, Spread the hours over mon-fri" at bounding box center [727, 350] width 583 height 18
click at [677, 351] on div "Worked on Saturday, Spread the hours over mon-fri" at bounding box center [727, 350] width 583 height 18
click at [702, 349] on div "Worked on Saturday, Spread the hours over Mon-fri" at bounding box center [727, 350] width 583 height 18
click at [445, 418] on span "Post" at bounding box center [450, 417] width 24 height 15
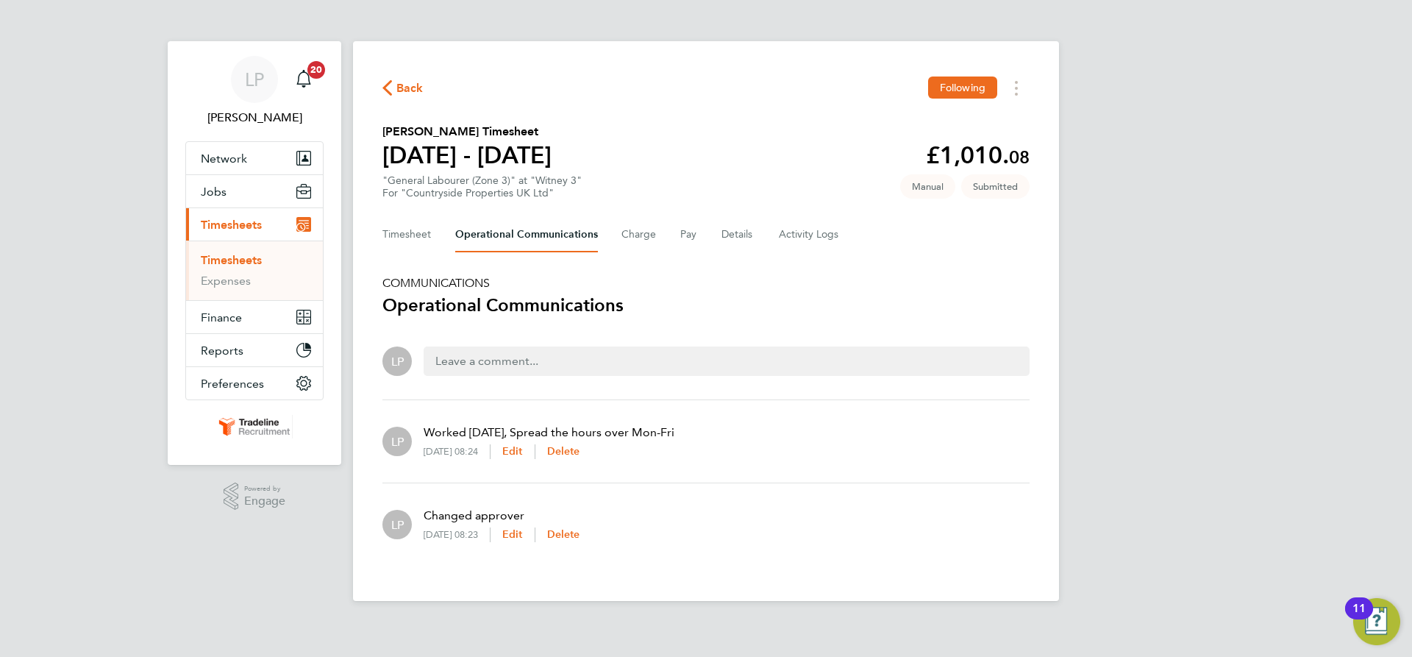
click at [224, 262] on link "Timesheets" at bounding box center [231, 260] width 61 height 14
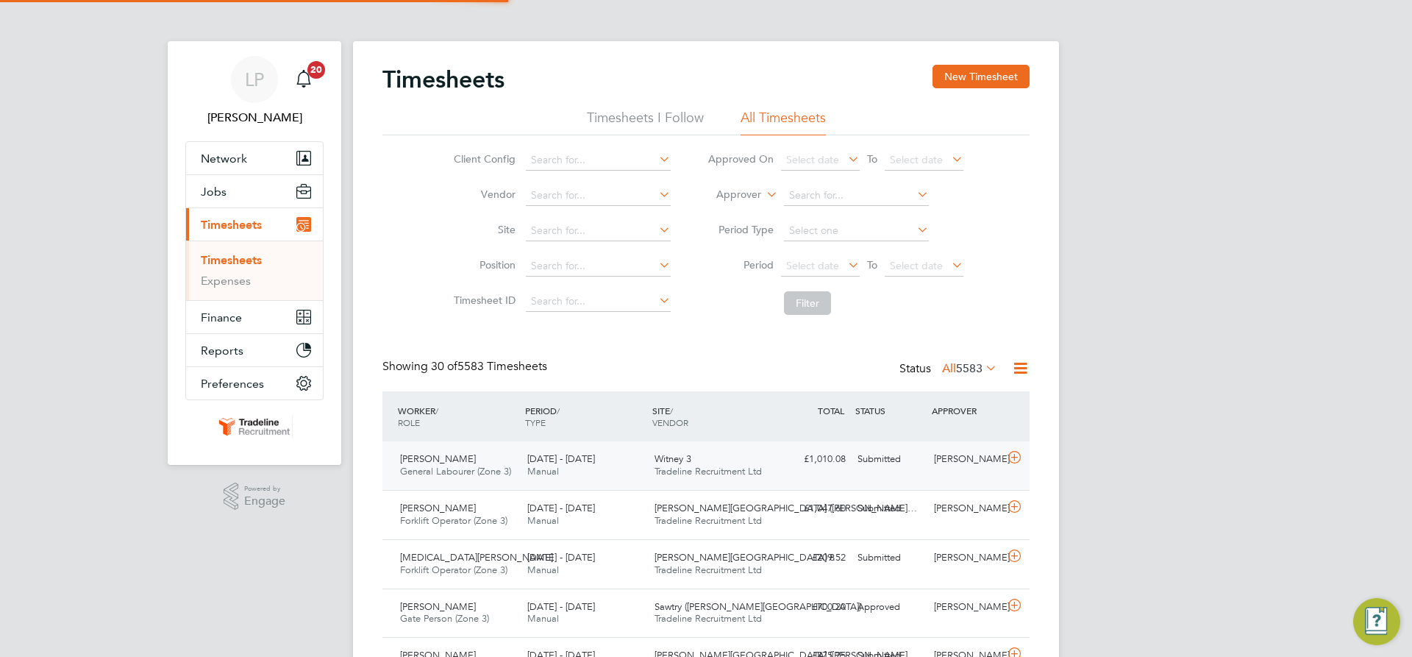
scroll to position [38, 128]
click at [753, 199] on label "Approver" at bounding box center [728, 195] width 66 height 15
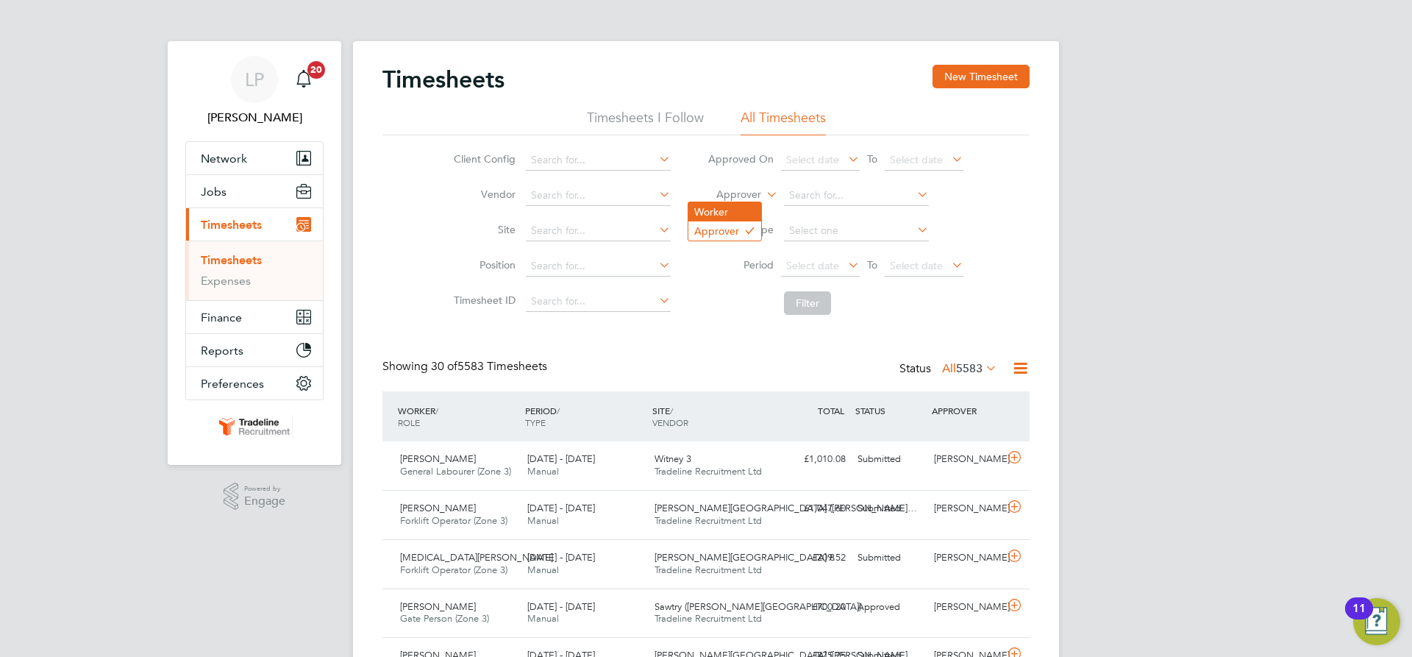
click at [738, 218] on li "Worker" at bounding box center [725, 211] width 73 height 19
click at [812, 199] on input at bounding box center [856, 195] width 145 height 21
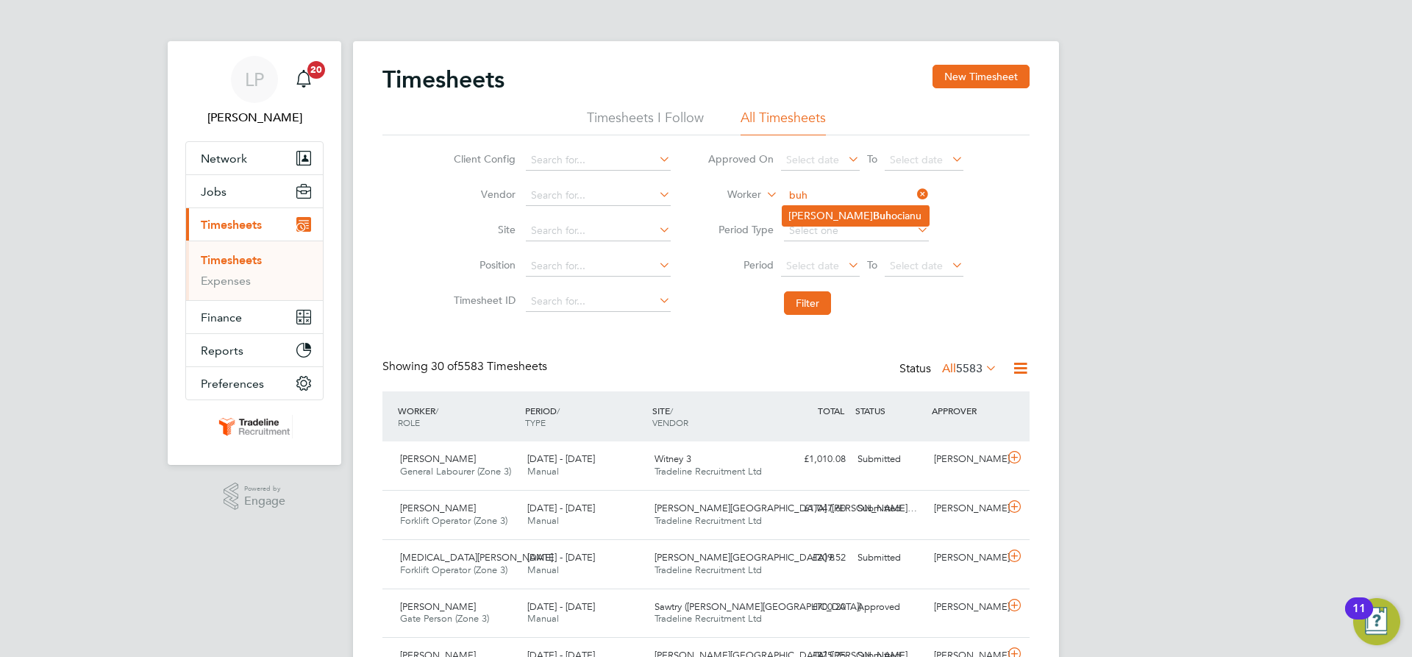
click at [797, 217] on li "Gabriel Buh ocianu" at bounding box center [856, 216] width 146 height 20
type input "Gabriel Buhocianu"
click at [795, 310] on button "Filter" at bounding box center [807, 303] width 47 height 24
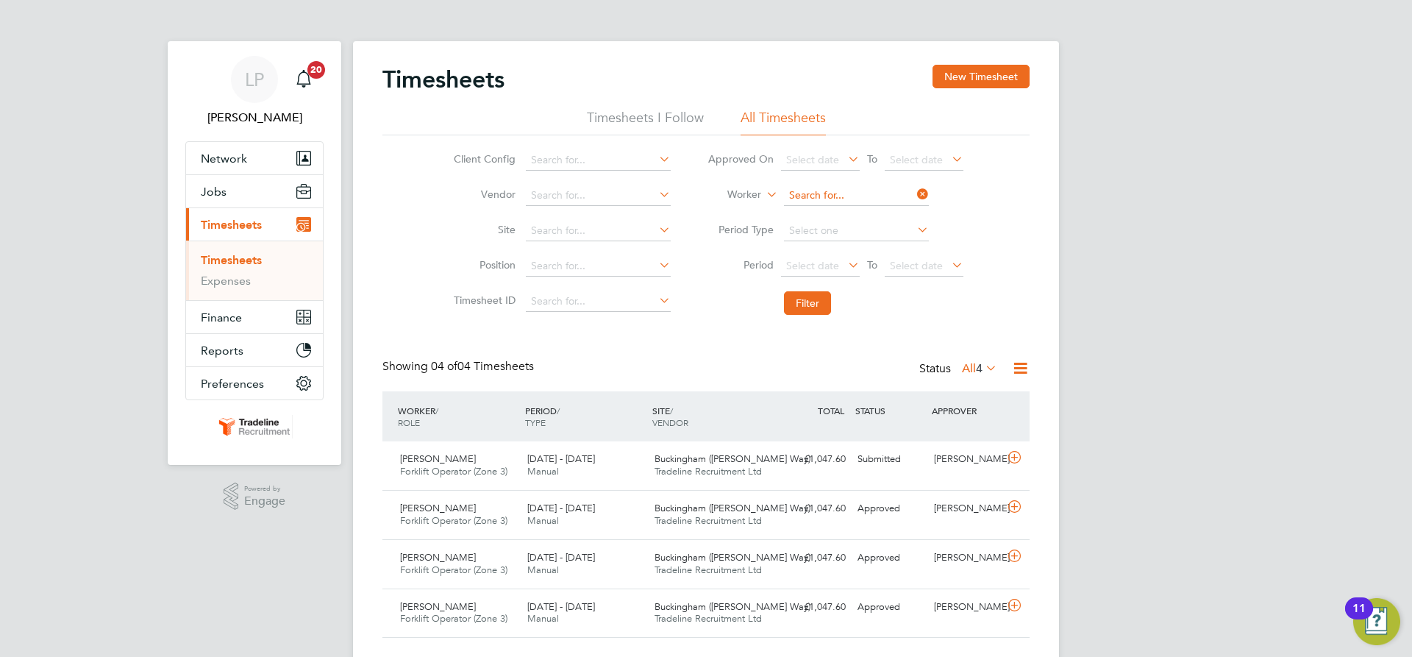
click at [826, 192] on input at bounding box center [856, 195] width 145 height 21
click at [861, 221] on li "Lewis East" at bounding box center [856, 216] width 146 height 20
type input "[PERSON_NAME] East"
click at [818, 299] on button "Filter" at bounding box center [807, 303] width 47 height 24
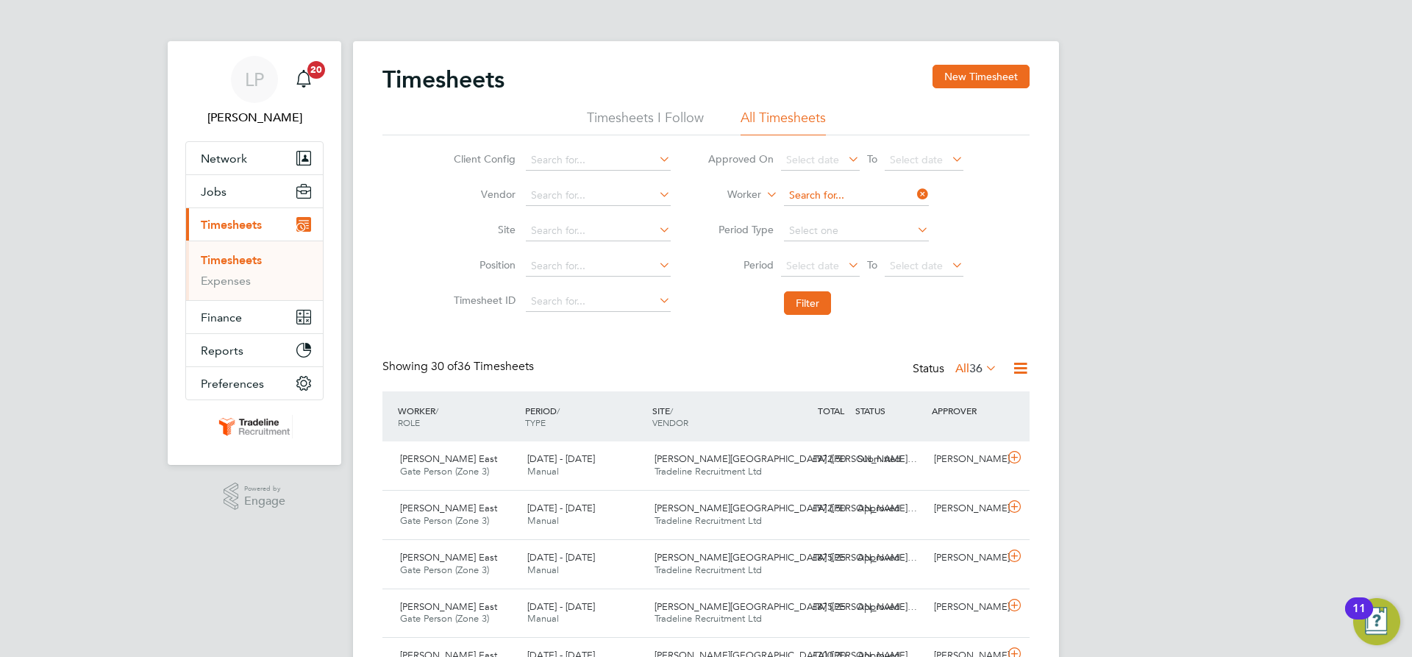
click at [827, 191] on input at bounding box center [856, 195] width 145 height 21
click at [840, 213] on li "Theo Ster ling" at bounding box center [856, 216] width 146 height 20
type input "[PERSON_NAME]"
click at [817, 300] on button "Filter" at bounding box center [807, 303] width 47 height 24
click at [861, 194] on input at bounding box center [856, 195] width 145 height 21
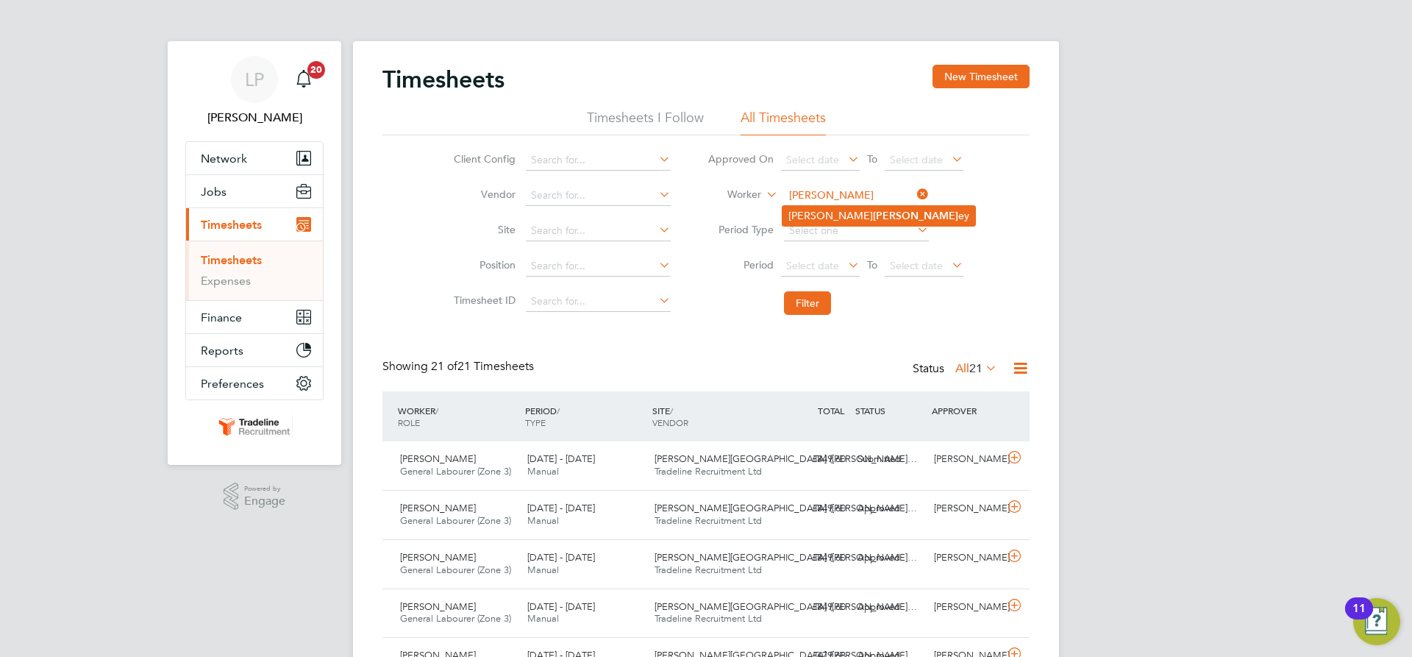
click at [856, 219] on li "Shawn Dill ey" at bounding box center [879, 216] width 193 height 20
type input "[PERSON_NAME]"
click at [814, 299] on button "Filter" at bounding box center [807, 303] width 47 height 24
click at [836, 193] on input at bounding box center [856, 195] width 145 height 21
click at [836, 212] on li "Victor Vin aga" at bounding box center [856, 216] width 146 height 20
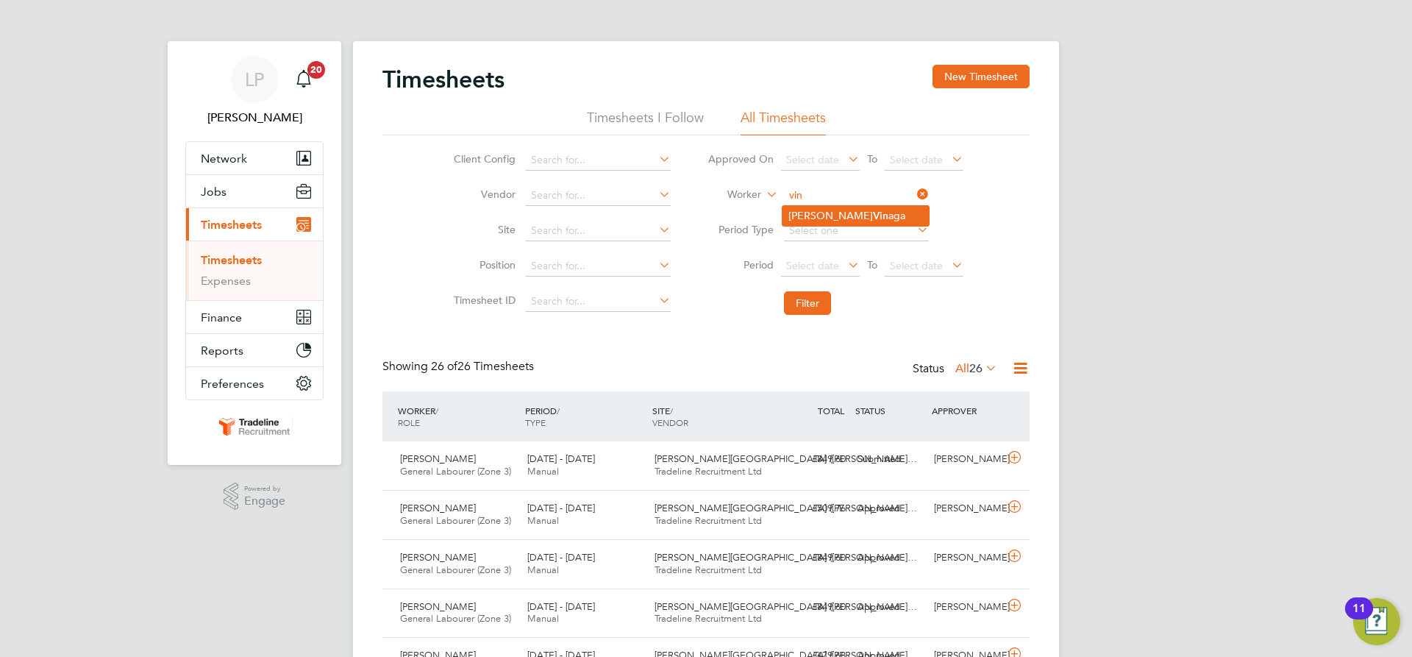
type input "[PERSON_NAME]"
click at [820, 300] on button "Filter" at bounding box center [807, 303] width 47 height 24
click at [826, 186] on input at bounding box center [856, 195] width 145 height 21
click at [873, 230] on b "Drew" at bounding box center [915, 236] width 85 height 13
type input "[PERSON_NAME]"
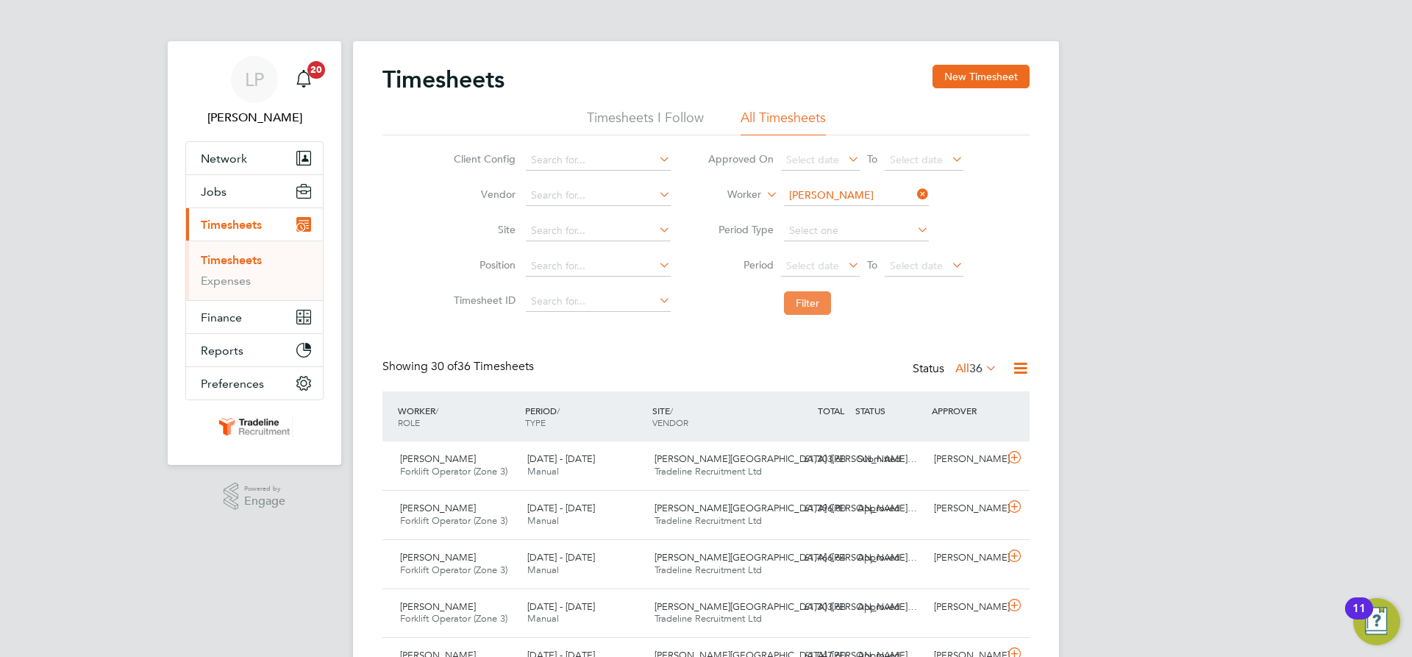
click at [820, 295] on button "Filter" at bounding box center [807, 303] width 47 height 24
click at [856, 201] on input at bounding box center [856, 195] width 145 height 21
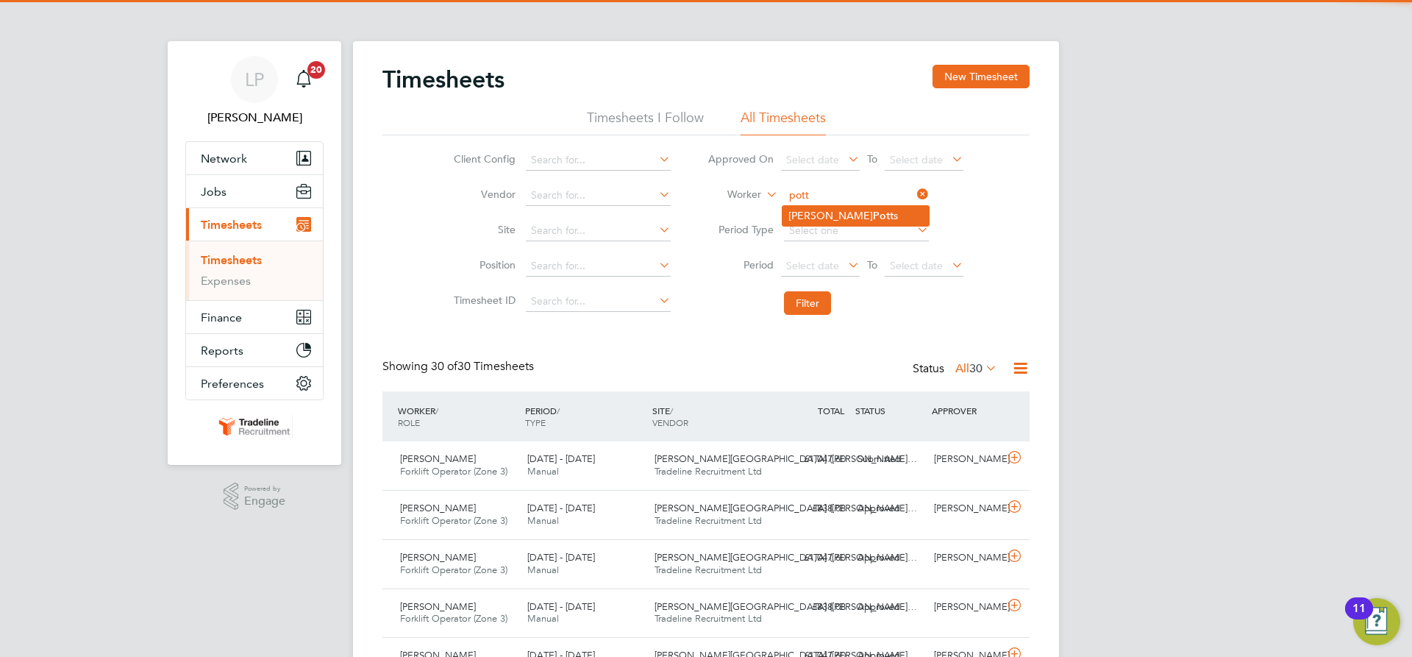
click at [855, 213] on li "Neil Pott s" at bounding box center [856, 216] width 146 height 20
type input "[PERSON_NAME]"
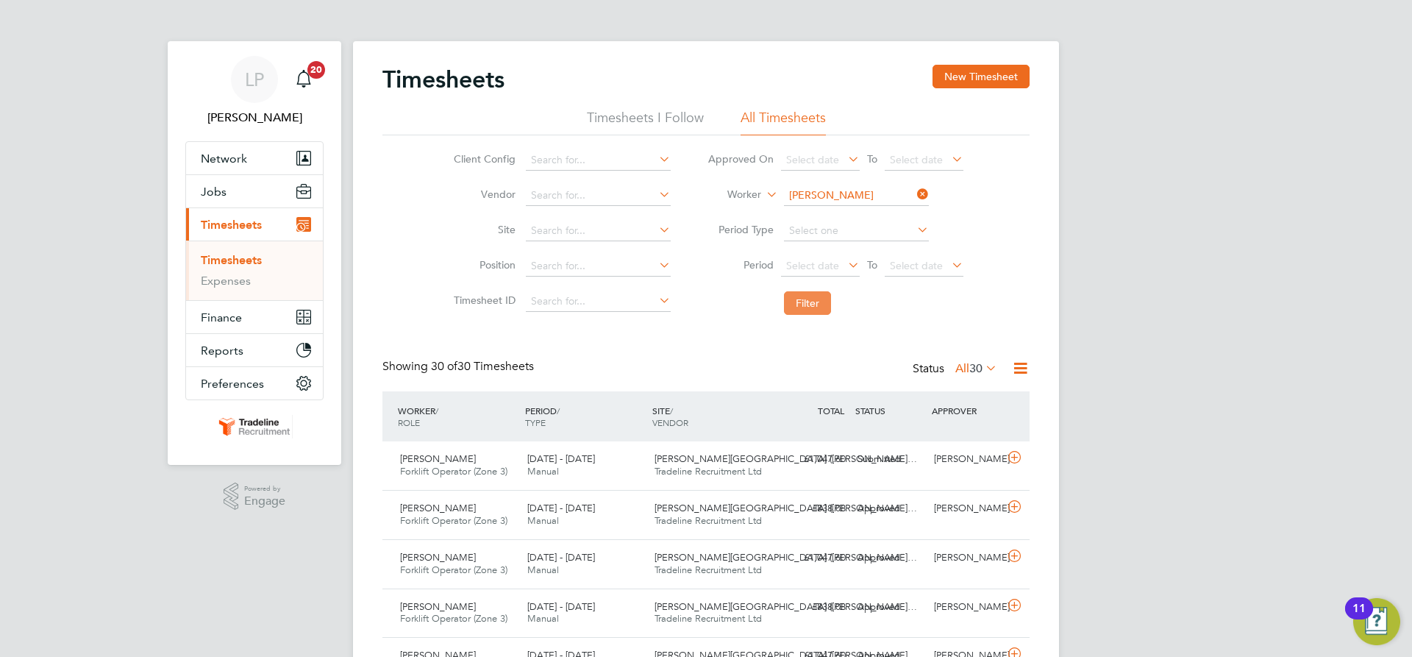
click at [797, 306] on button "Filter" at bounding box center [807, 303] width 47 height 24
click at [863, 187] on input at bounding box center [856, 195] width 145 height 21
click at [839, 229] on li "Nicu Boa nda" at bounding box center [856, 236] width 146 height 20
type input "[MEDICAL_DATA][PERSON_NAME]"
click at [802, 302] on button "Filter" at bounding box center [807, 303] width 47 height 24
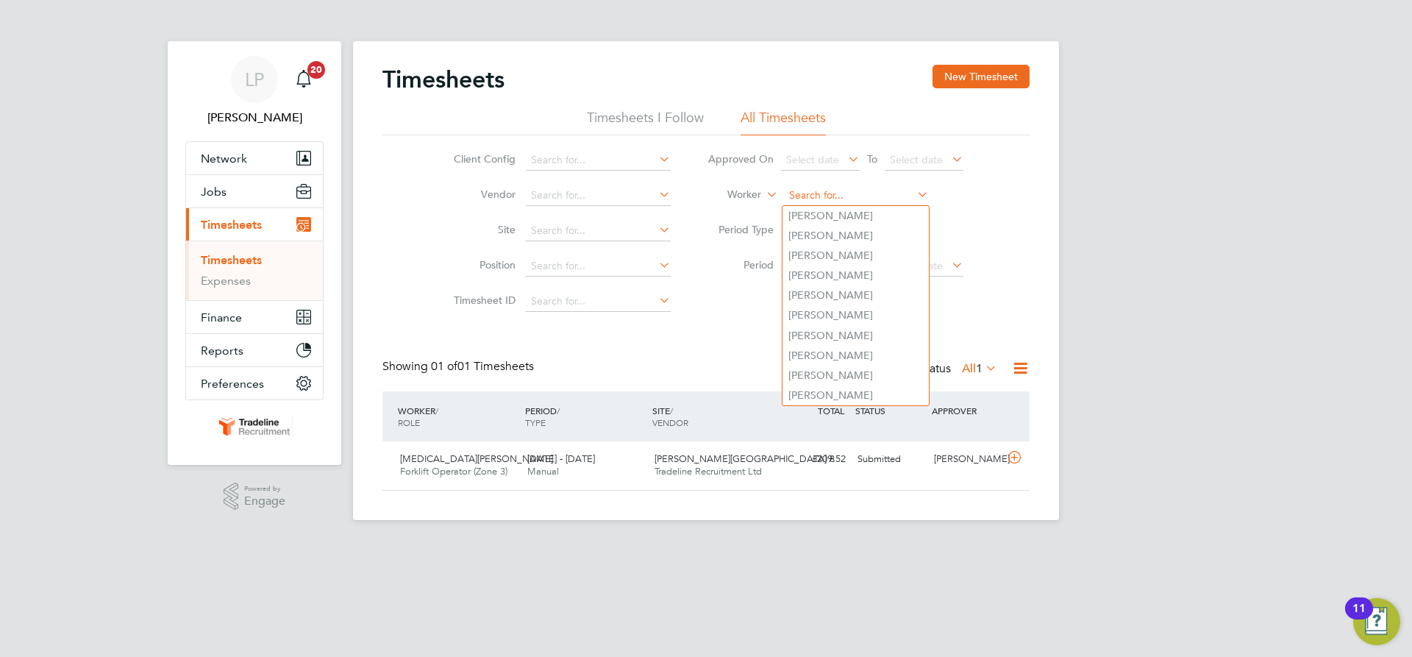
click at [871, 191] on input at bounding box center [856, 195] width 145 height 21
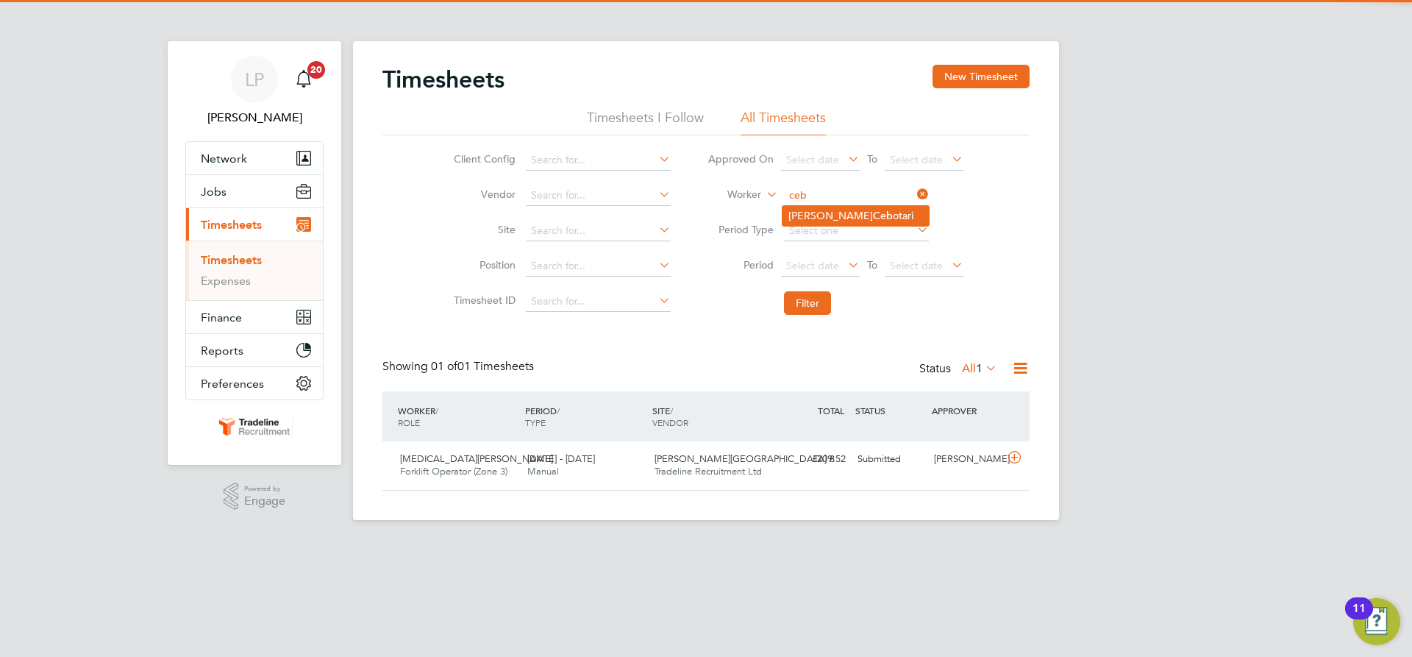
click at [850, 210] on li "Radu Ceb otari" at bounding box center [856, 216] width 146 height 20
type input "[PERSON_NAME]"
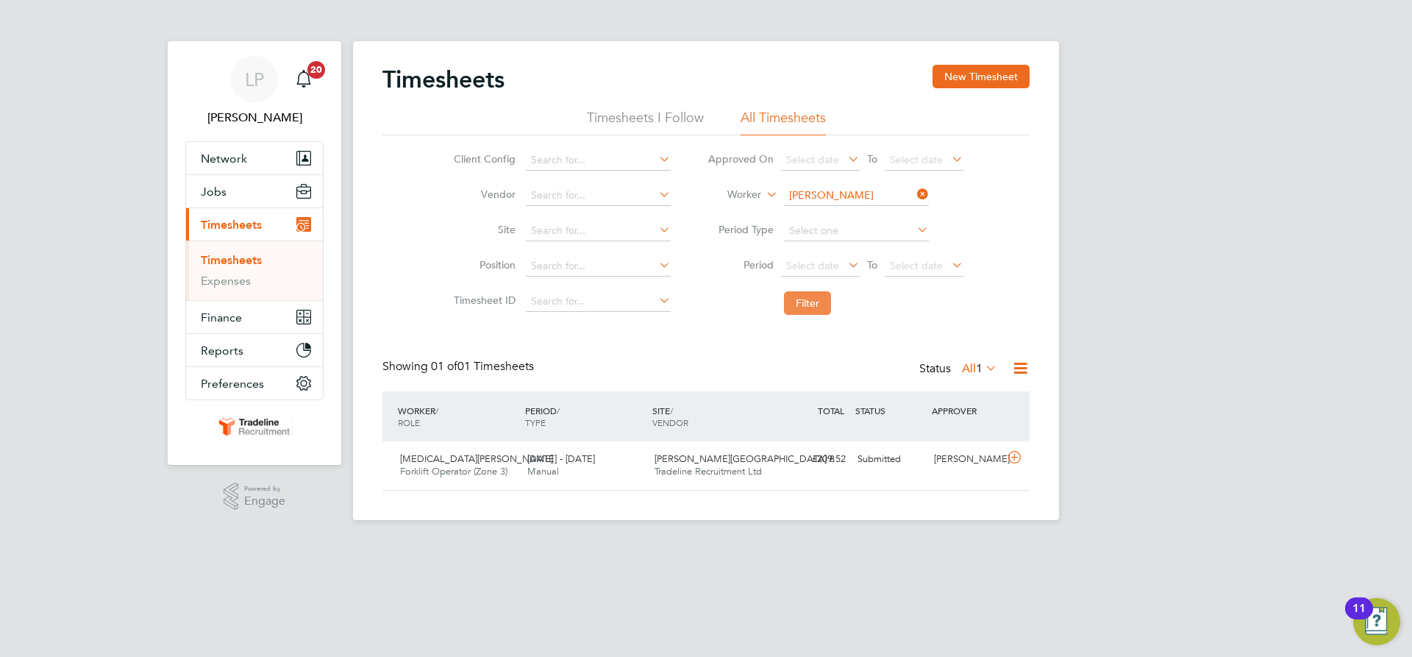
click at [795, 315] on button "Filter" at bounding box center [807, 303] width 47 height 24
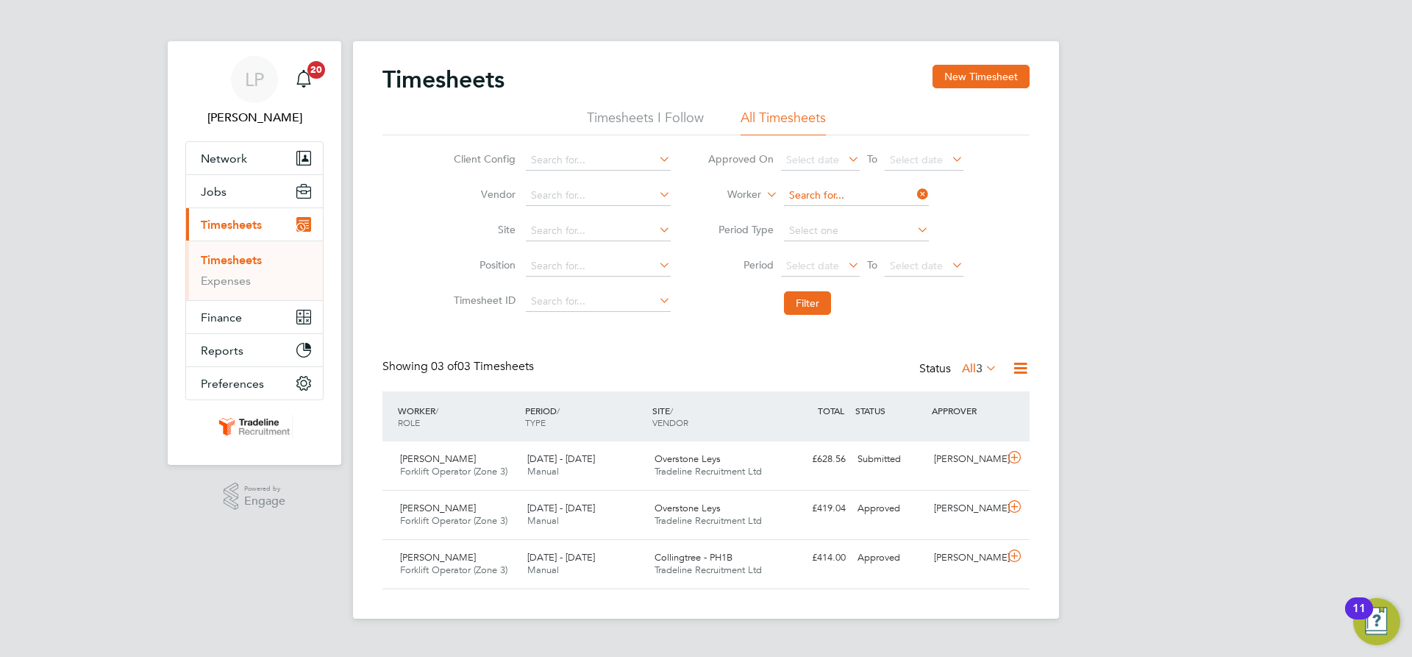
click at [836, 195] on input at bounding box center [856, 195] width 145 height 21
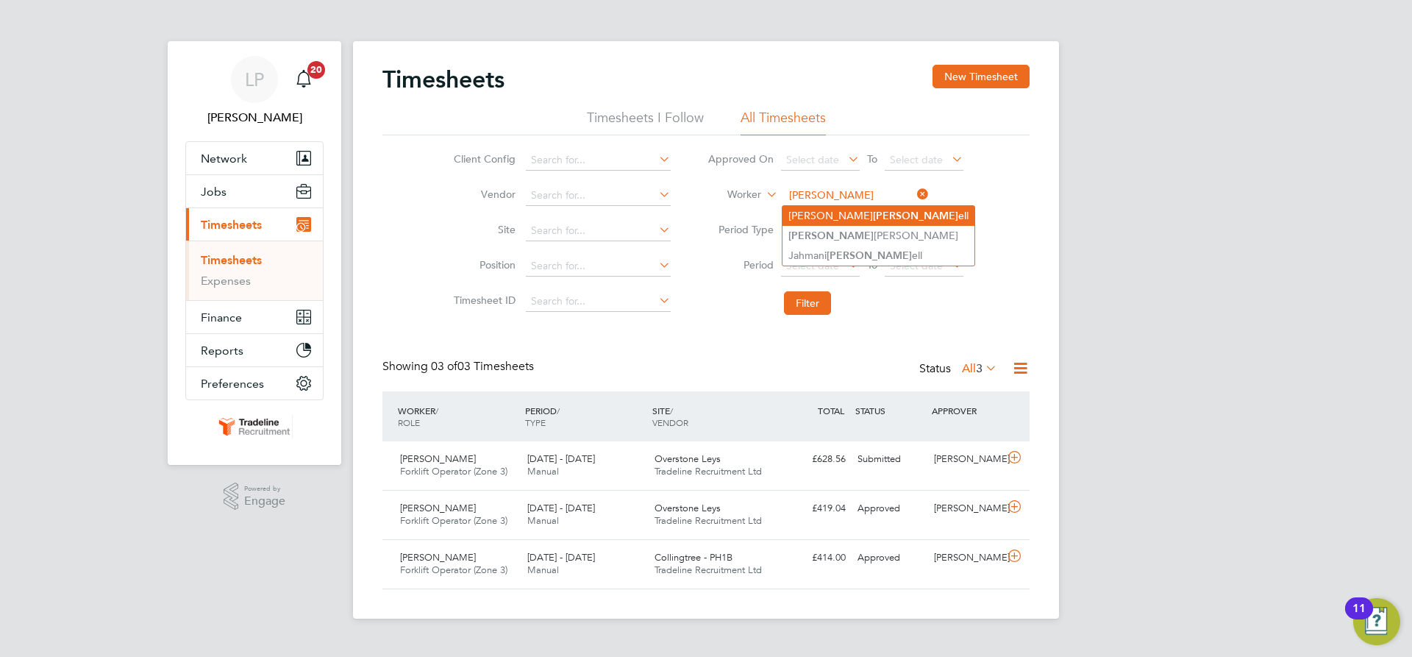
click at [811, 210] on li "Todd Mitch ell" at bounding box center [879, 216] width 192 height 20
type input "[PERSON_NAME]"
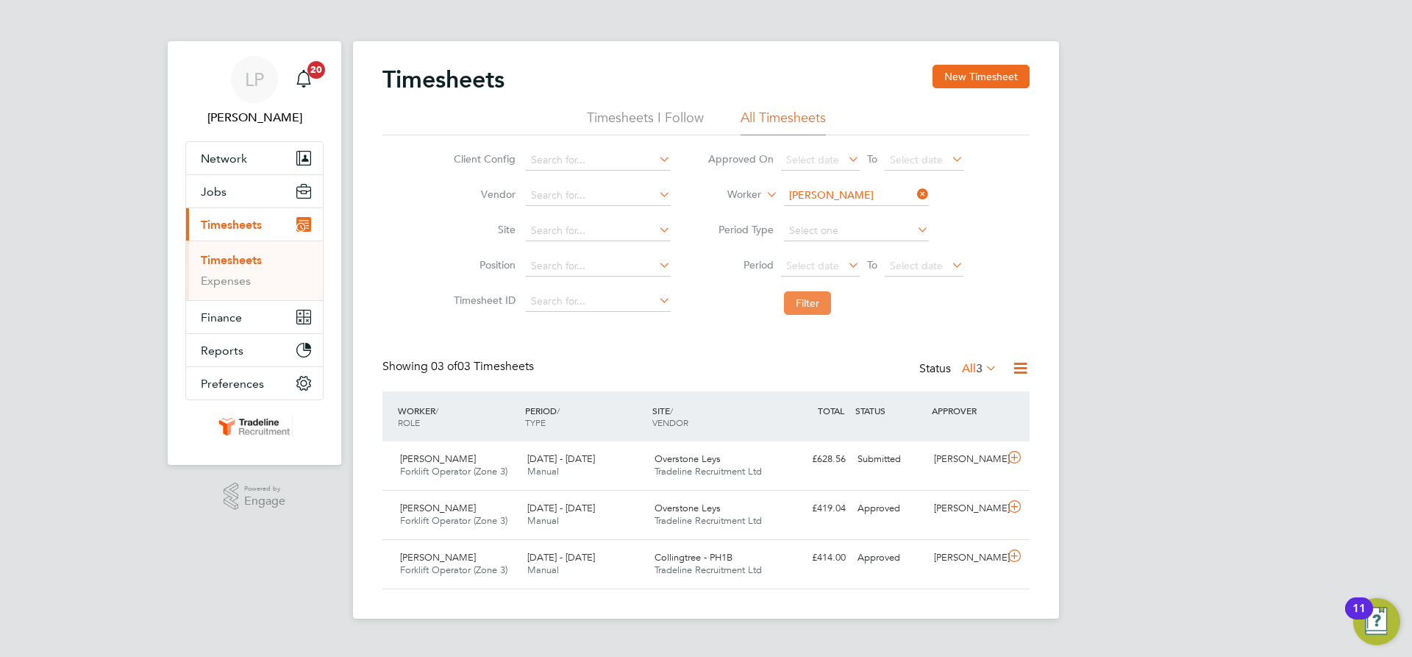
click at [813, 299] on button "Filter" at bounding box center [807, 303] width 47 height 24
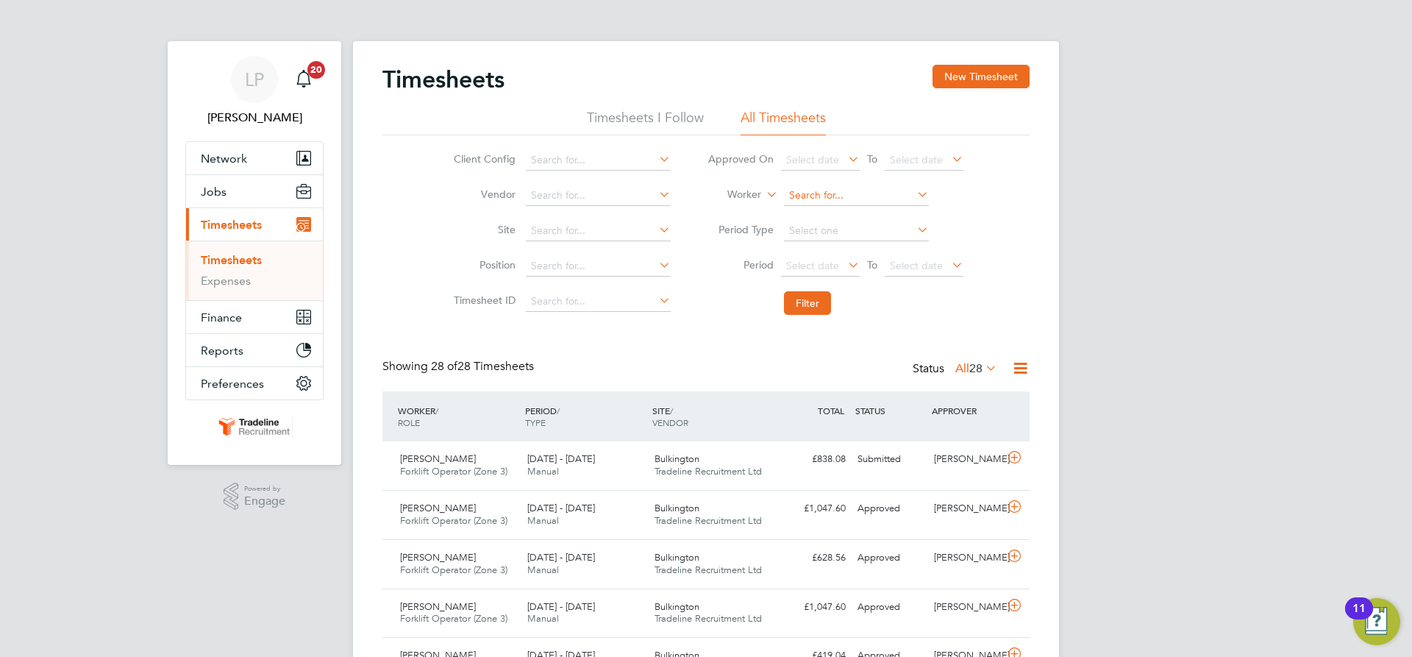
click at [823, 195] on input at bounding box center [856, 195] width 145 height 21
click at [828, 210] on b "Stal" at bounding box center [826, 216] width 18 height 13
type input "[PERSON_NAME]"
click at [821, 305] on button "Filter" at bounding box center [807, 303] width 47 height 24
click at [868, 193] on input at bounding box center [856, 195] width 145 height 21
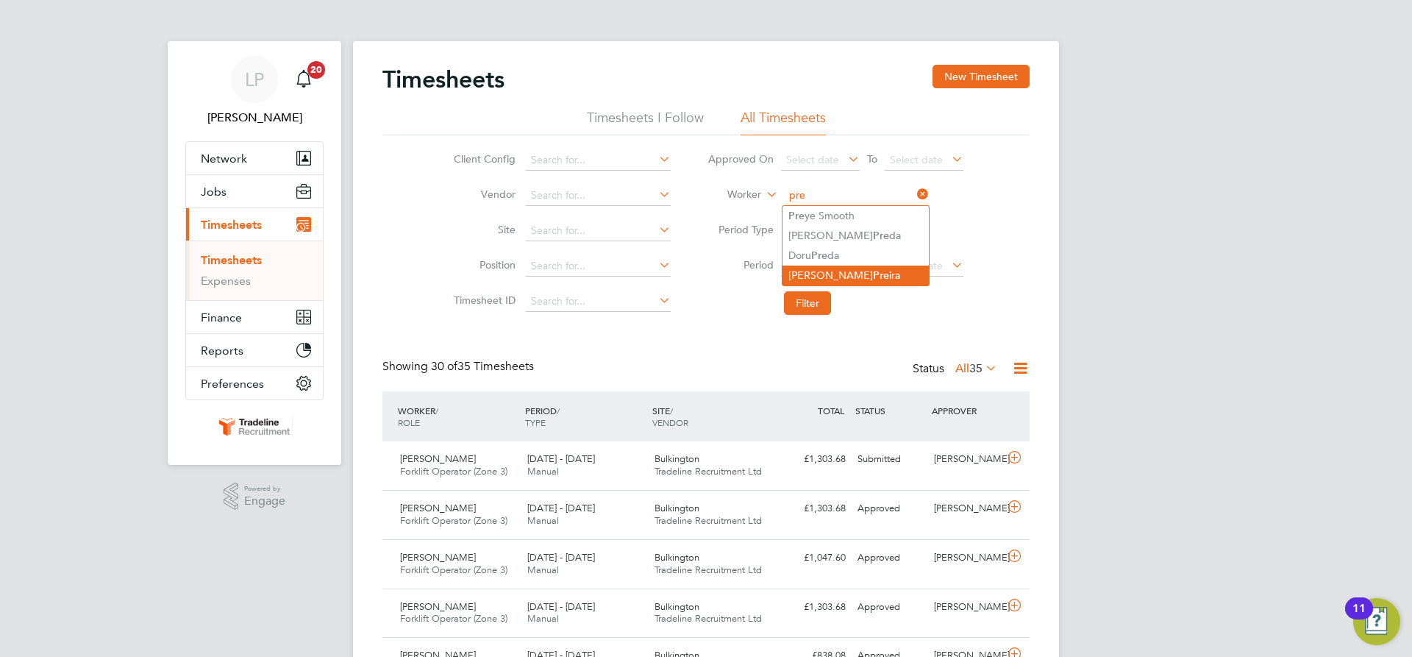
click at [848, 270] on li "Danielle Pre ira" at bounding box center [856, 276] width 146 height 20
type input "Danielle Preira"
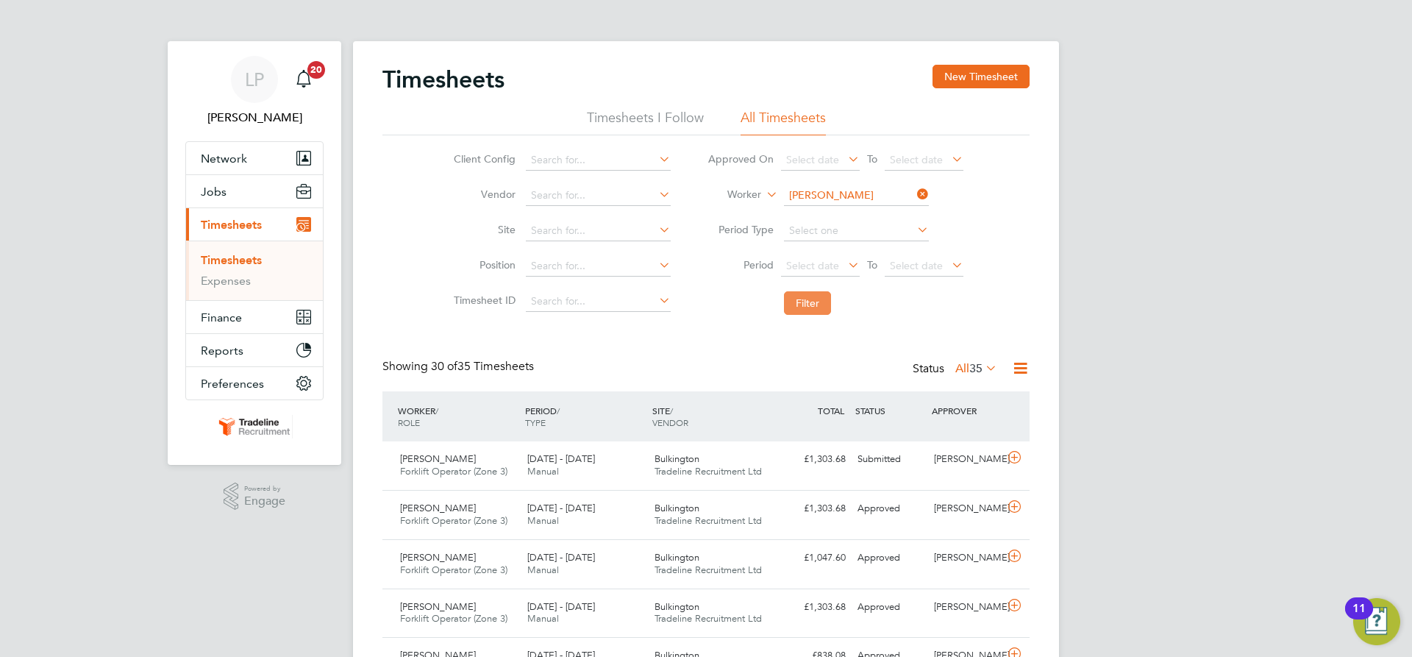
click at [812, 303] on button "Filter" at bounding box center [807, 303] width 47 height 24
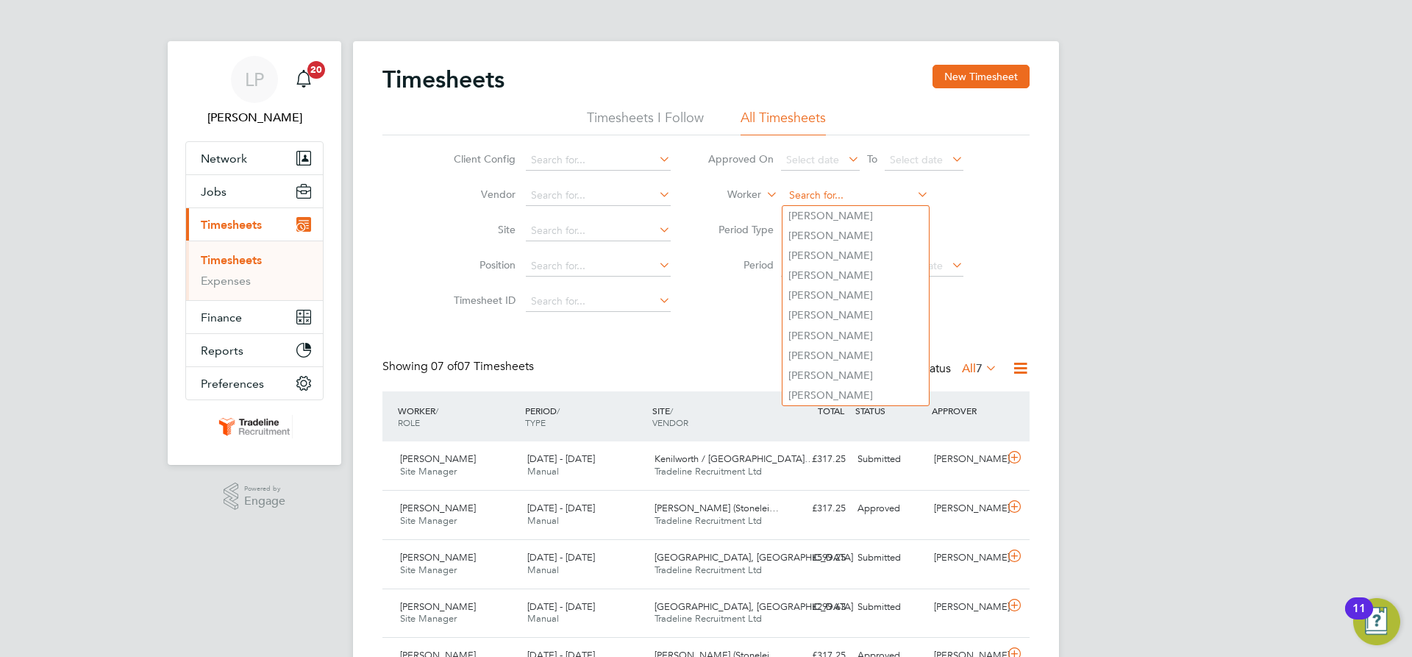
click at [815, 195] on input at bounding box center [856, 195] width 145 height 21
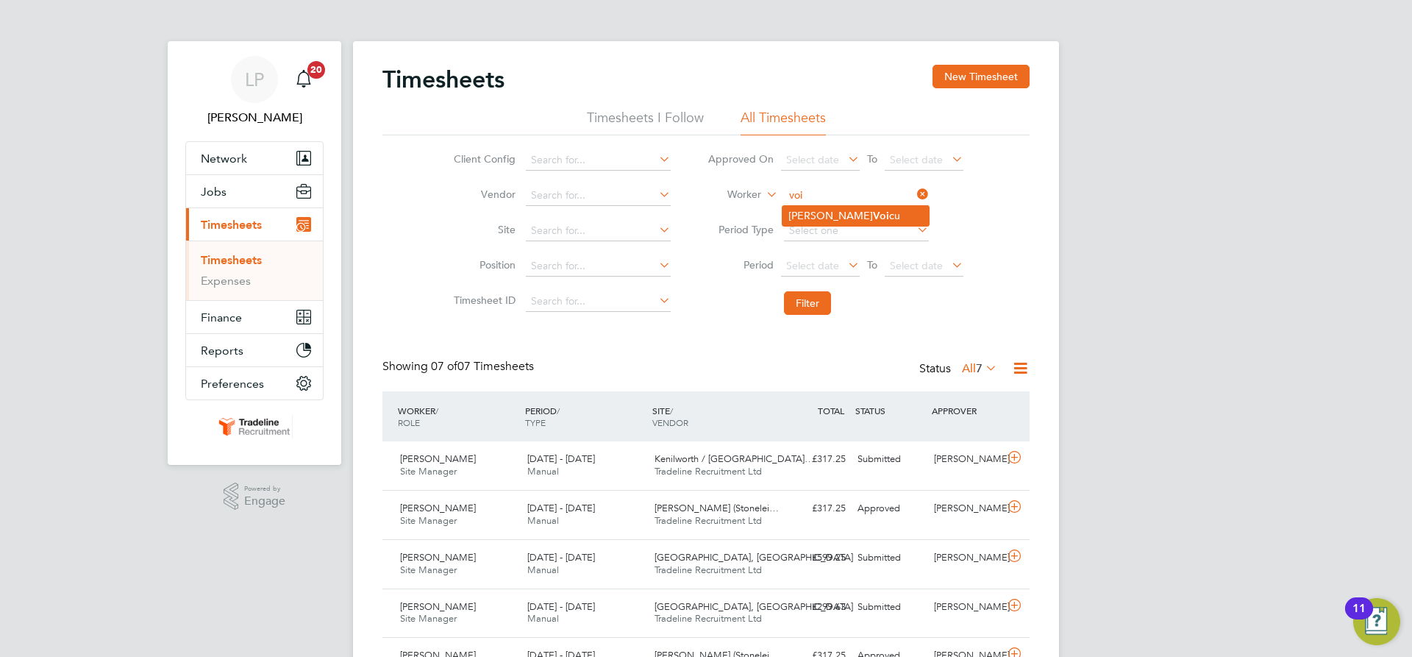
click at [815, 210] on li "Andrei Voi cu" at bounding box center [856, 216] width 146 height 20
type input "Andrei Voicu"
click at [818, 308] on button "Filter" at bounding box center [807, 303] width 47 height 24
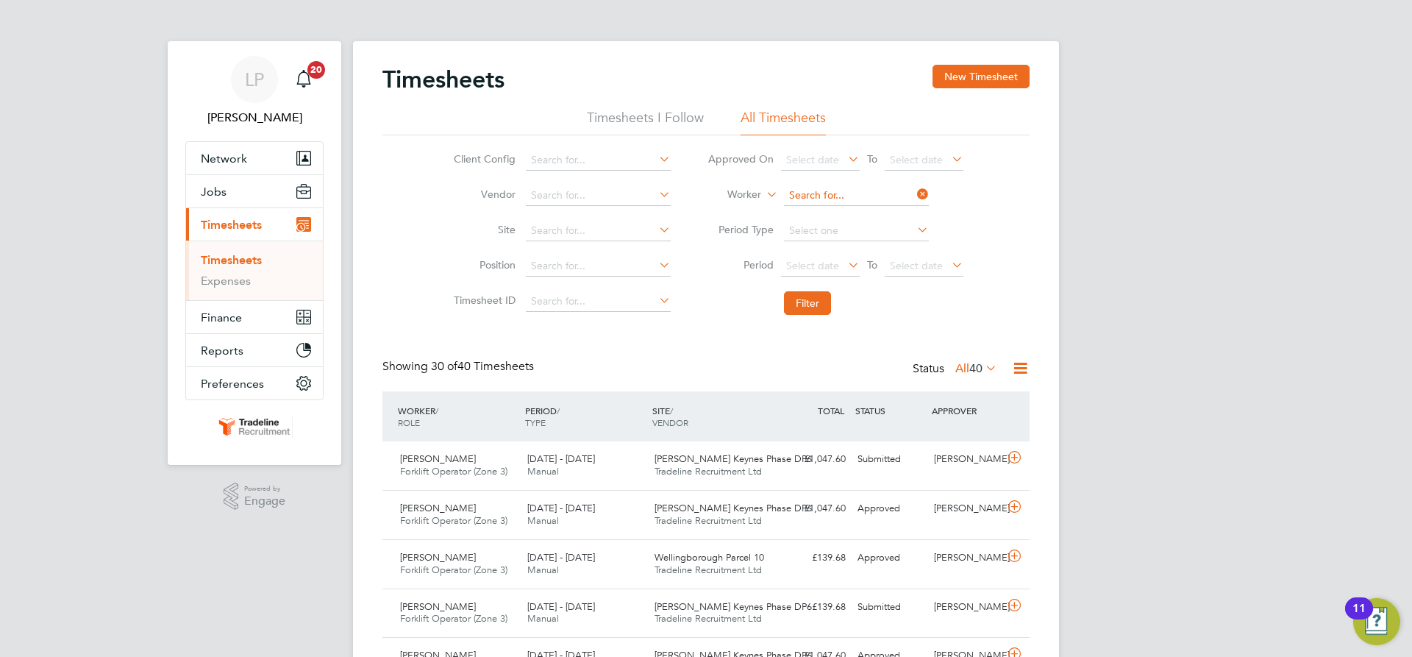
click at [847, 196] on input at bounding box center [856, 195] width 145 height 21
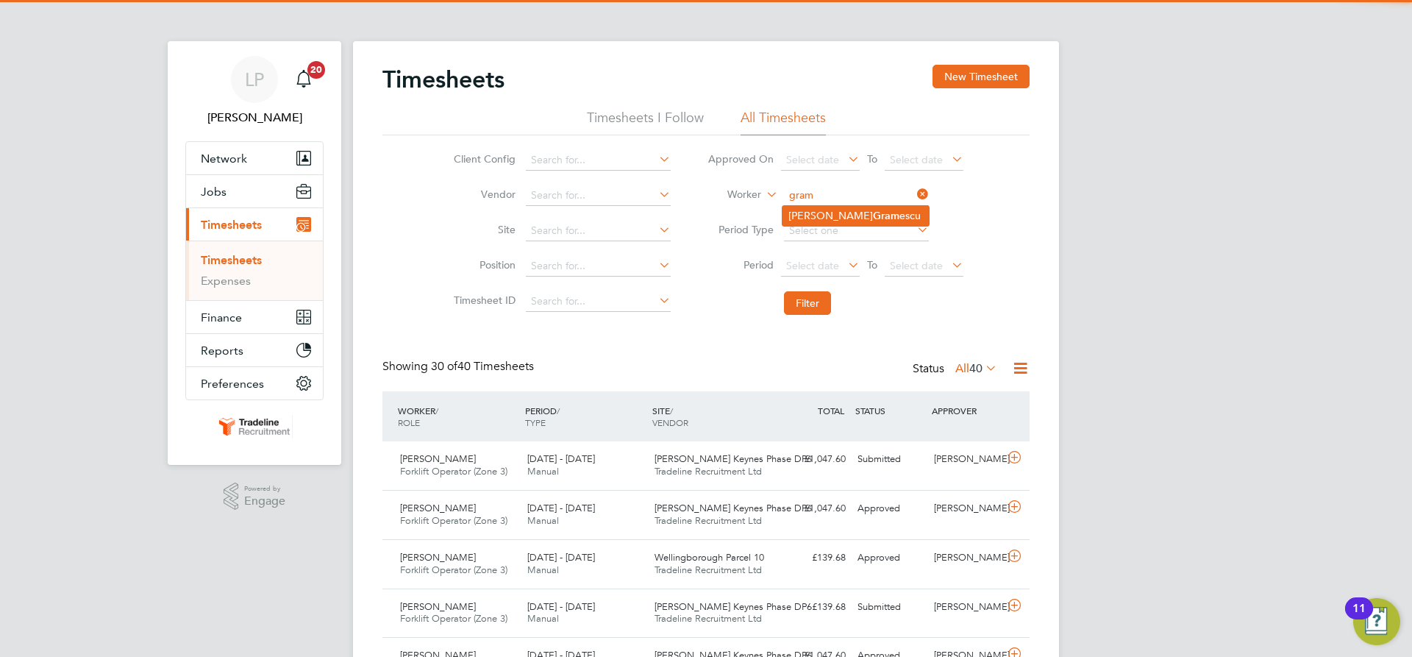
click at [861, 213] on li "Petru Gram escu" at bounding box center [856, 216] width 146 height 20
type input "Petru Gramescu"
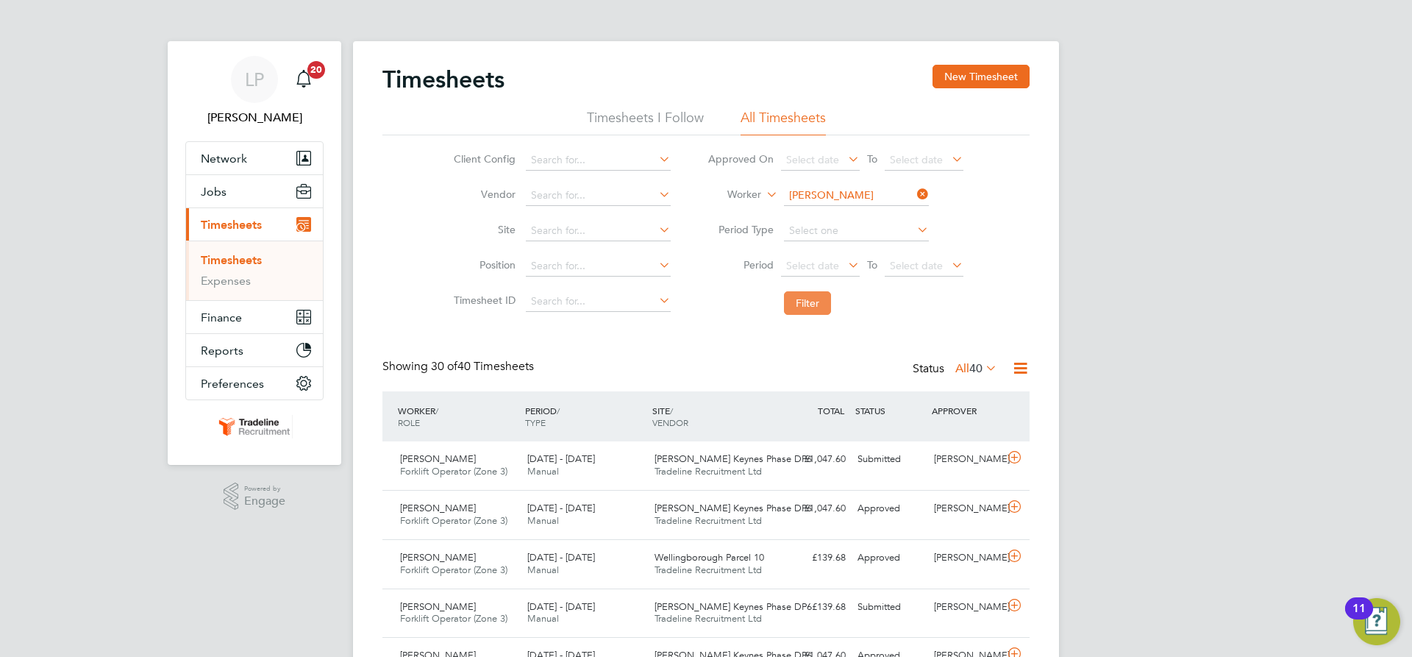
click at [808, 308] on button "Filter" at bounding box center [807, 303] width 47 height 24
click at [786, 455] on div "£592.20 Approved" at bounding box center [813, 459] width 77 height 24
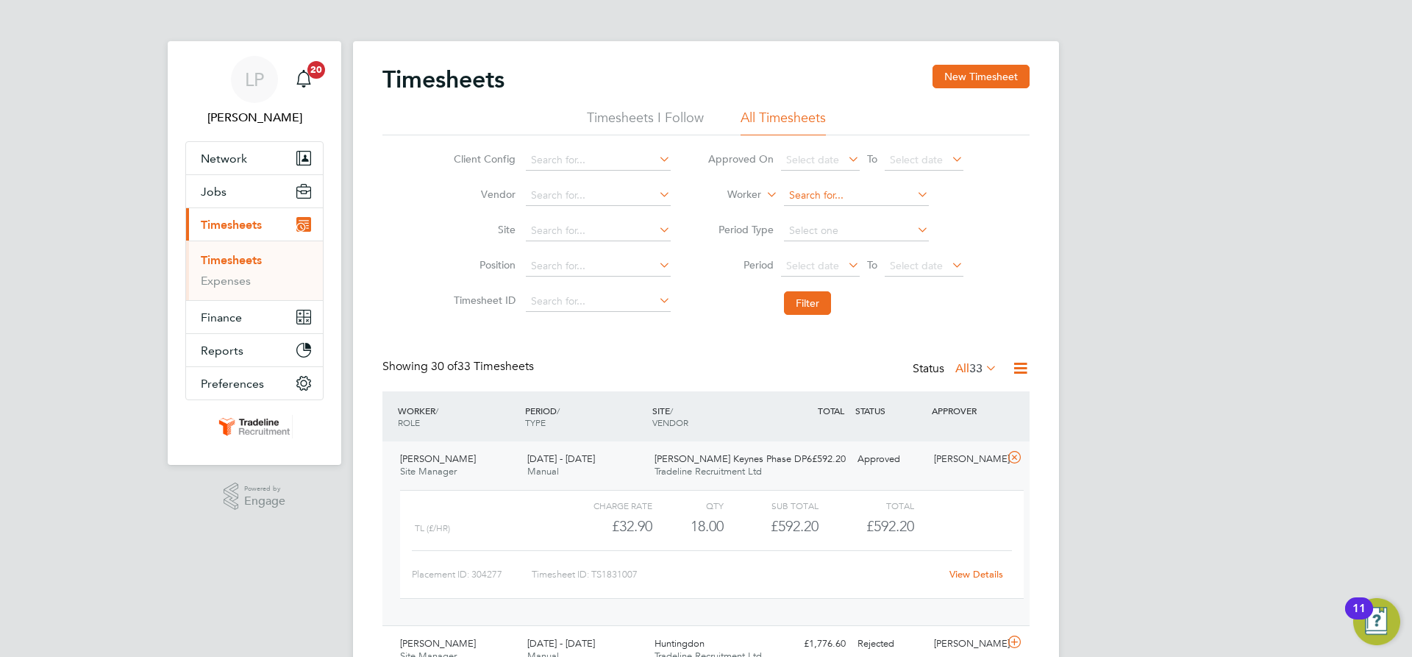
click at [828, 195] on input at bounding box center [856, 195] width 145 height 21
click at [873, 211] on b "Voi" at bounding box center [881, 216] width 16 height 13
type input "Andrei Voicu"
click at [803, 305] on button "Filter" at bounding box center [807, 303] width 47 height 24
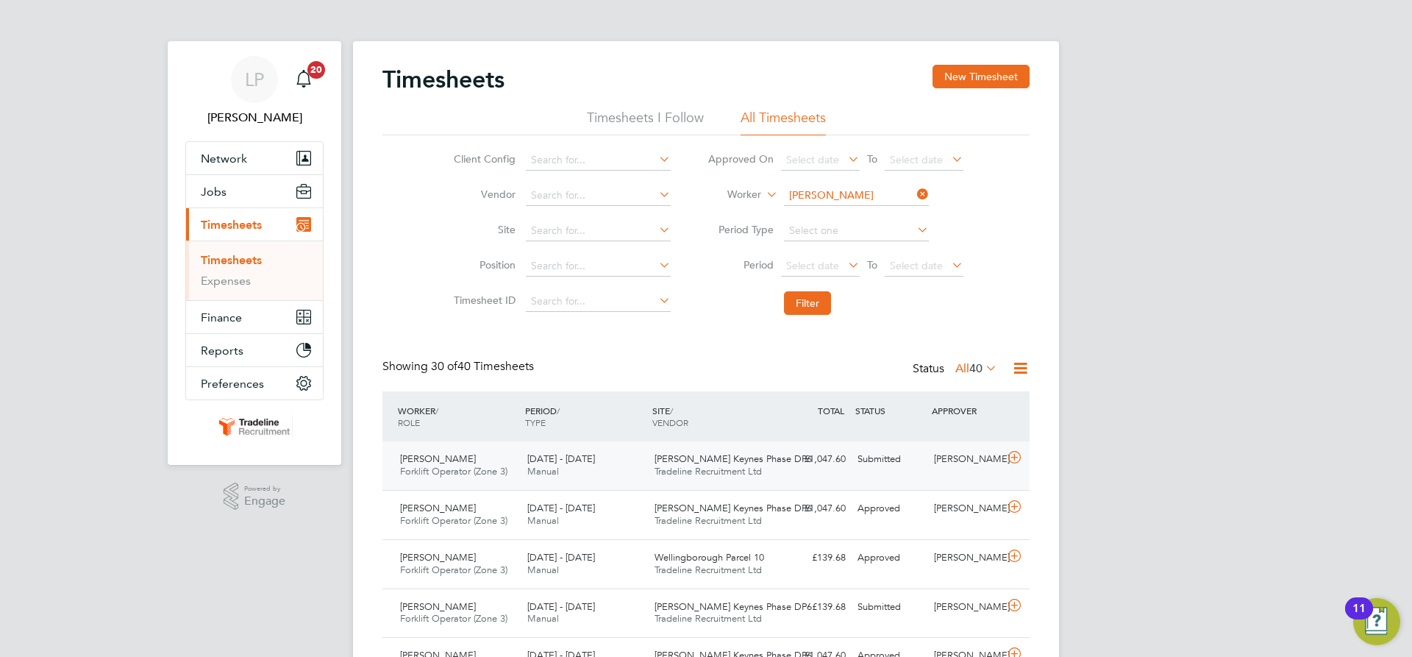
click at [700, 459] on span "Milton Keynes Phase DP6" at bounding box center [733, 458] width 157 height 13
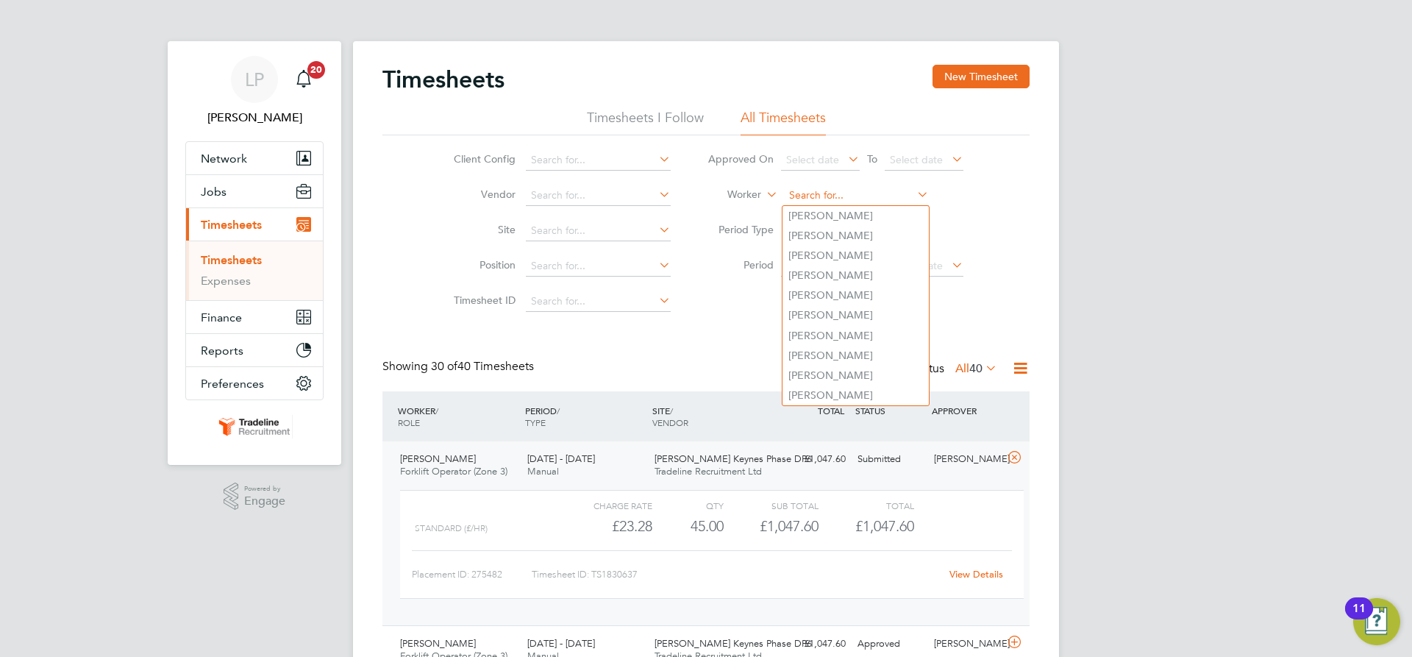
click at [850, 202] on input at bounding box center [856, 195] width 145 height 21
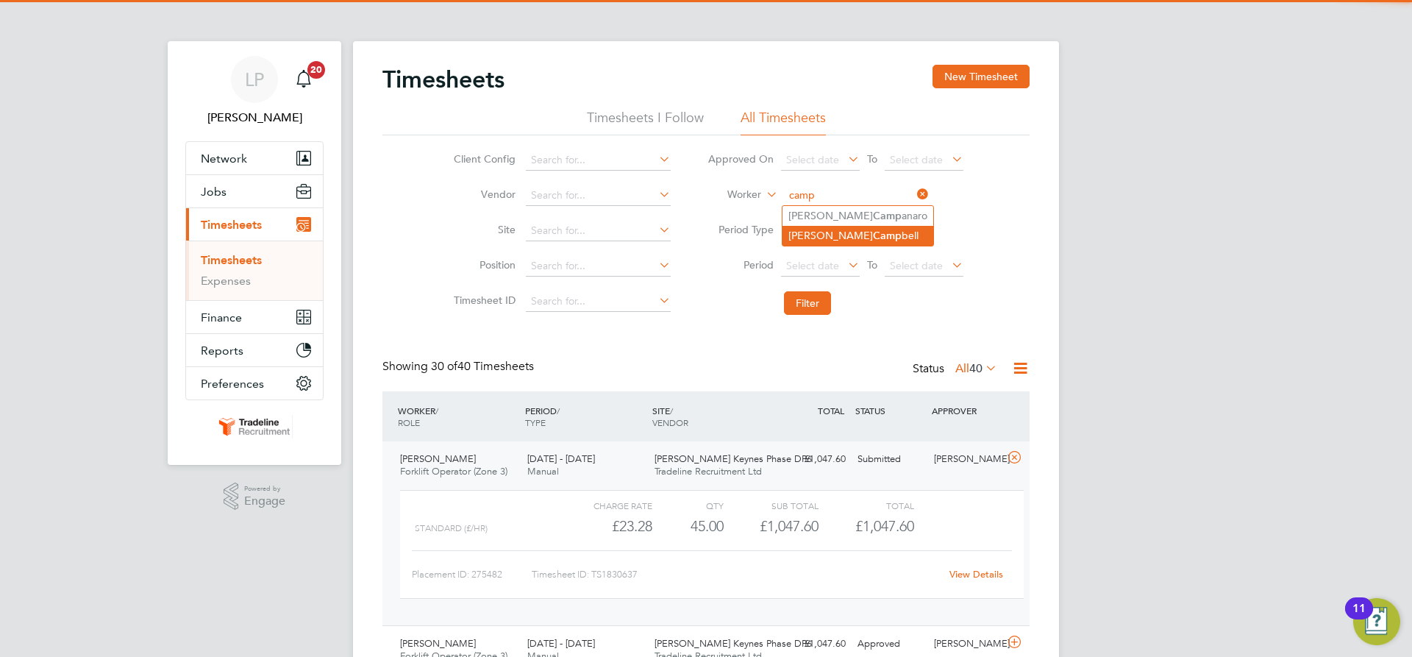
click at [848, 237] on li "Ray Camp bell" at bounding box center [858, 236] width 151 height 20
type input "[PERSON_NAME]"
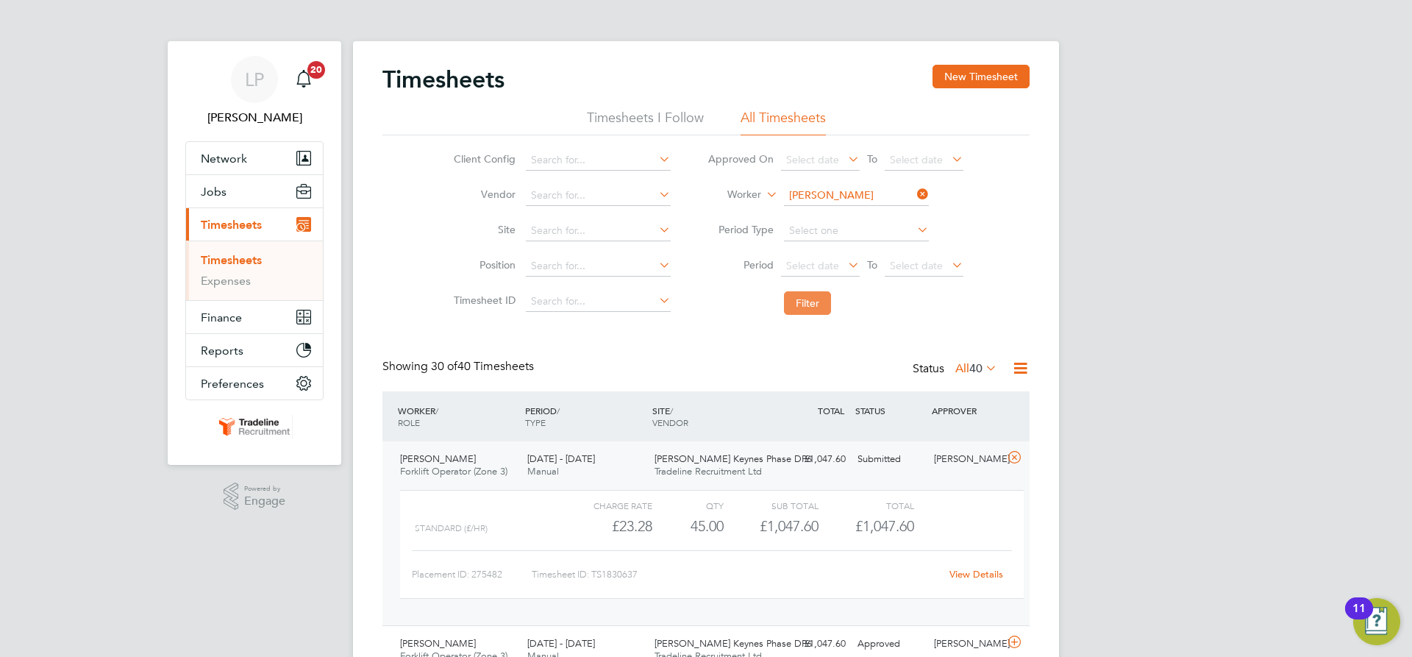
click at [811, 302] on button "Filter" at bounding box center [807, 303] width 47 height 24
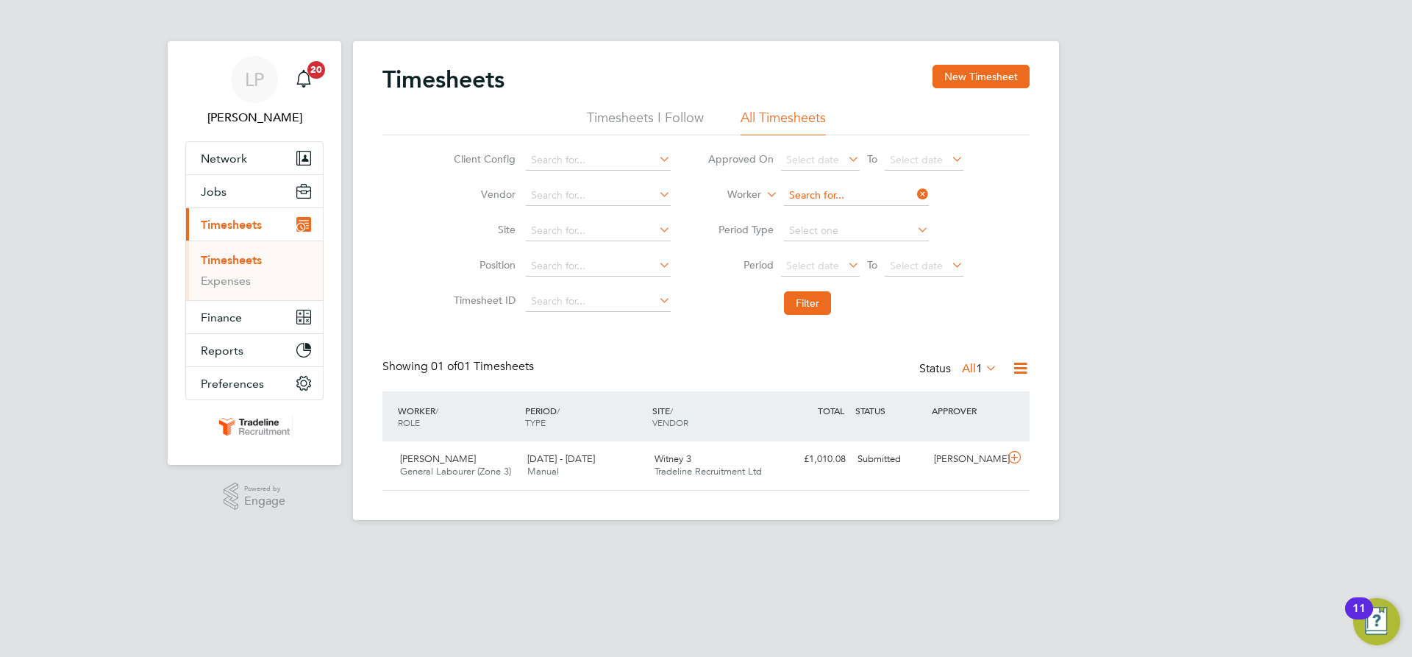
click at [826, 192] on input at bounding box center [856, 195] width 145 height 21
click at [1014, 79] on button "New Timesheet" at bounding box center [981, 77] width 97 height 24
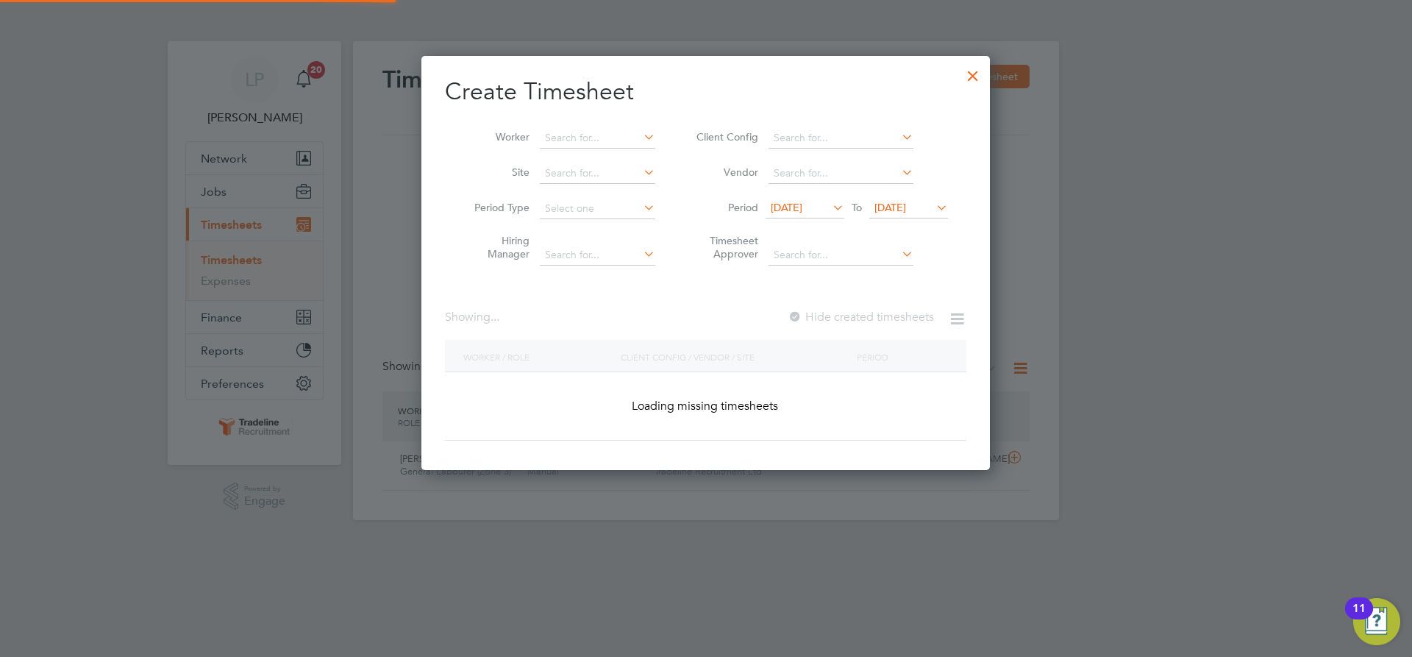
scroll to position [1660, 569]
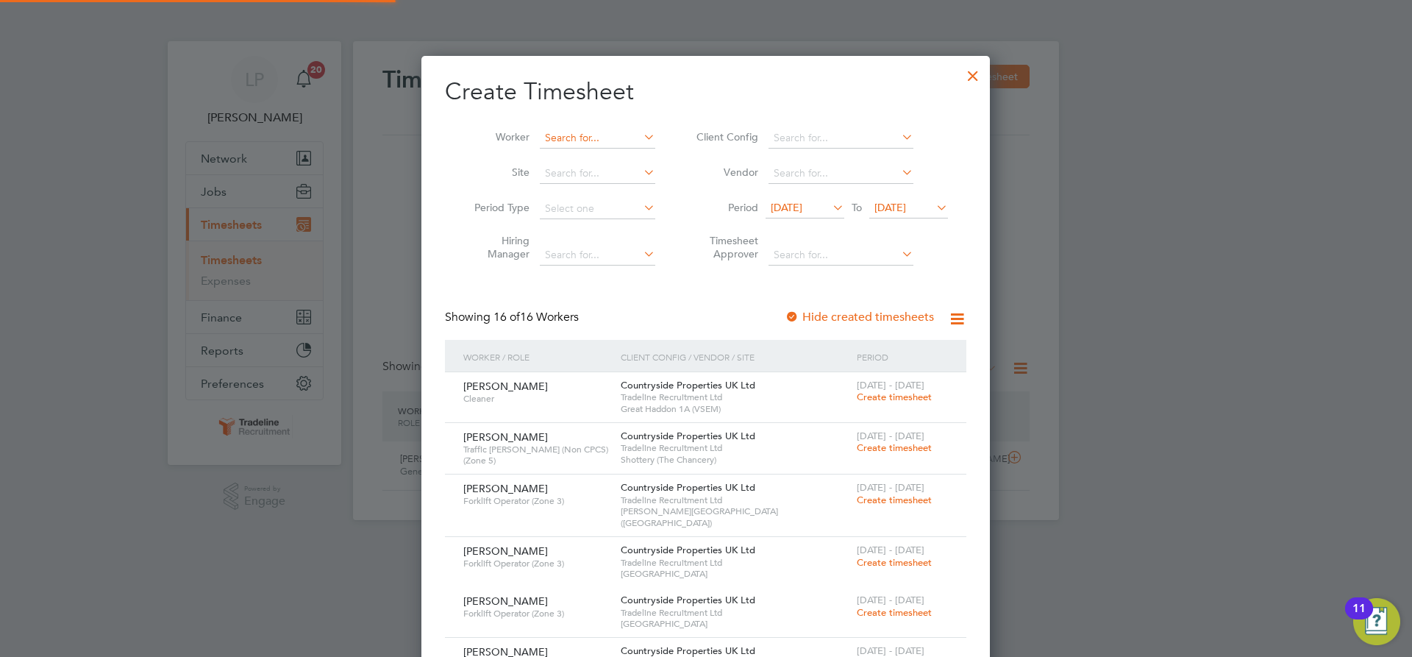
click at [615, 135] on input at bounding box center [597, 138] width 115 height 21
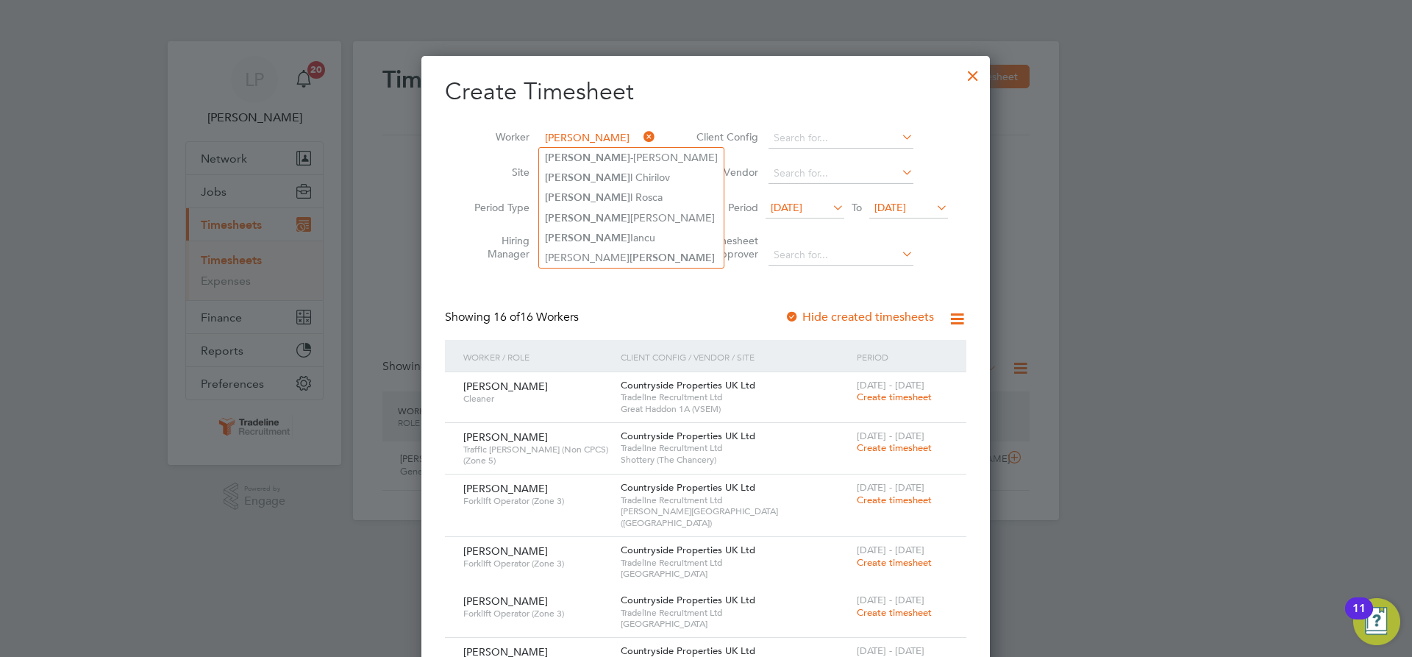
type input "mihai"
click at [641, 135] on icon at bounding box center [641, 137] width 0 height 21
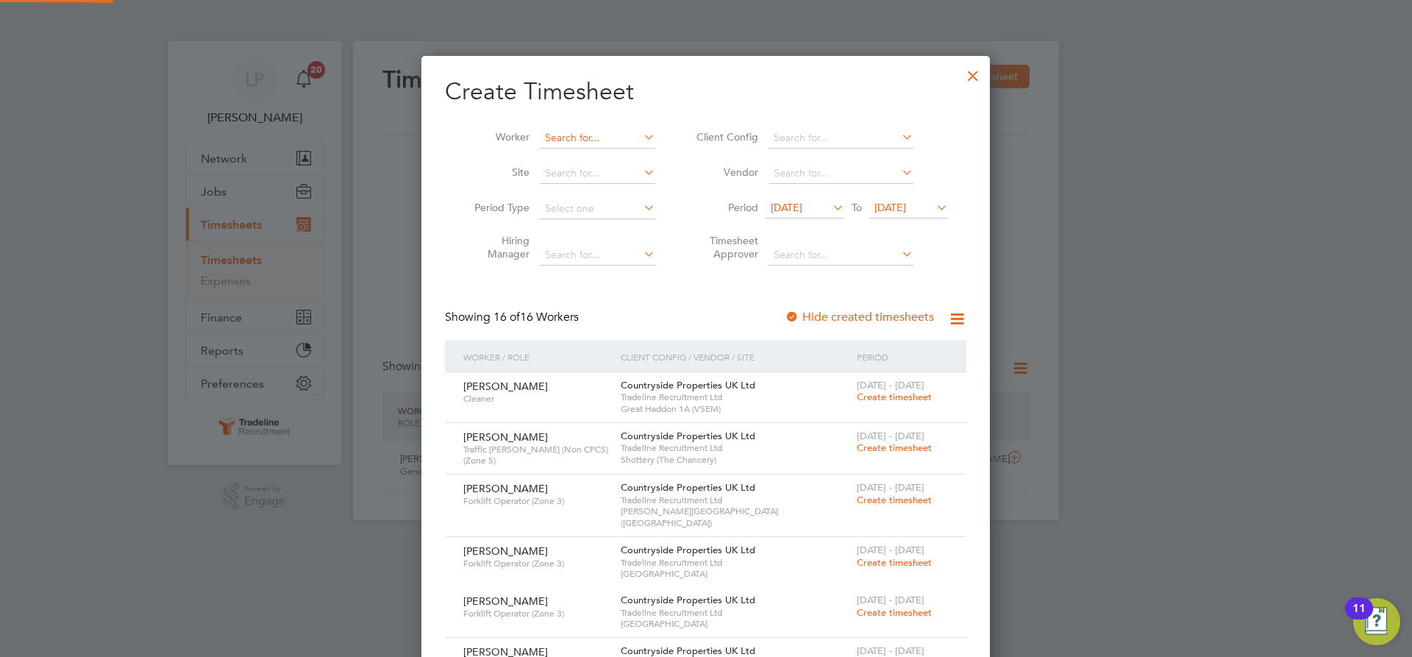
click at [610, 138] on input at bounding box center [597, 138] width 115 height 21
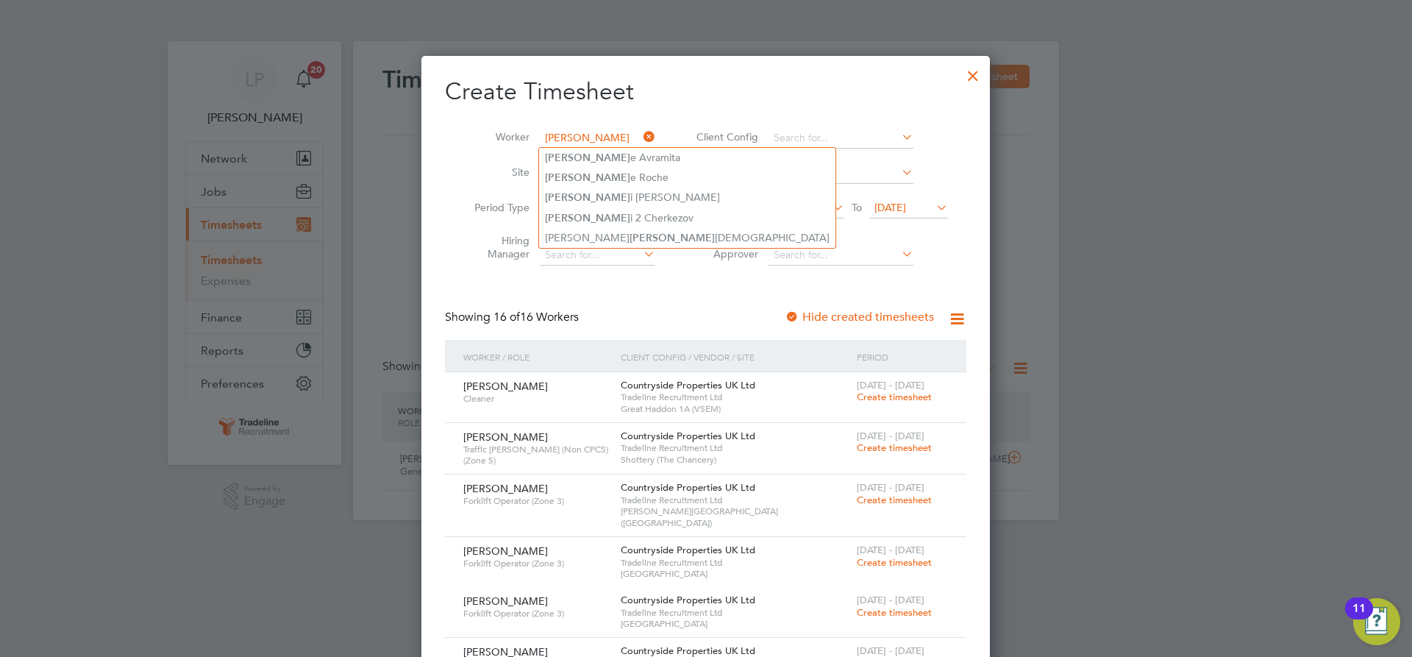
type input "georg"
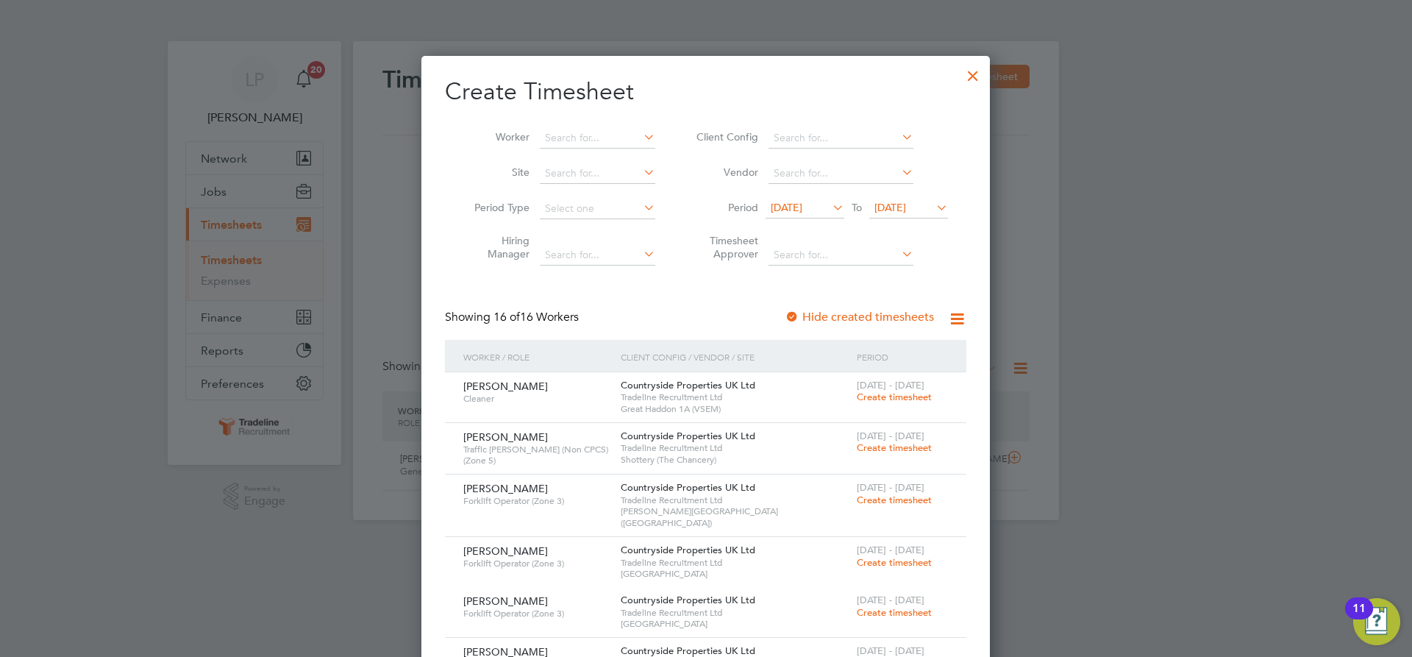
click at [967, 74] on div at bounding box center [973, 72] width 26 height 26
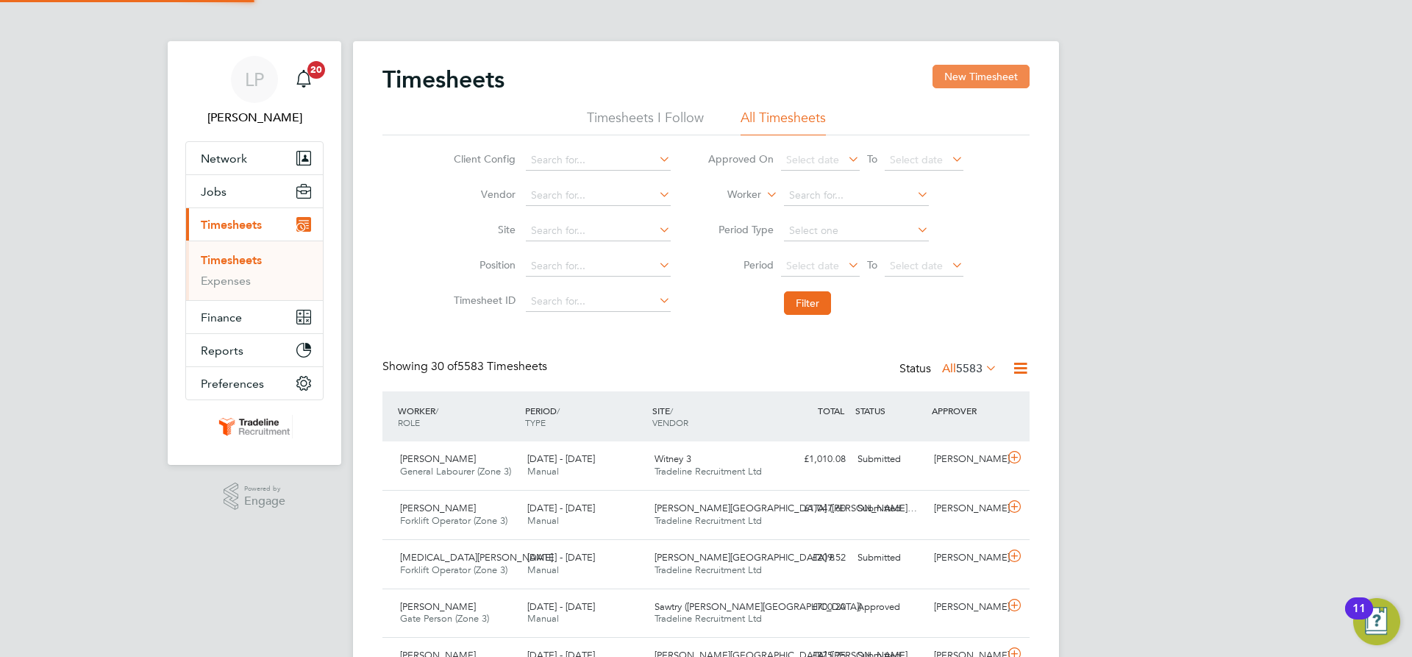
scroll to position [38, 128]
click at [817, 196] on input at bounding box center [856, 195] width 145 height 21
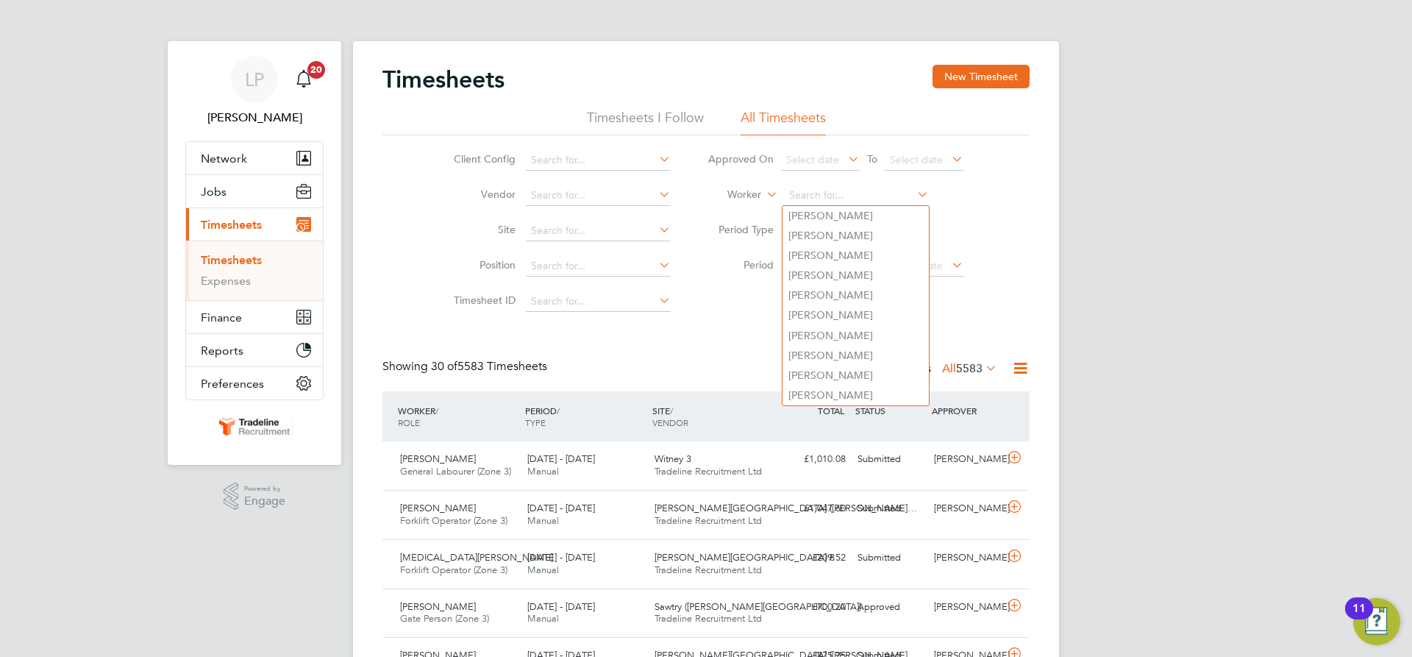
click at [745, 192] on label "Worker" at bounding box center [728, 195] width 66 height 15
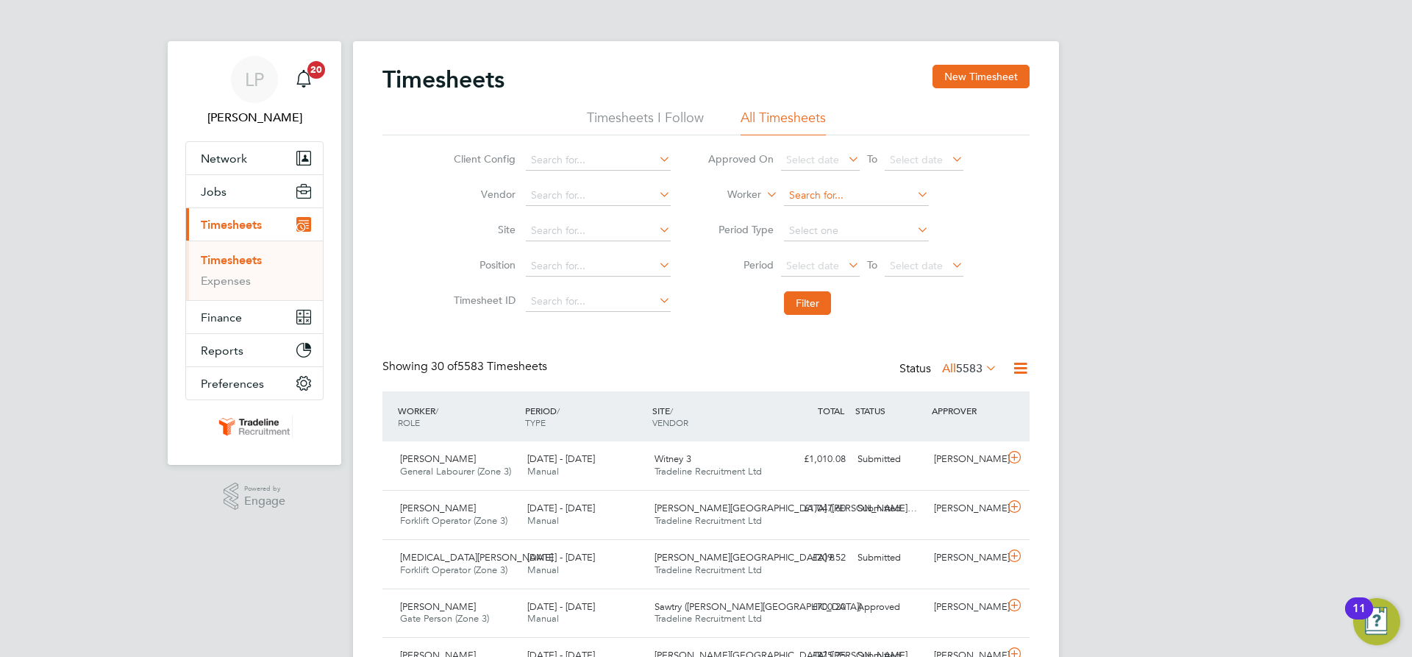
click at [813, 191] on input at bounding box center [856, 195] width 145 height 21
click at [826, 210] on b "Kez" at bounding box center [827, 216] width 18 height 13
type input "Vadim Kezun"
click at [823, 309] on button "Filter" at bounding box center [807, 303] width 47 height 24
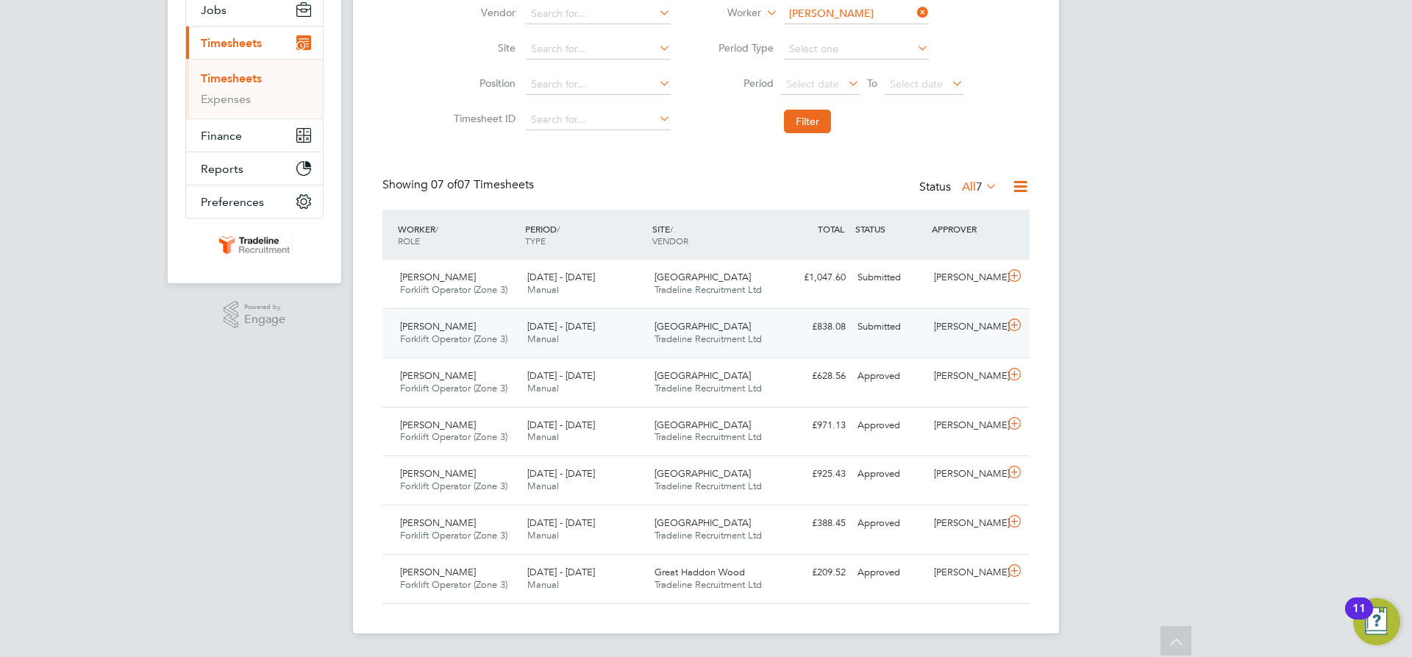
scroll to position [0, 0]
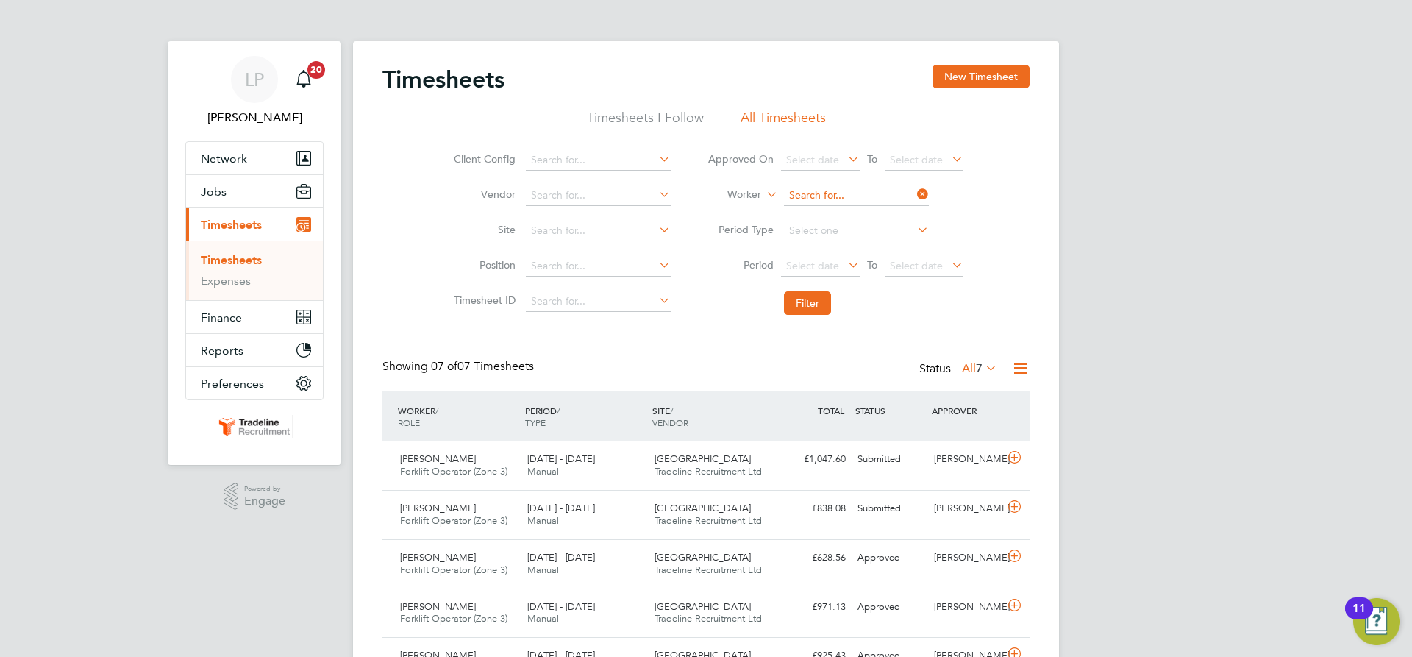
click at [811, 195] on input at bounding box center [856, 195] width 145 height 21
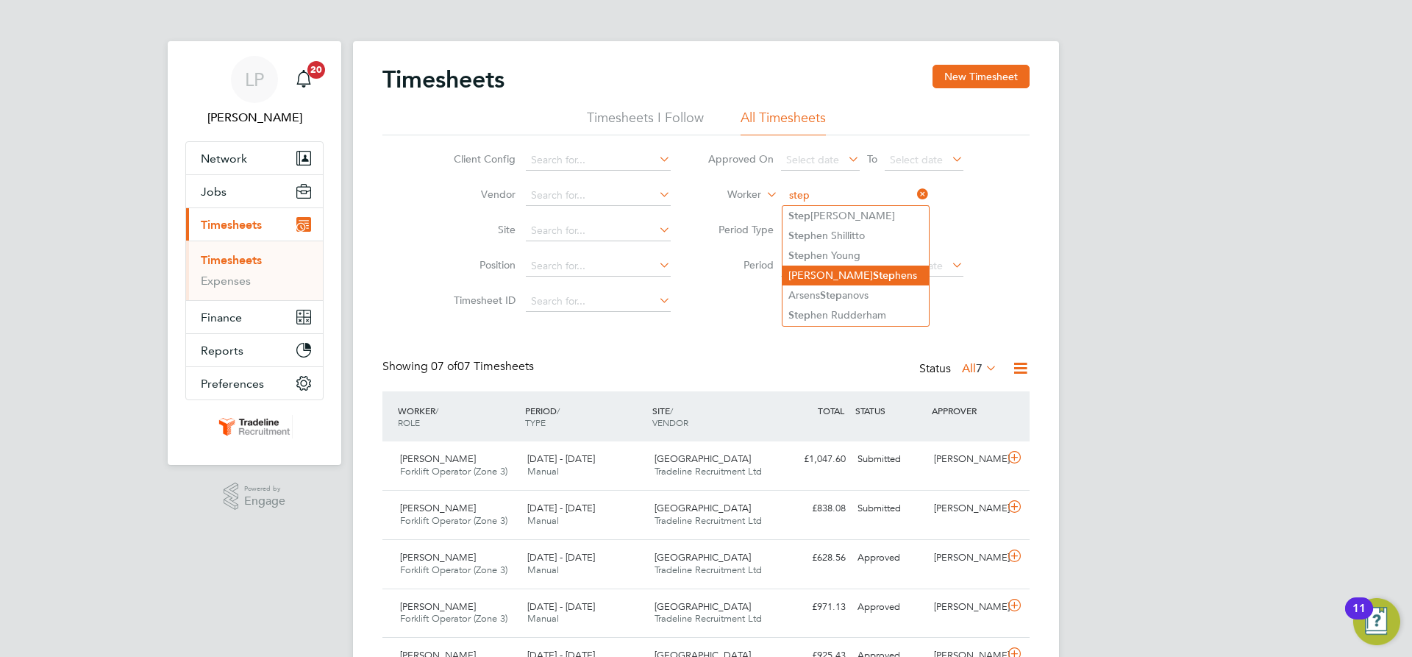
click at [847, 274] on li "Craig Step hens" at bounding box center [856, 276] width 146 height 20
type input "[PERSON_NAME]"
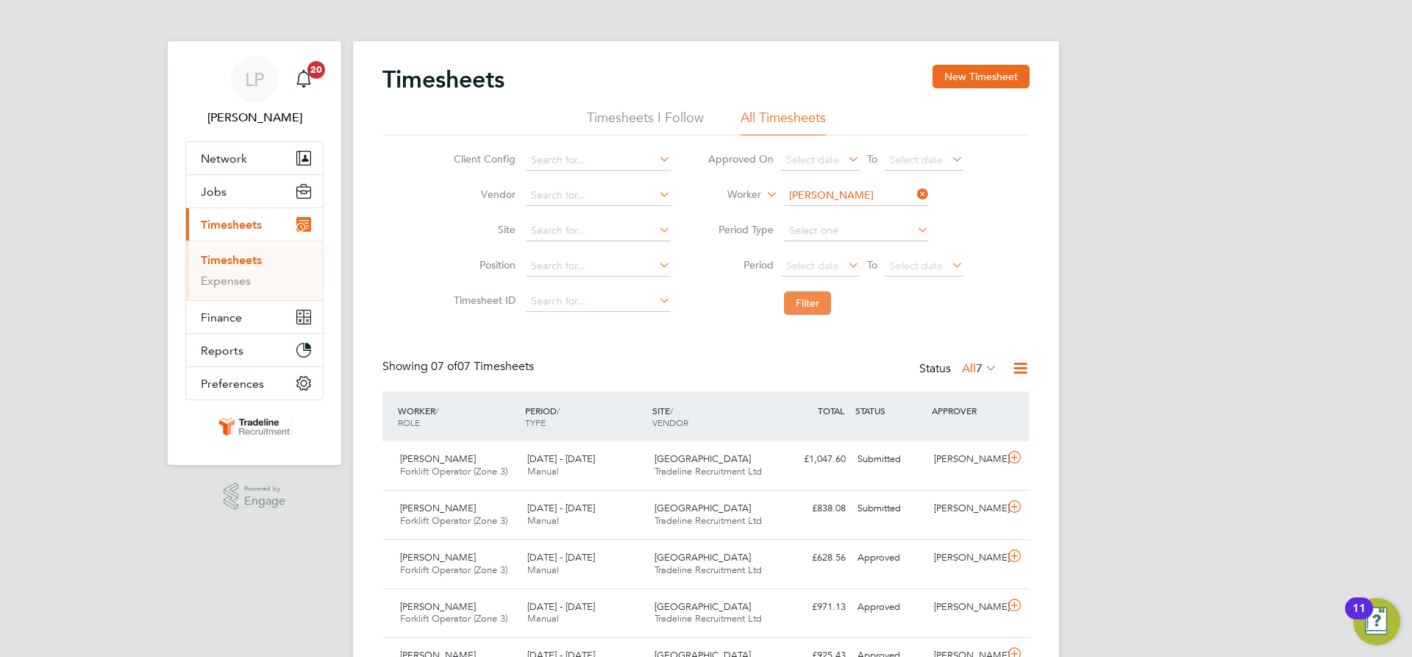
click at [812, 304] on button "Filter" at bounding box center [807, 303] width 47 height 24
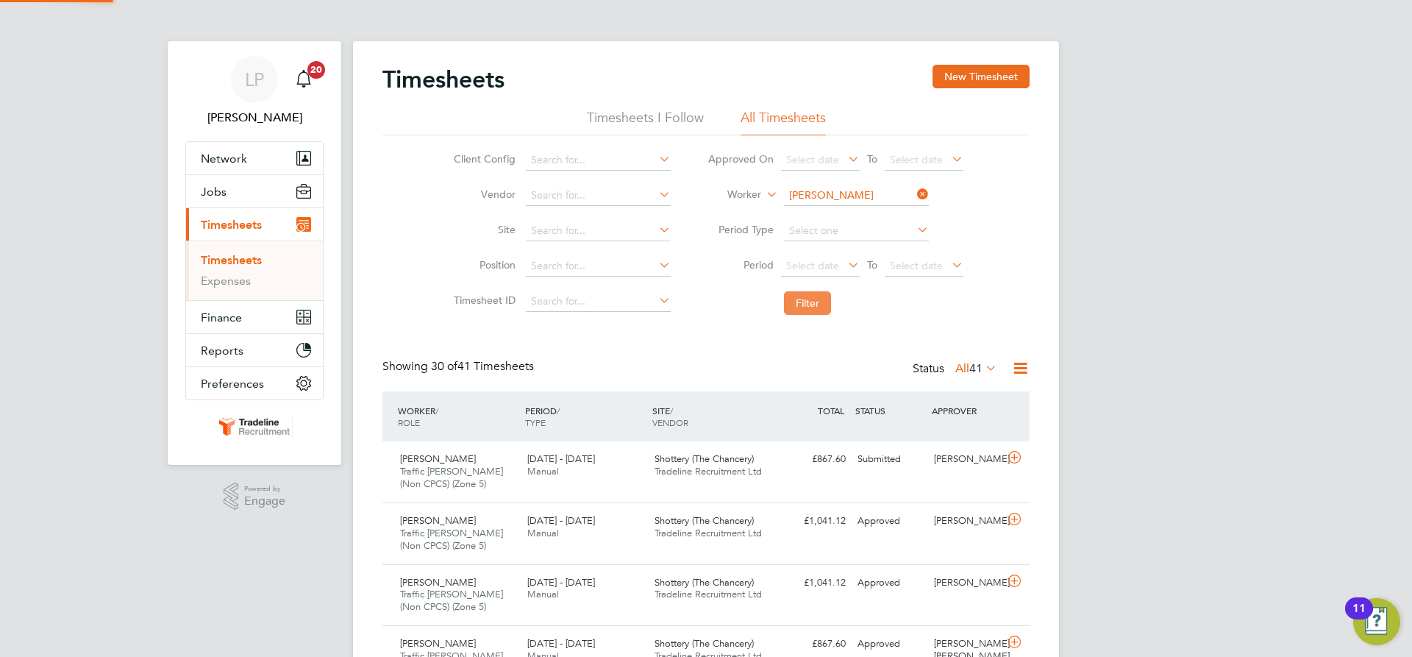
scroll to position [49, 128]
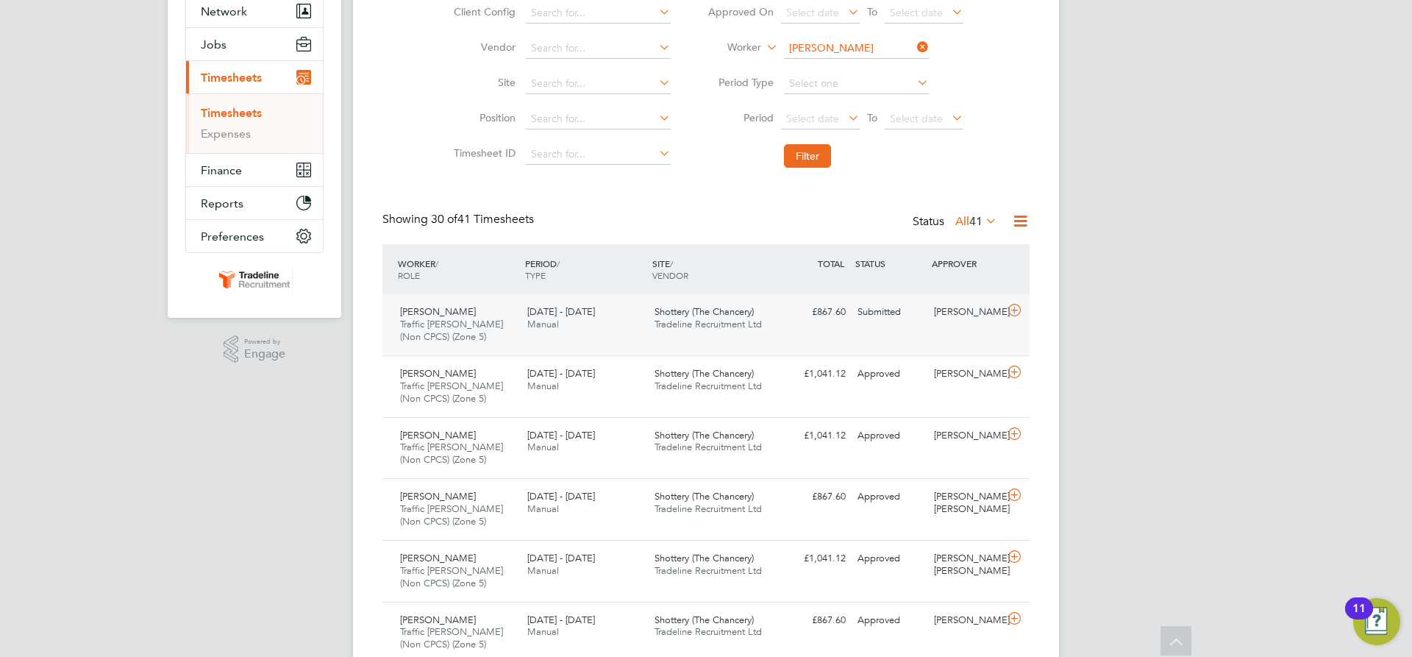
click at [742, 314] on span "Shottery (The Chancery)" at bounding box center [704, 311] width 99 height 13
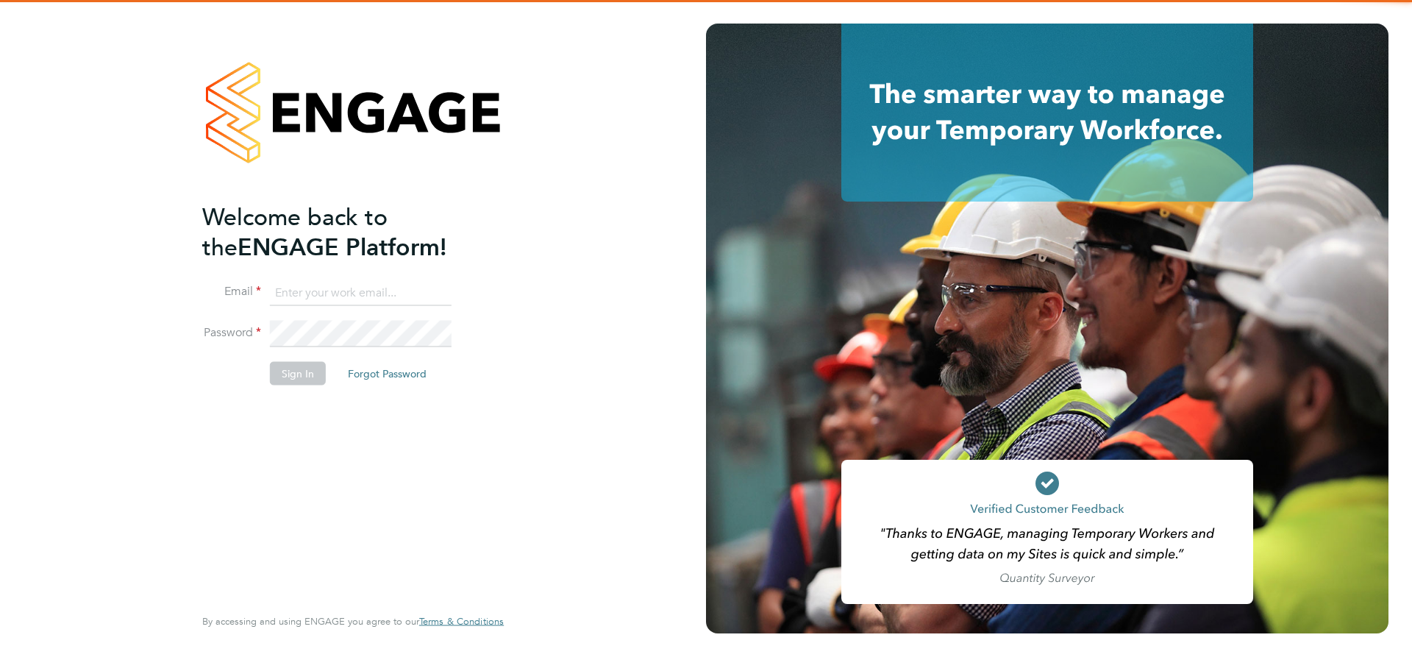
type input "lpearson@tradelinerecruitment.co.uk"
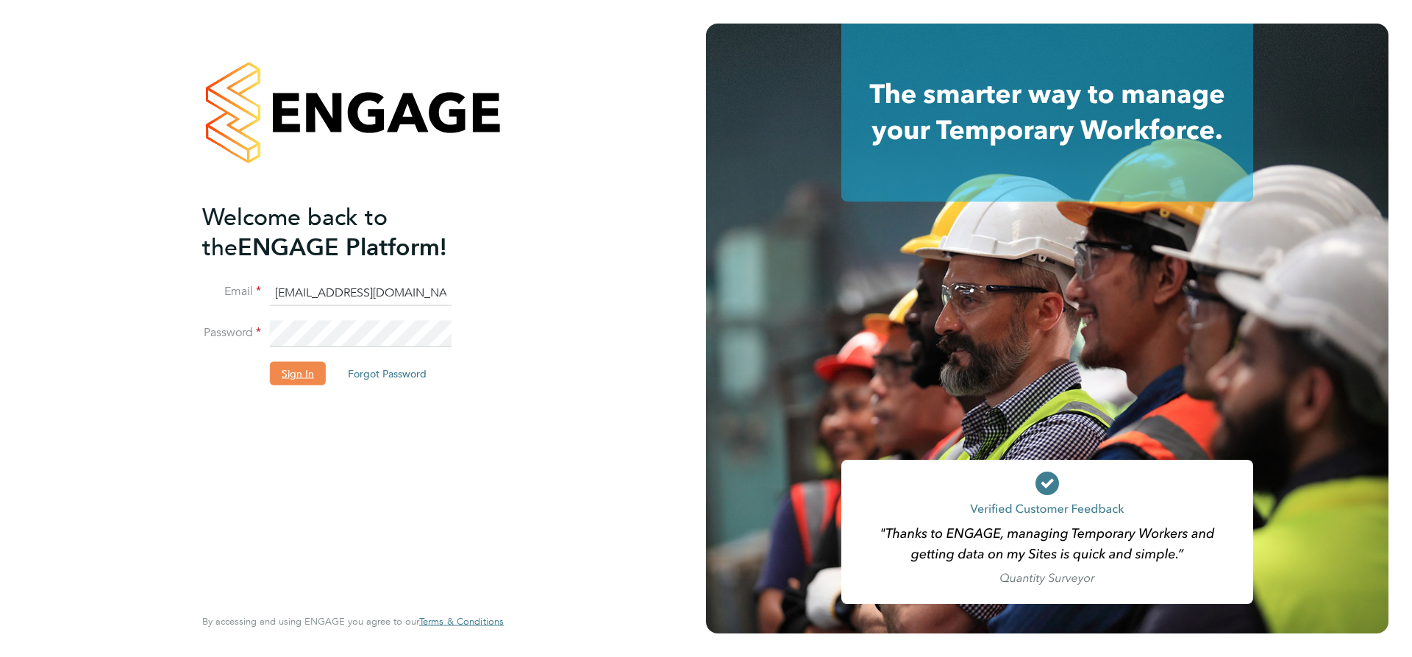
click at [299, 369] on button "Sign In" at bounding box center [298, 373] width 56 height 24
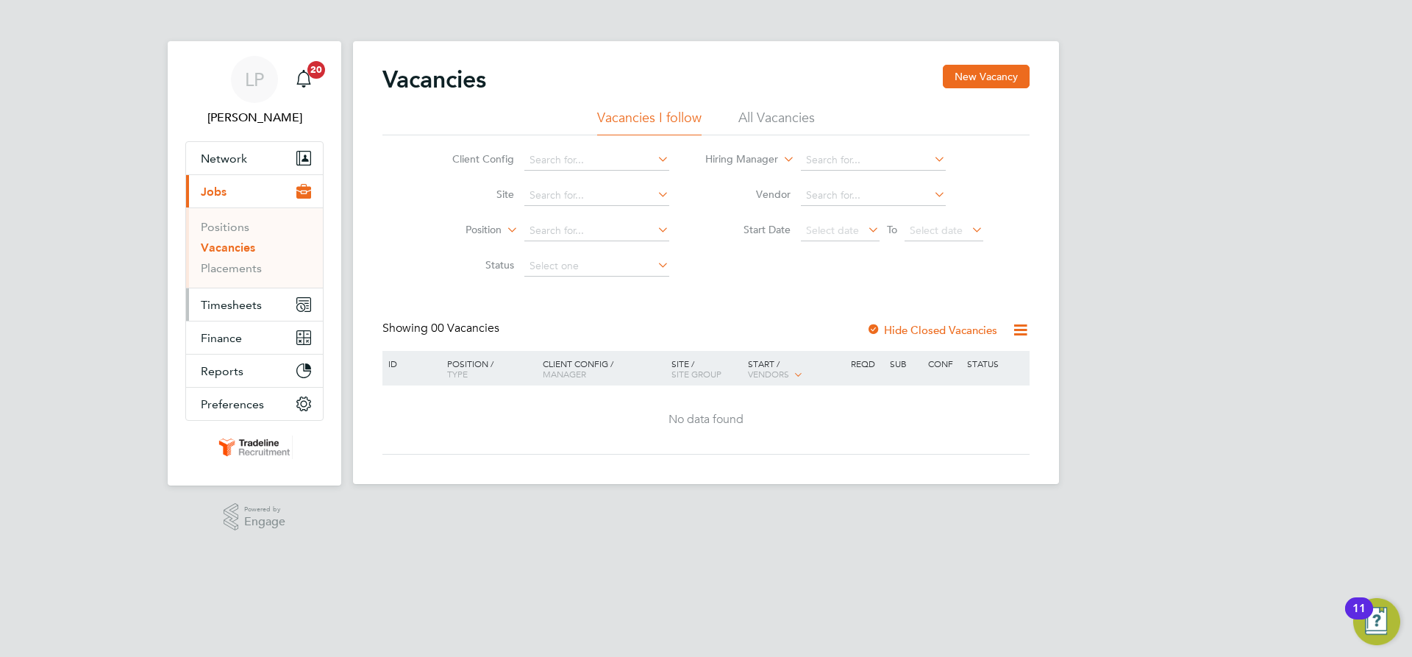
click at [247, 309] on span "Timesheets" at bounding box center [231, 305] width 61 height 14
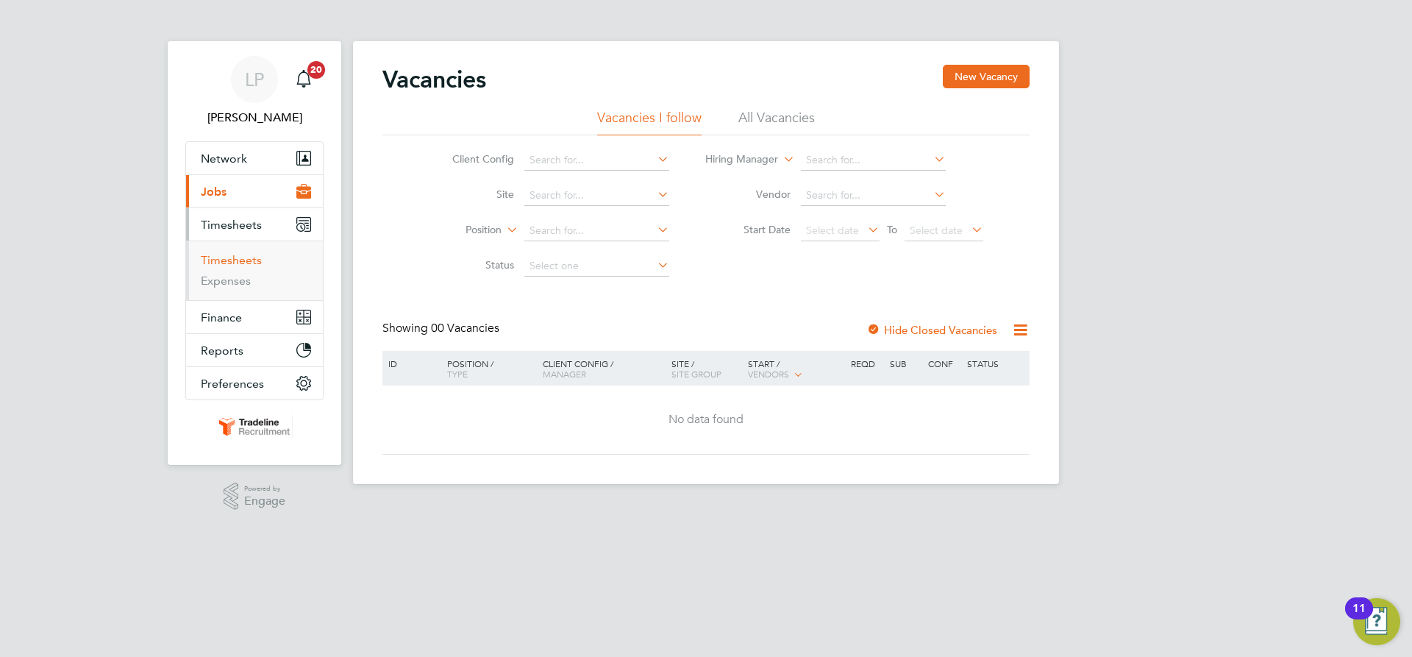
click at [238, 266] on link "Timesheets" at bounding box center [231, 260] width 61 height 14
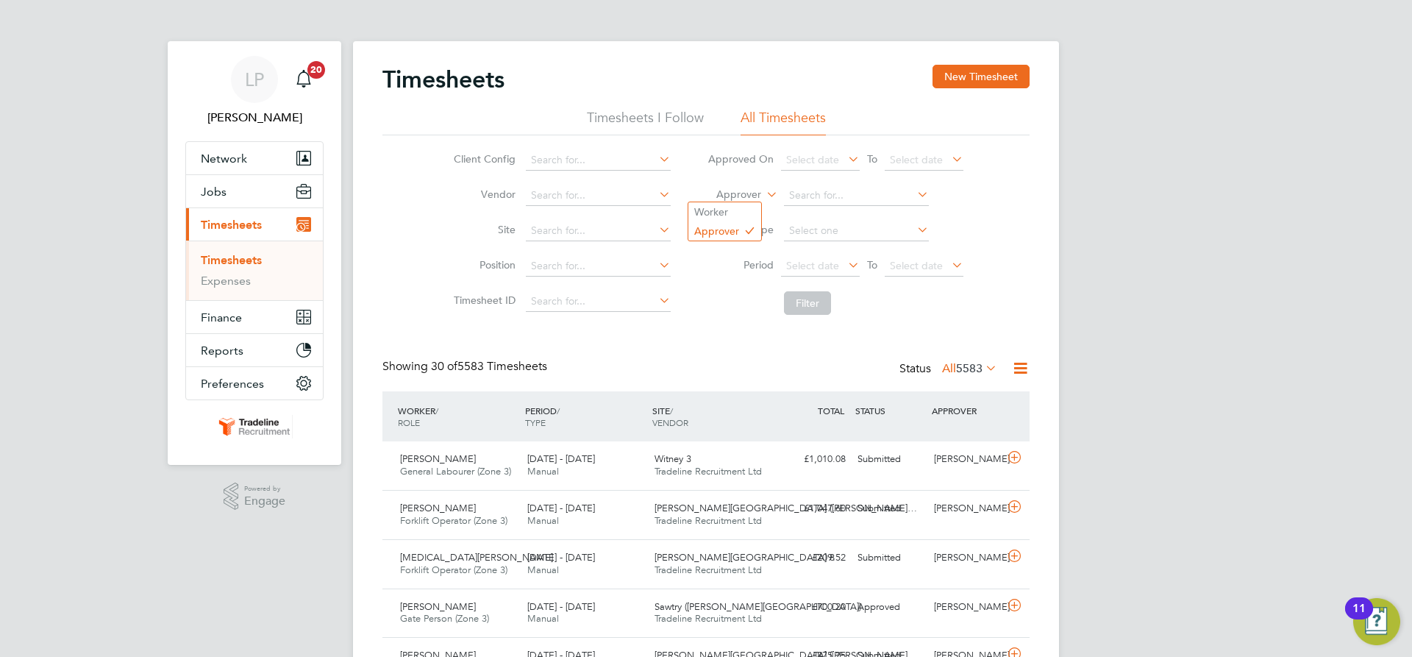
click at [756, 196] on label "Approver" at bounding box center [728, 195] width 66 height 15
click at [958, 68] on button "New Timesheet" at bounding box center [981, 77] width 97 height 24
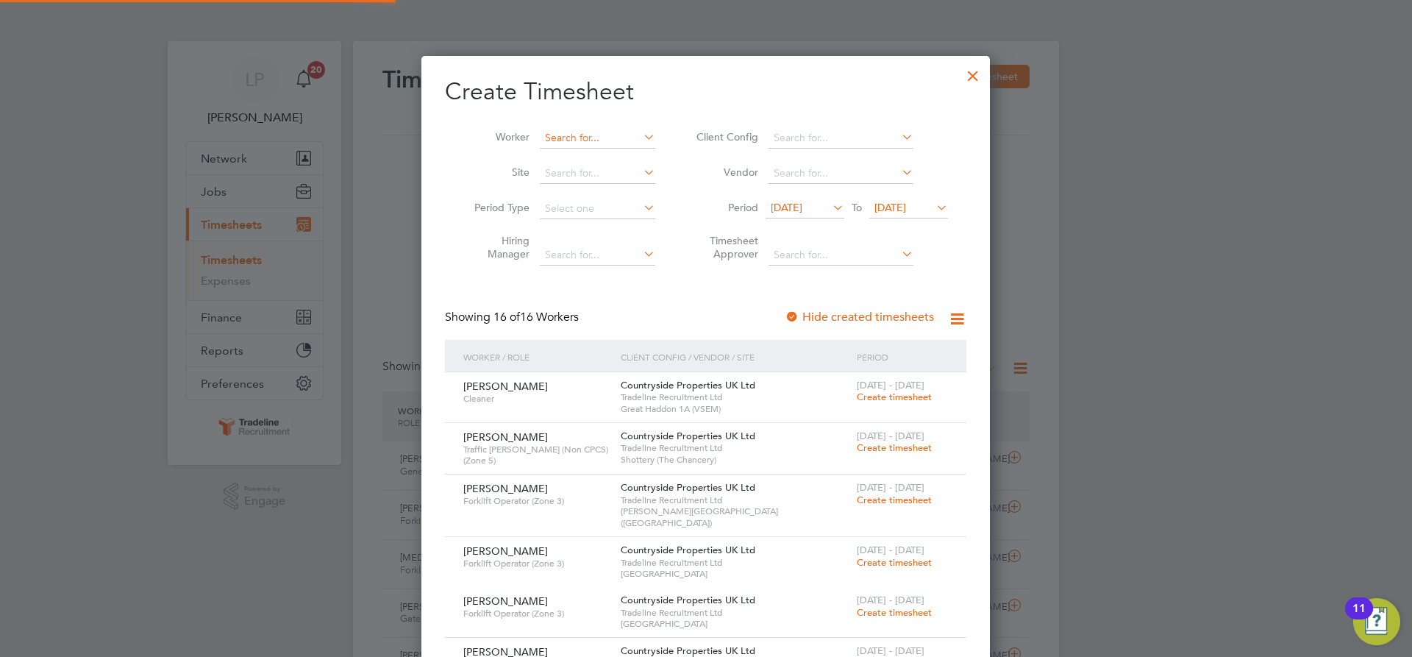
click at [560, 136] on input at bounding box center [597, 138] width 115 height 21
click at [580, 163] on li "[PERSON_NAME] [PERSON_NAME]" at bounding box center [608, 158] width 139 height 20
type input "[PERSON_NAME]"
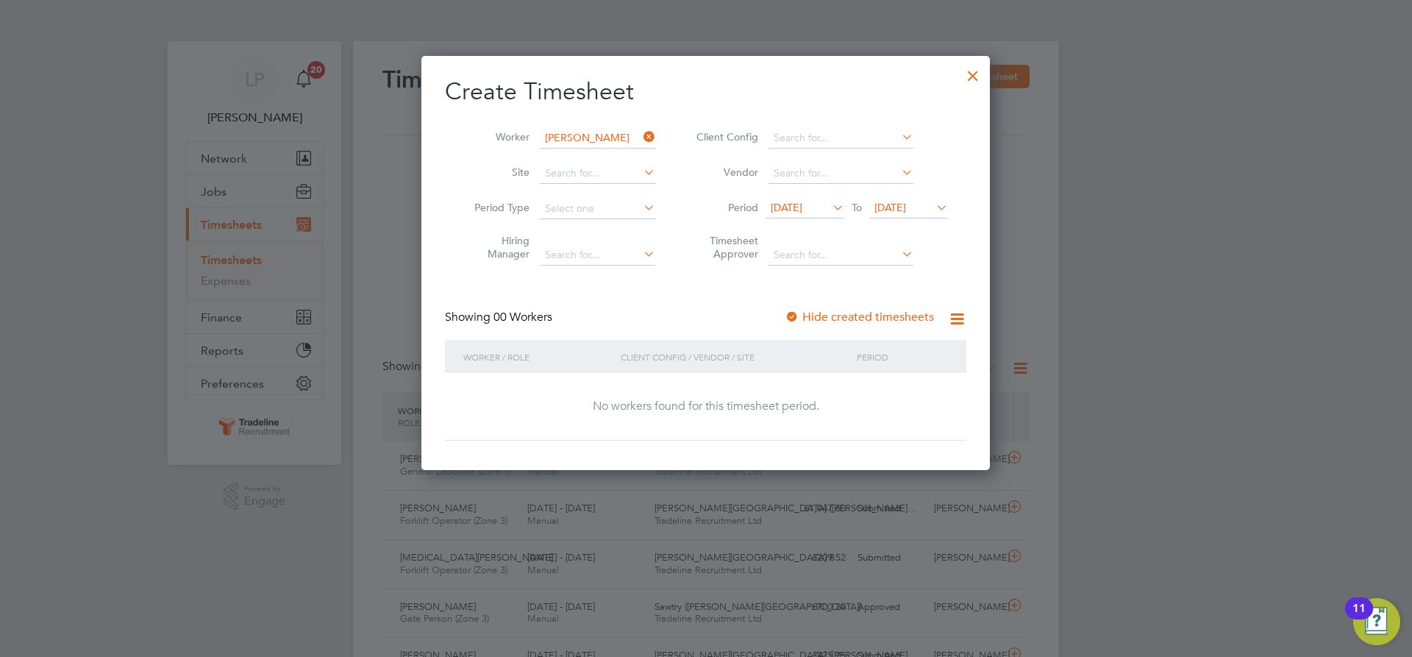
click at [789, 321] on div at bounding box center [792, 317] width 15 height 15
click at [906, 205] on span "[DATE]" at bounding box center [891, 207] width 32 height 13
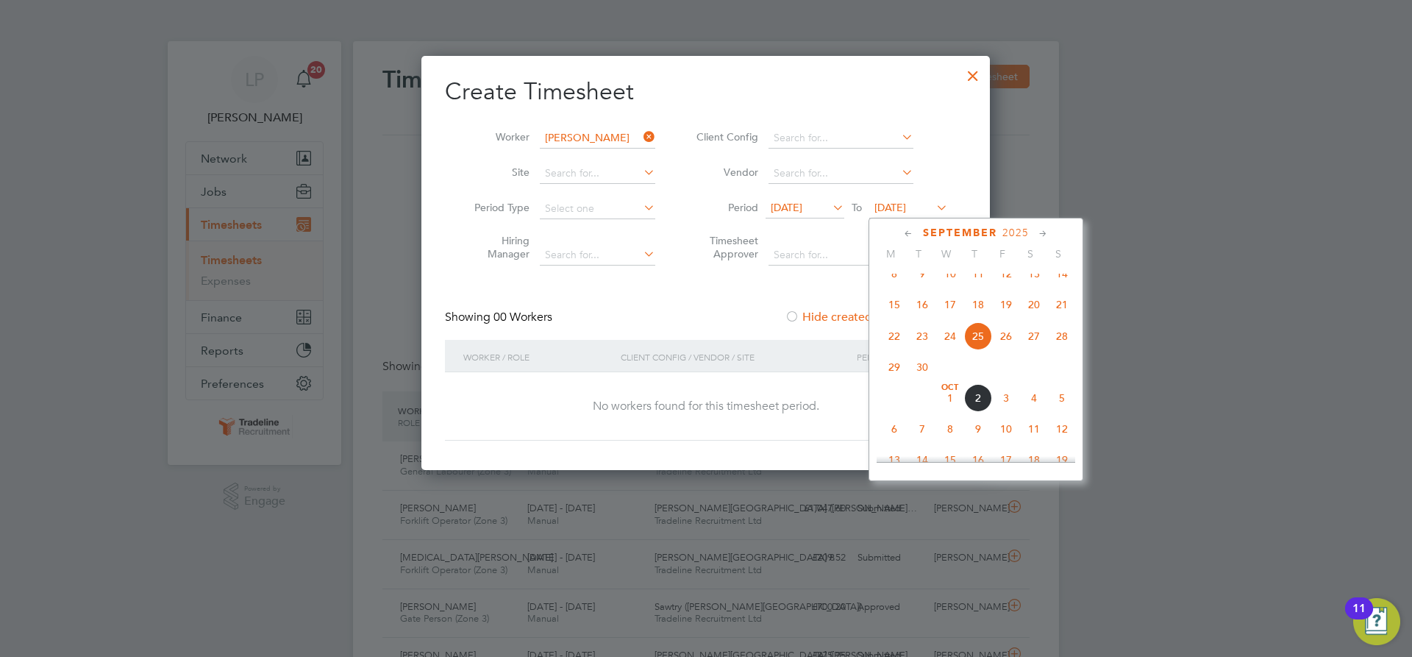
click at [1012, 443] on span "10" at bounding box center [1006, 429] width 28 height 28
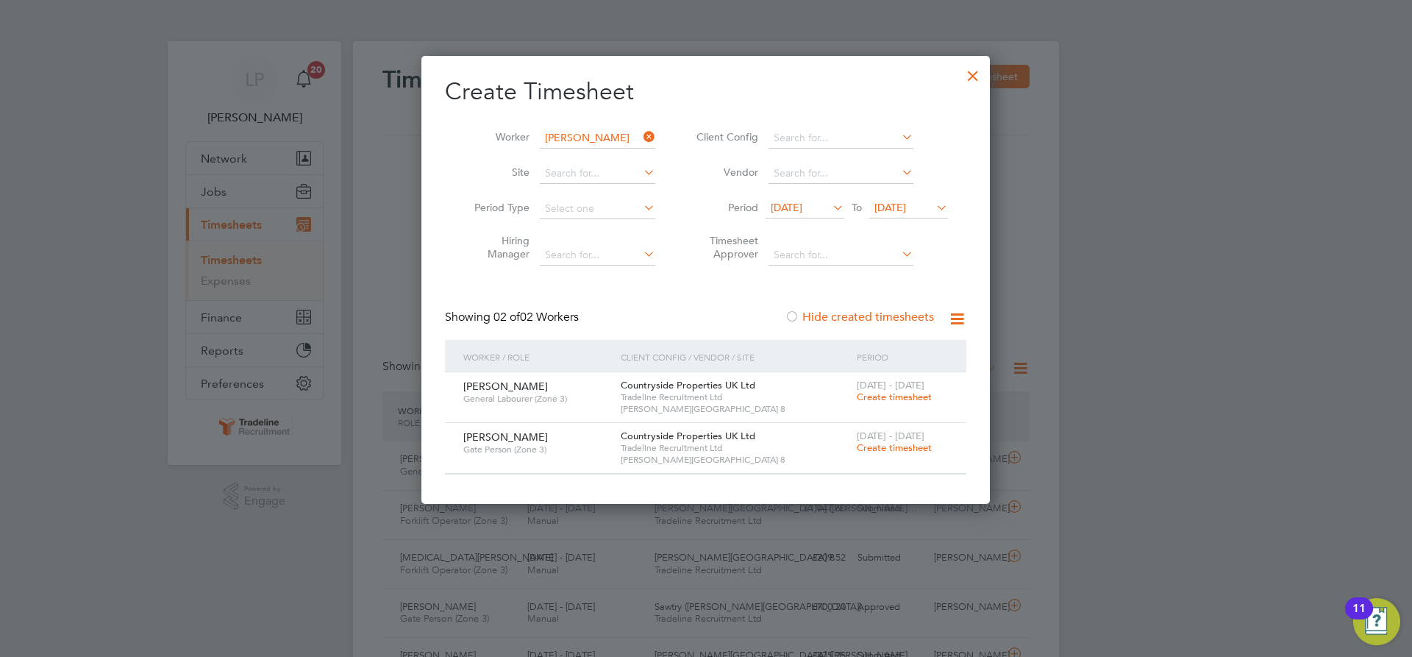
click at [899, 399] on span "Create timesheet" at bounding box center [894, 397] width 75 height 13
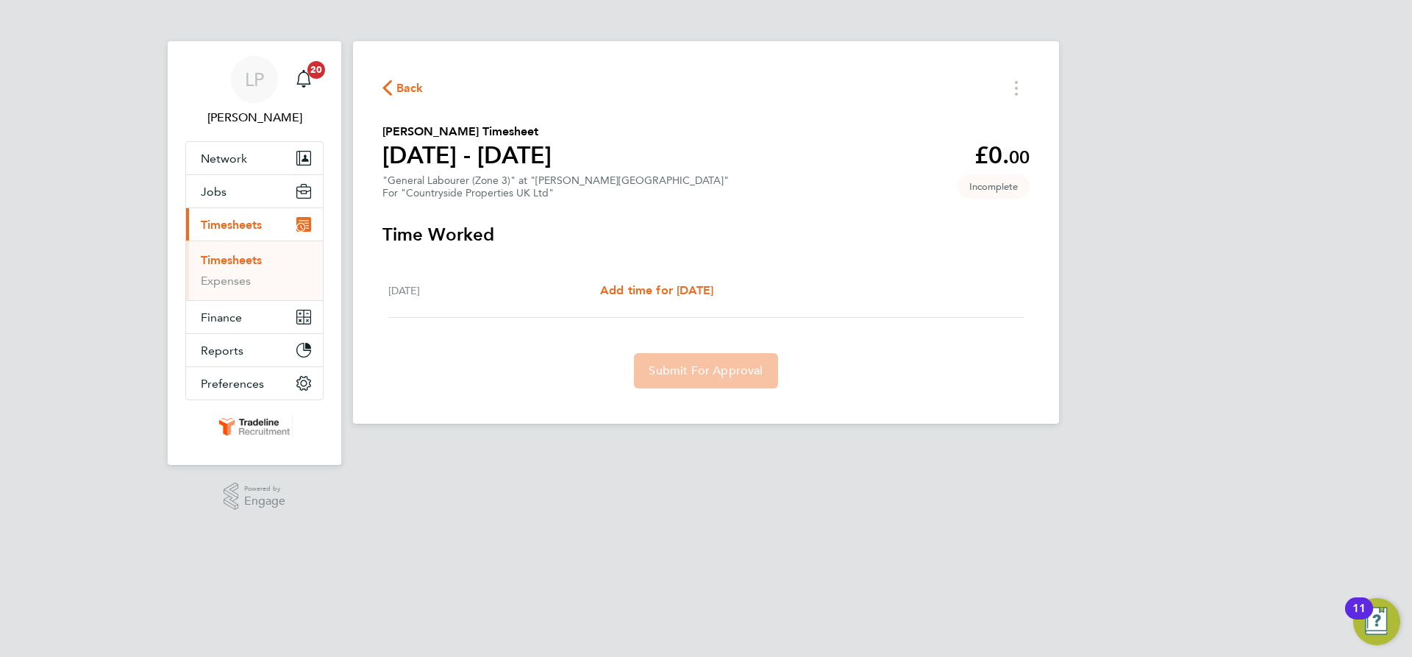
click at [706, 304] on div "[DATE] Add time for [DATE] Add time for [DATE]" at bounding box center [706, 291] width 636 height 54
click at [705, 294] on span "Add time for [DATE]" at bounding box center [656, 290] width 113 height 14
select select "30"
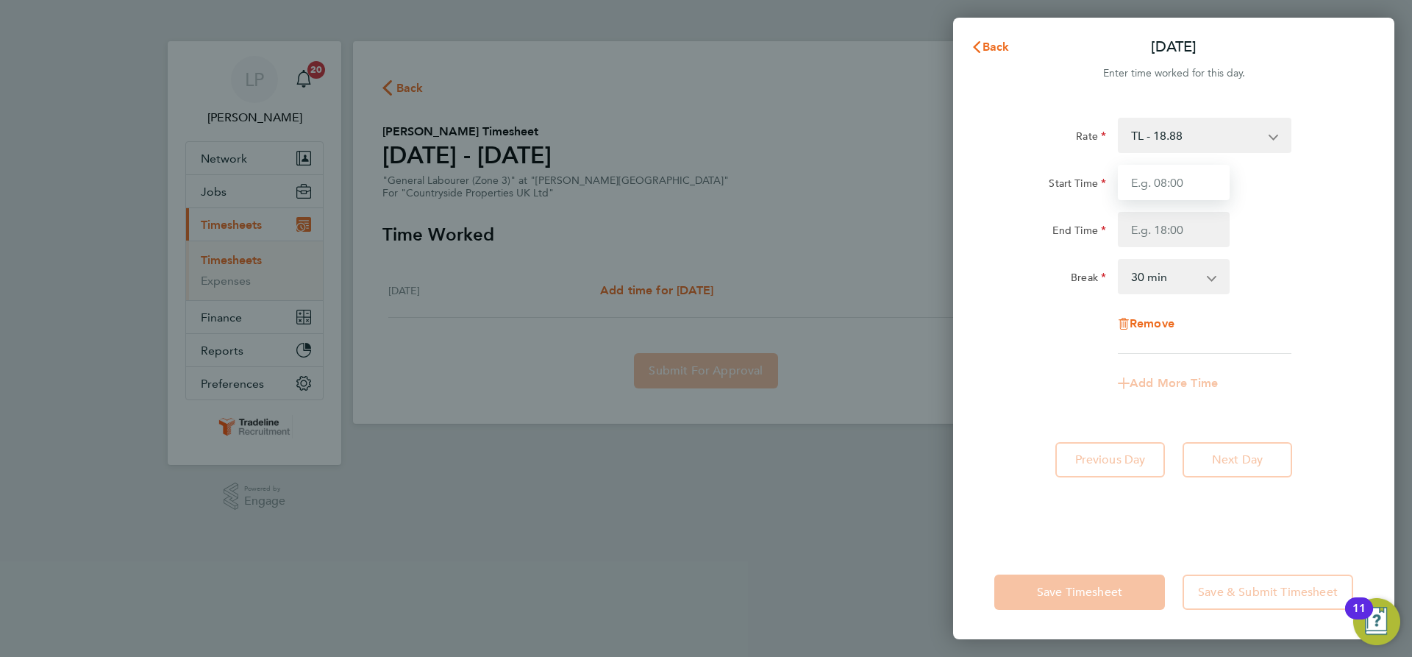
click at [1176, 188] on input "Start Time" at bounding box center [1174, 182] width 112 height 35
type input "07:00"
click at [1188, 228] on input "End Time" at bounding box center [1174, 229] width 112 height 35
type input "16:30"
click at [1279, 282] on div "Break 0 min 15 min 30 min 45 min 60 min 75 min 90 min" at bounding box center [1174, 276] width 371 height 35
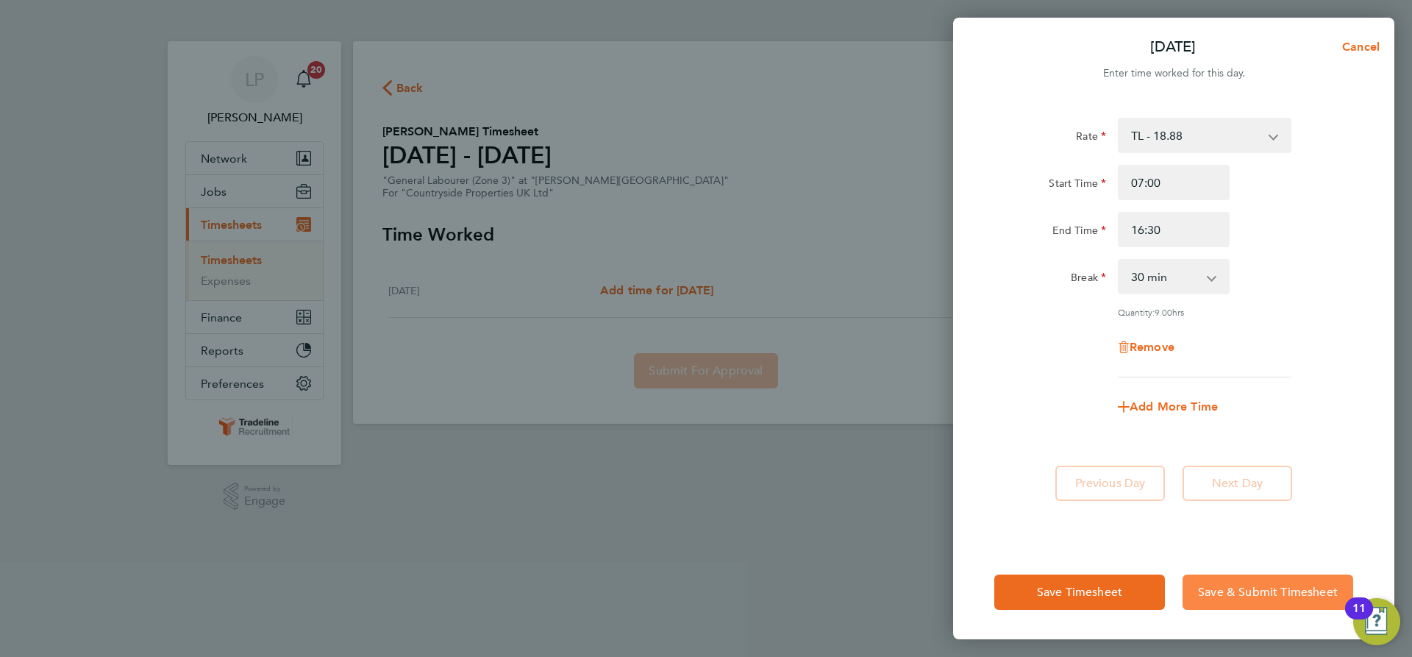
click at [1226, 594] on span "Save & Submit Timesheet" at bounding box center [1268, 592] width 140 height 15
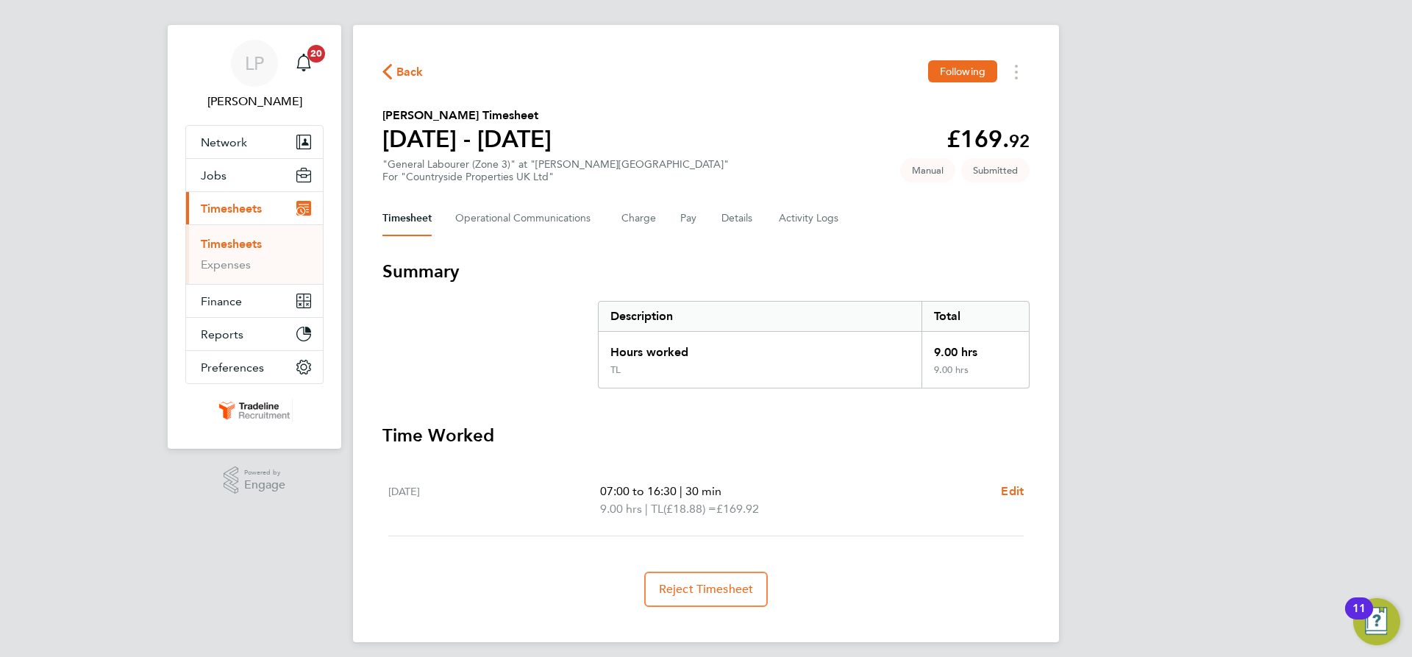
scroll to position [25, 0]
